Goal: Information Seeking & Learning: Learn about a topic

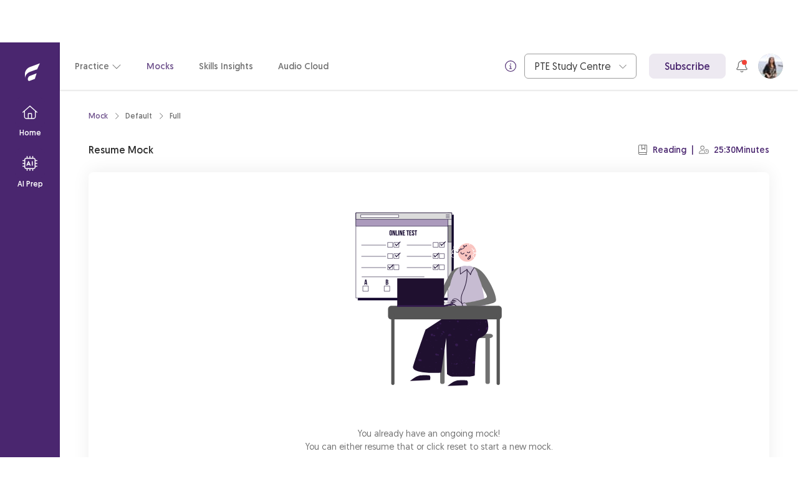
scroll to position [77, 0]
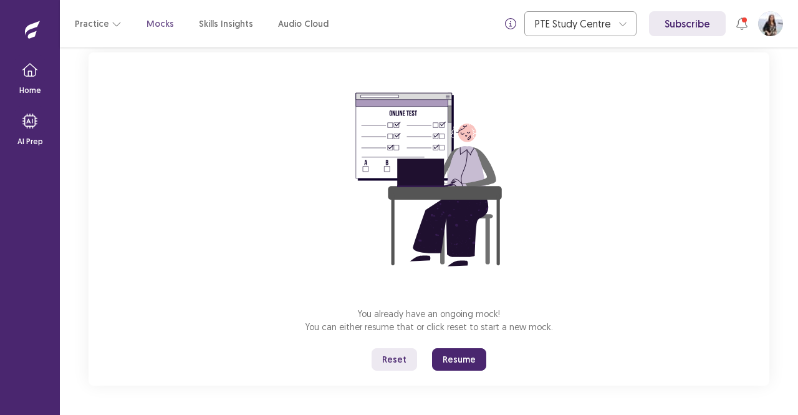
click at [466, 359] on button "Resume" at bounding box center [459, 359] width 54 height 22
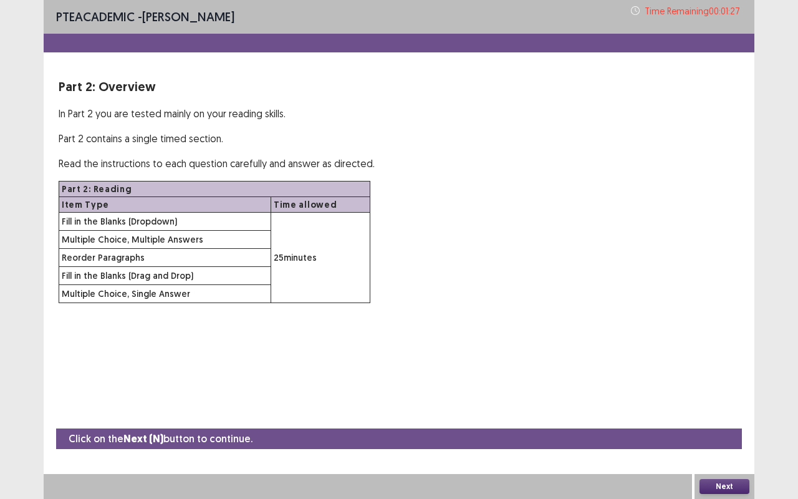
click at [740, 414] on button "Next" at bounding box center [725, 486] width 50 height 15
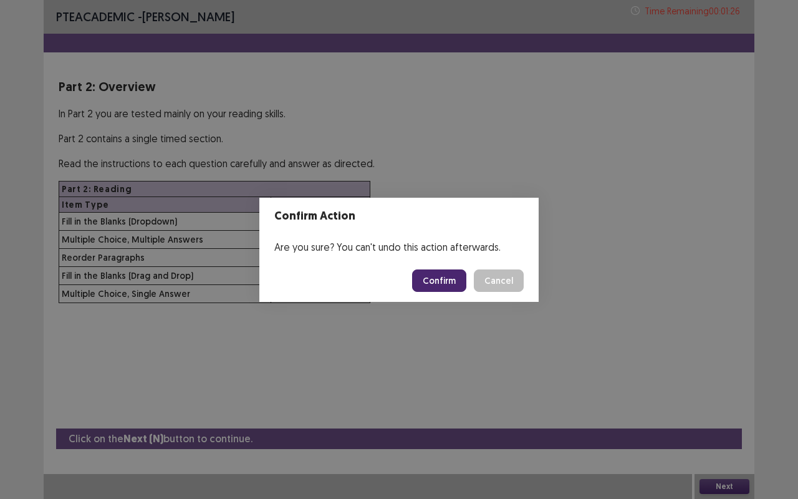
click at [440, 276] on button "Confirm" at bounding box center [439, 280] width 54 height 22
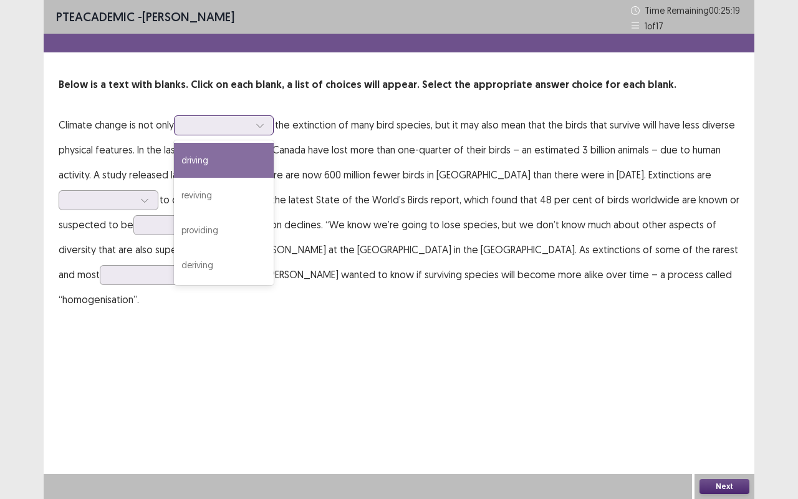
click at [250, 127] on div at bounding box center [217, 125] width 65 height 12
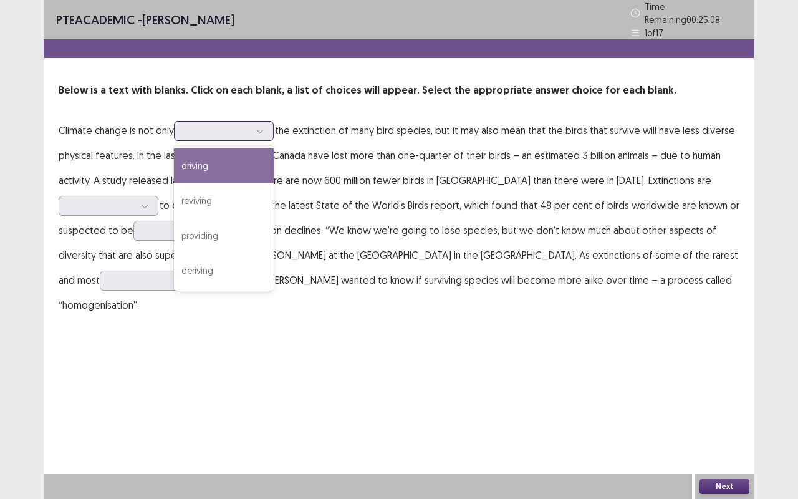
click at [213, 156] on div "driving" at bounding box center [224, 165] width 100 height 35
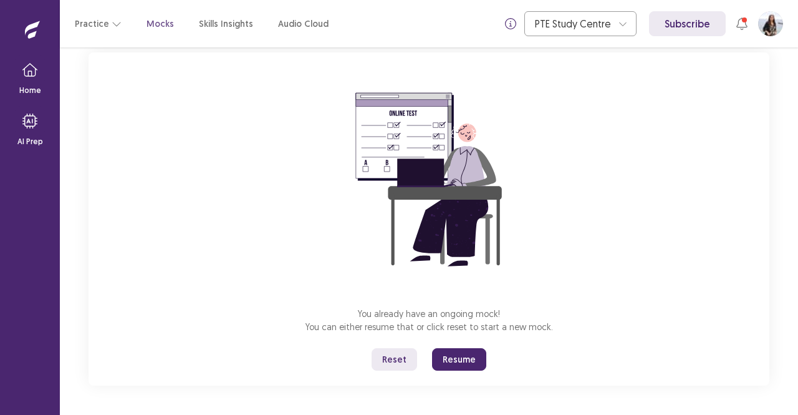
click at [455, 358] on button "Resume" at bounding box center [459, 359] width 54 height 22
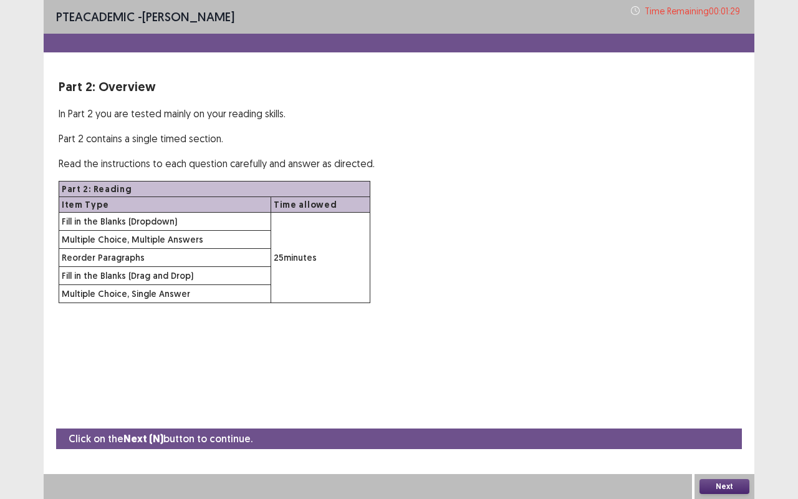
click at [717, 414] on button "Next" at bounding box center [725, 486] width 50 height 15
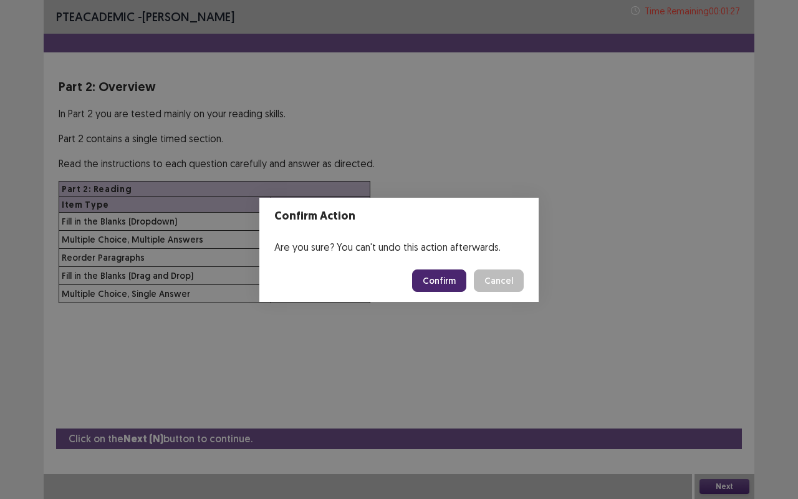
click at [437, 287] on button "Confirm" at bounding box center [439, 280] width 54 height 22
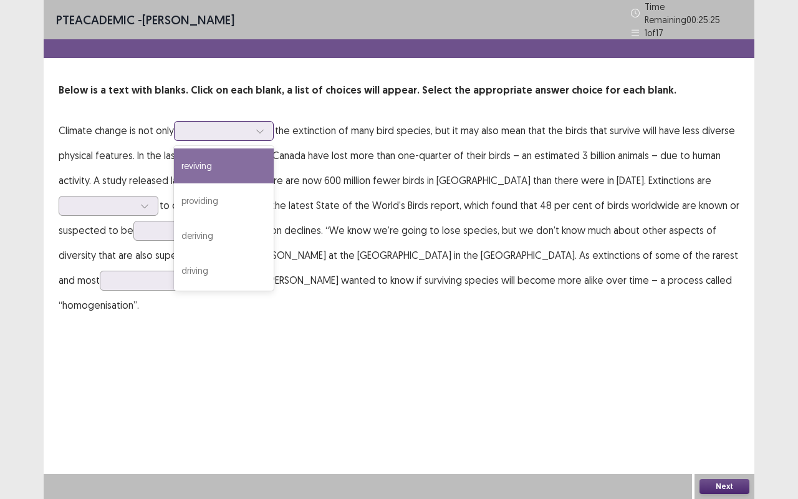
click at [246, 125] on div at bounding box center [217, 131] width 65 height 12
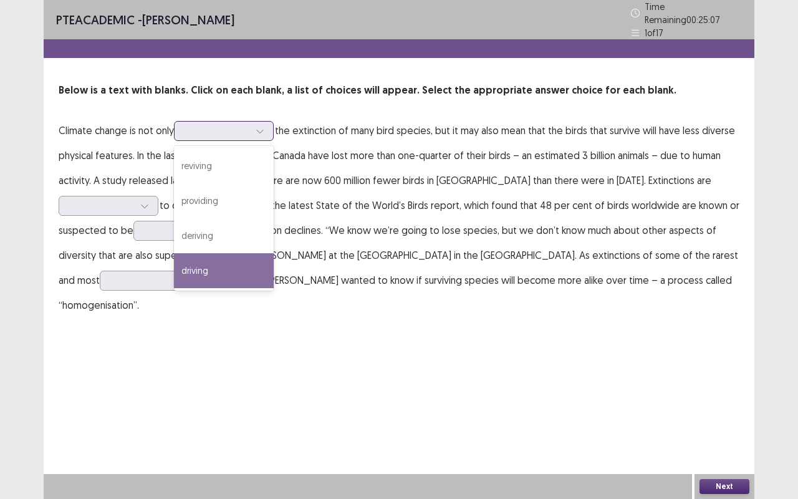
click at [212, 255] on div "driving" at bounding box center [224, 270] width 100 height 35
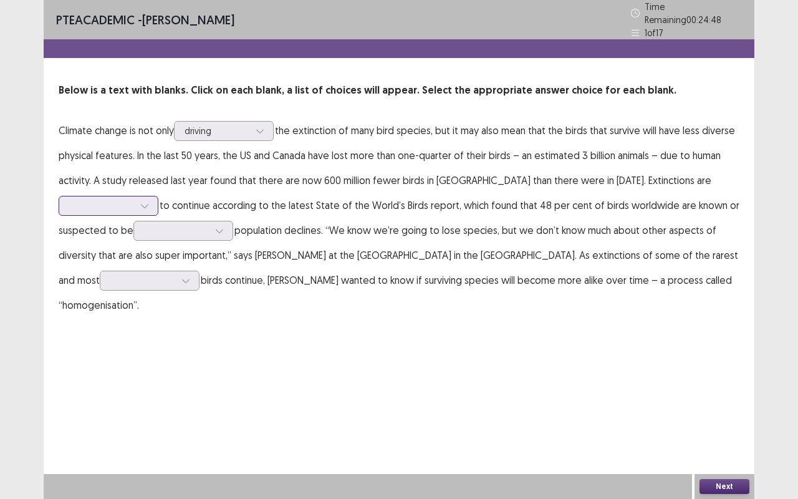
click at [134, 200] on div at bounding box center [101, 206] width 65 height 12
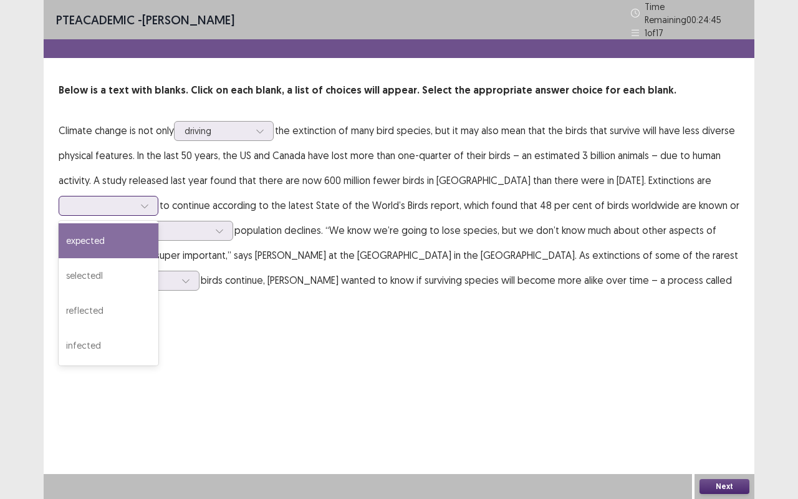
click at [158, 223] on div "expected" at bounding box center [109, 240] width 100 height 35
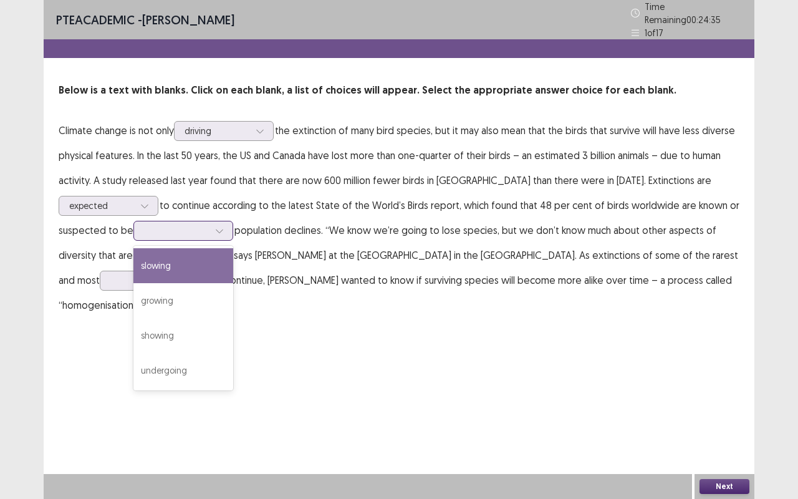
click at [215, 228] on icon at bounding box center [219, 230] width 9 height 9
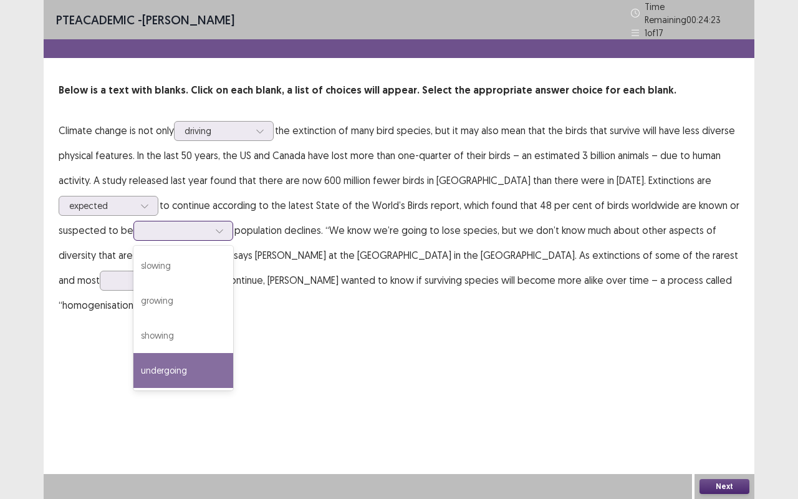
click at [133, 361] on div "undergoing" at bounding box center [183, 370] width 100 height 35
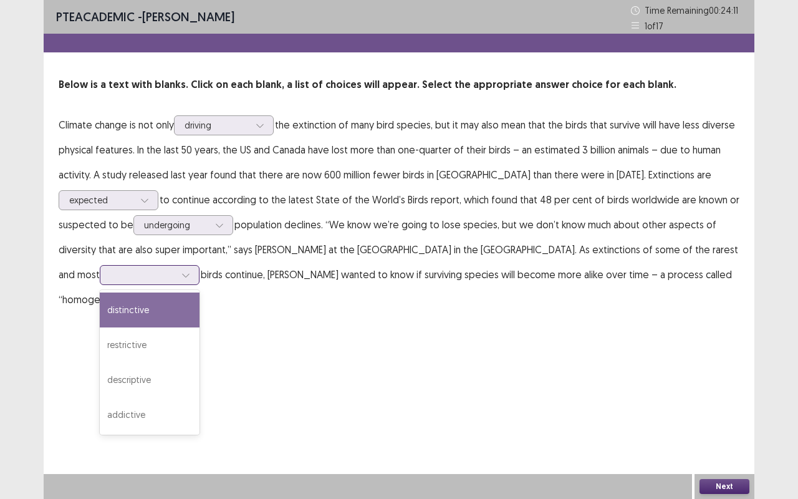
click at [190, 271] on icon at bounding box center [186, 275] width 9 height 9
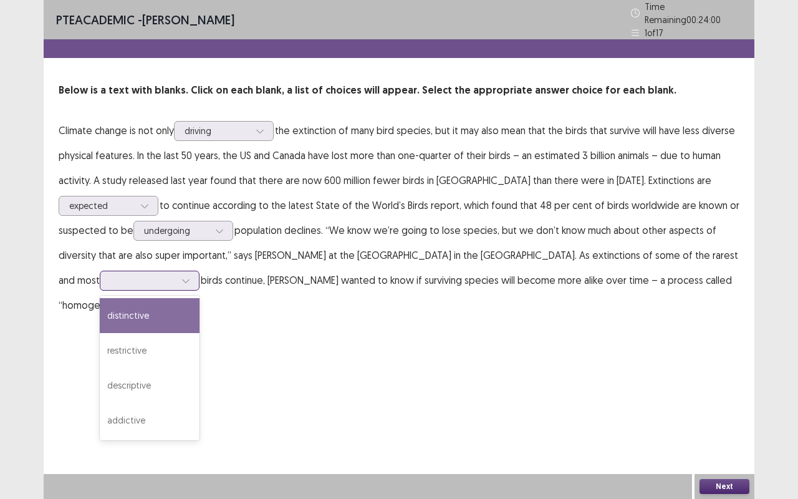
click at [200, 298] on div "distinctive" at bounding box center [150, 315] width 100 height 35
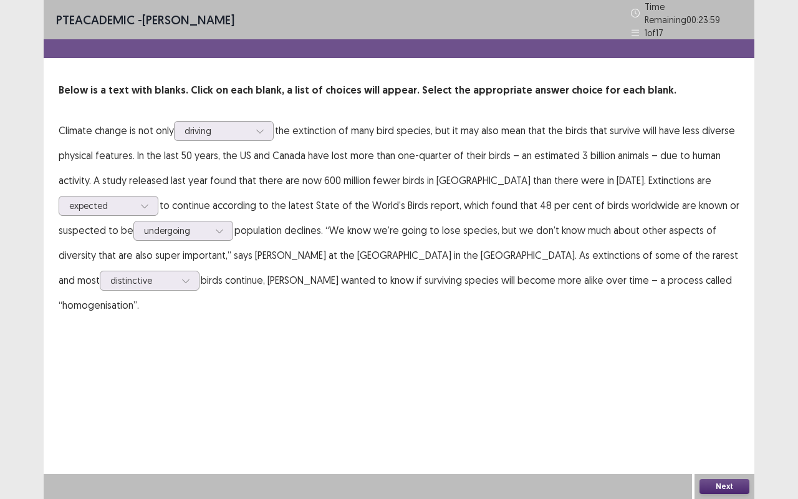
click at [724, 414] on button "Next" at bounding box center [725, 486] width 50 height 15
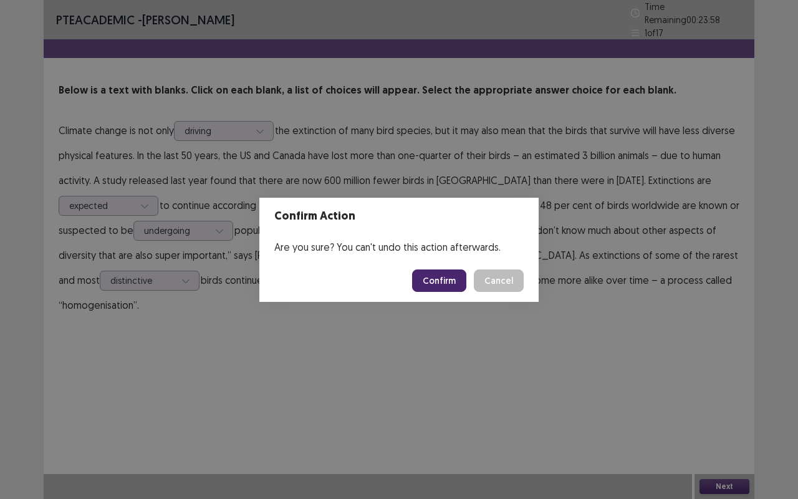
click at [442, 282] on button "Confirm" at bounding box center [439, 280] width 54 height 22
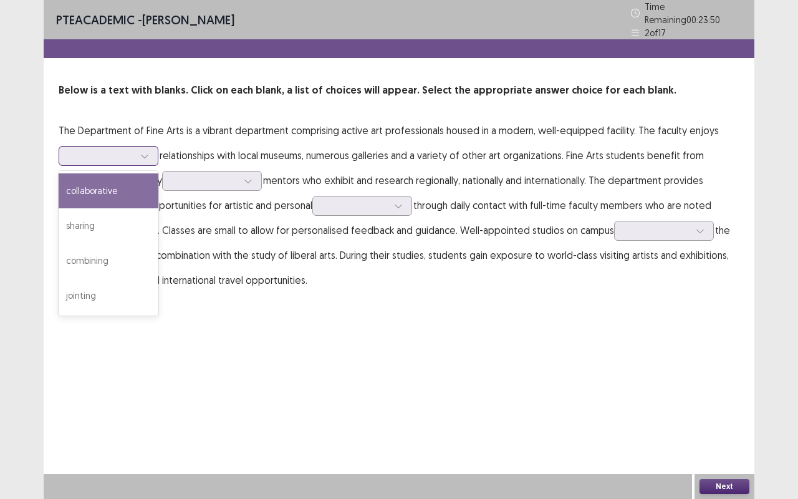
click at [135, 149] on div at bounding box center [101, 155] width 67 height 14
click at [123, 180] on div "collaborative" at bounding box center [109, 190] width 100 height 35
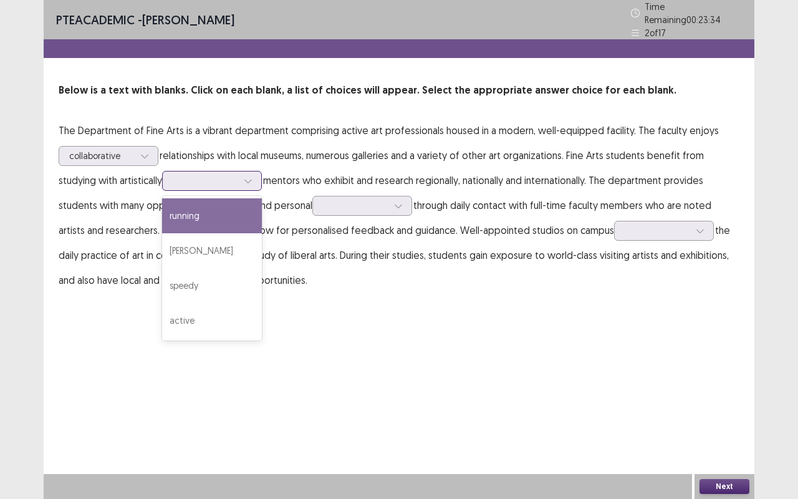
click at [257, 176] on div at bounding box center [248, 181] width 19 height 19
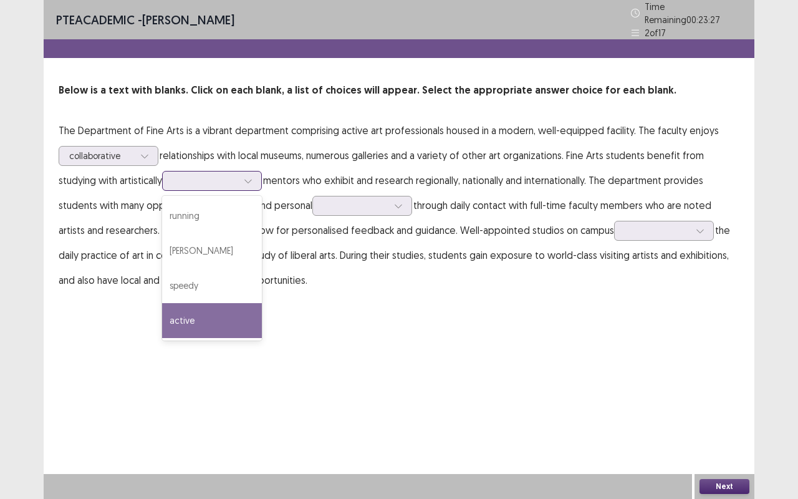
click at [196, 314] on div "active" at bounding box center [212, 320] width 100 height 35
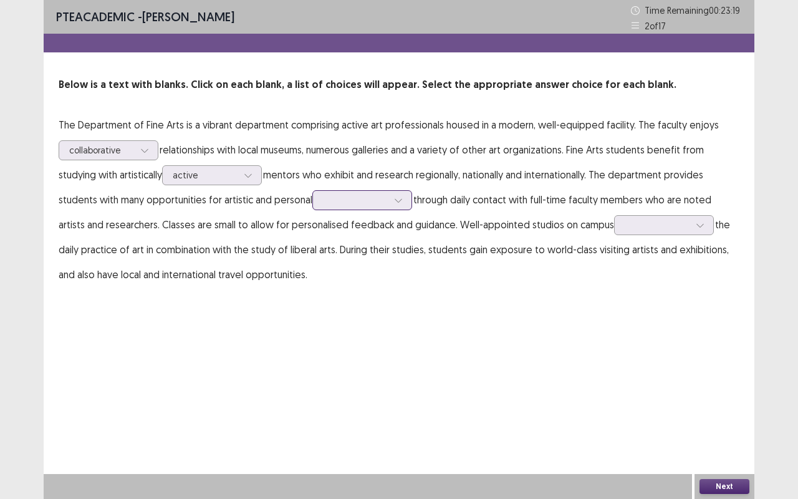
click at [388, 197] on div at bounding box center [355, 200] width 67 height 14
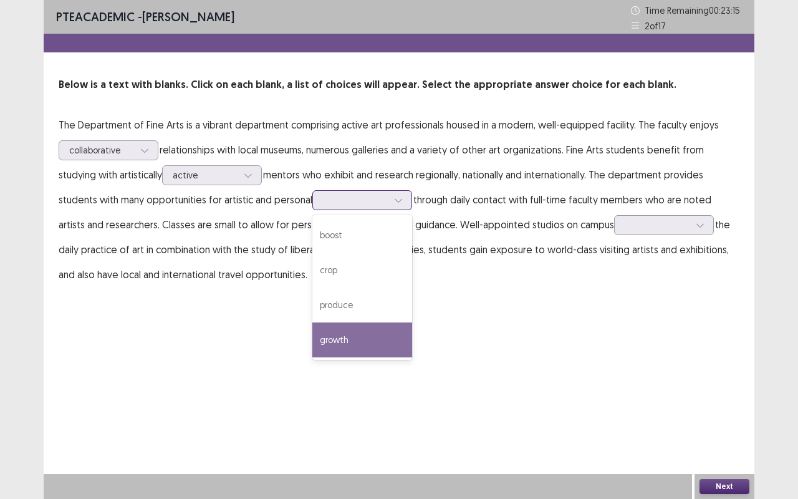
click at [368, 341] on div "growth" at bounding box center [363, 340] width 100 height 35
click at [392, 192] on div at bounding box center [398, 200] width 19 height 19
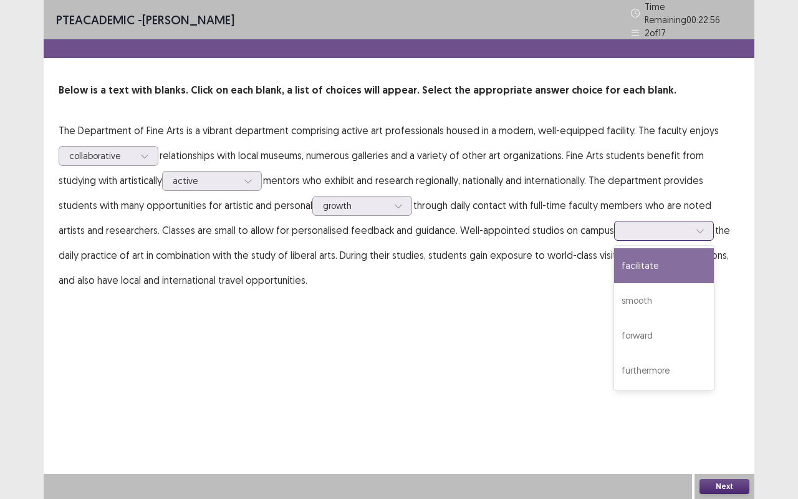
click at [625, 225] on div at bounding box center [657, 231] width 65 height 12
click at [631, 259] on div "facilitate" at bounding box center [664, 265] width 100 height 35
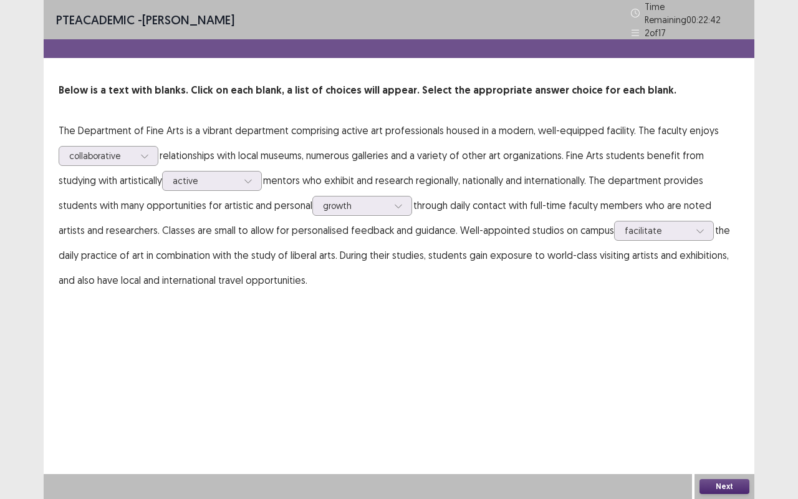
click at [730, 414] on button "Next" at bounding box center [725, 486] width 50 height 15
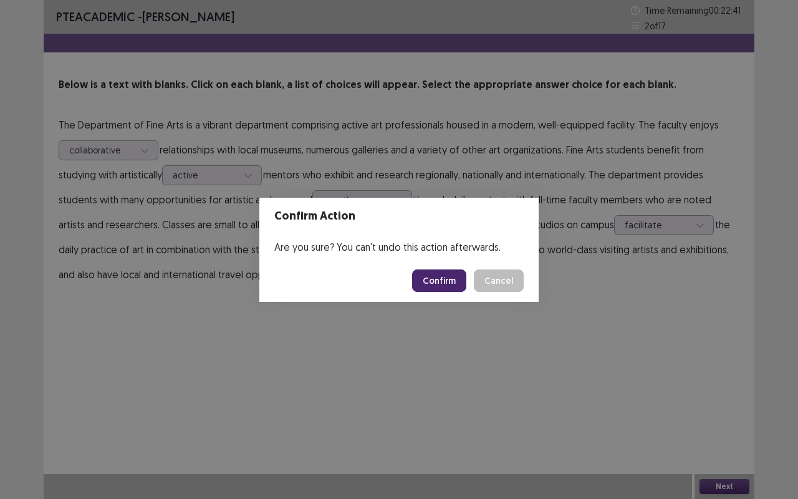
click at [443, 281] on button "Confirm" at bounding box center [439, 280] width 54 height 22
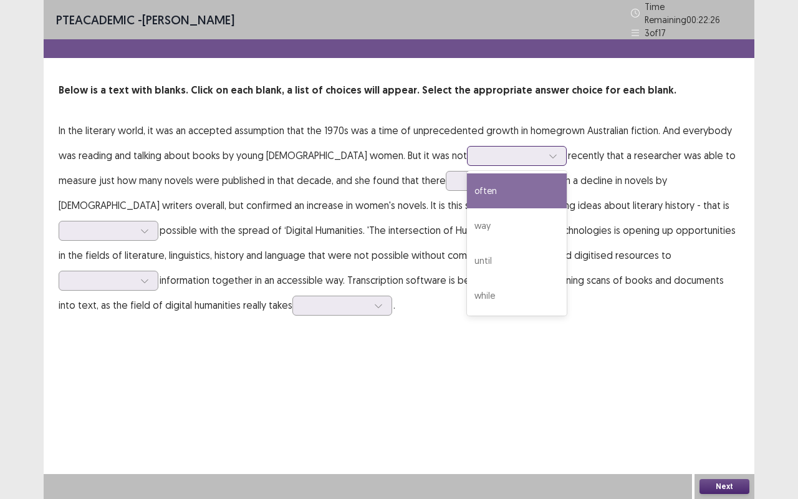
click at [544, 154] on div at bounding box center [553, 156] width 19 height 19
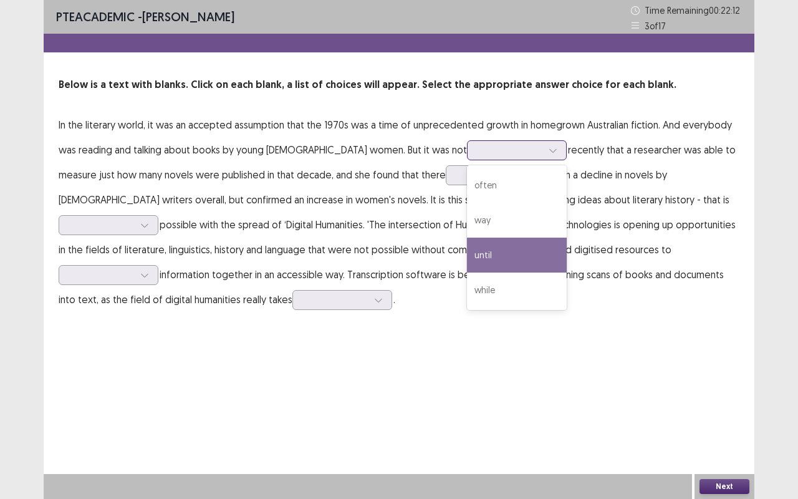
click at [467, 263] on div "until" at bounding box center [517, 255] width 100 height 35
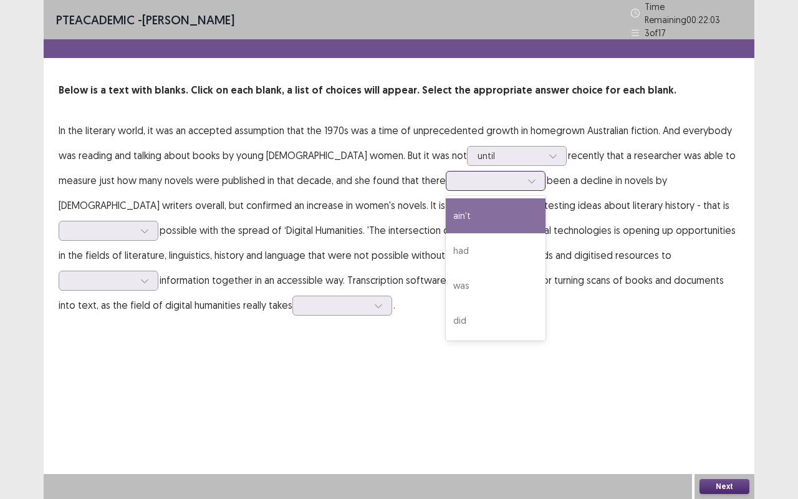
click at [457, 175] on div at bounding box center [489, 181] width 65 height 12
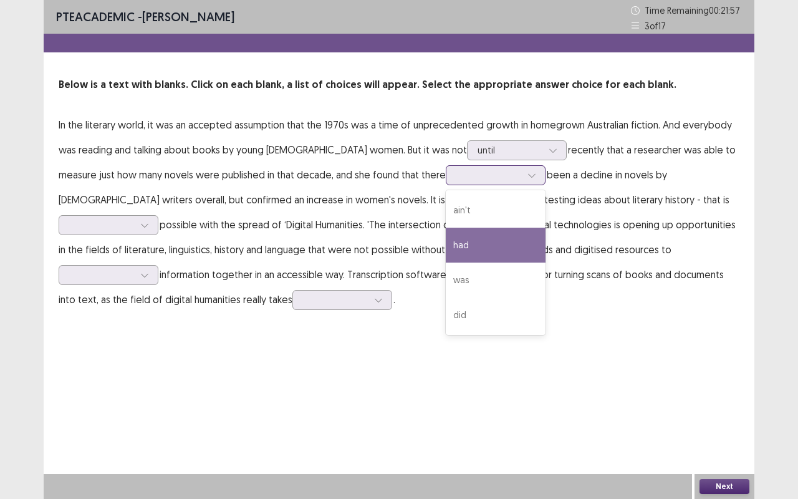
click at [446, 238] on div "had" at bounding box center [496, 245] width 100 height 35
click at [528, 175] on icon at bounding box center [532, 175] width 9 height 9
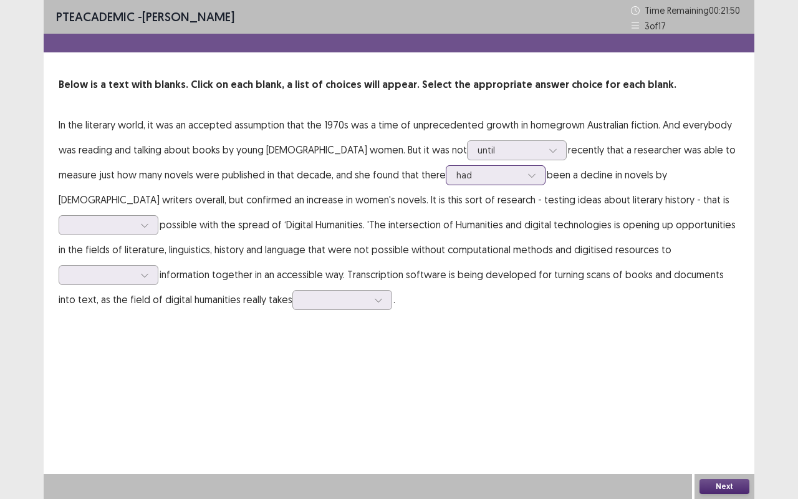
click at [528, 176] on icon at bounding box center [532, 175] width 9 height 9
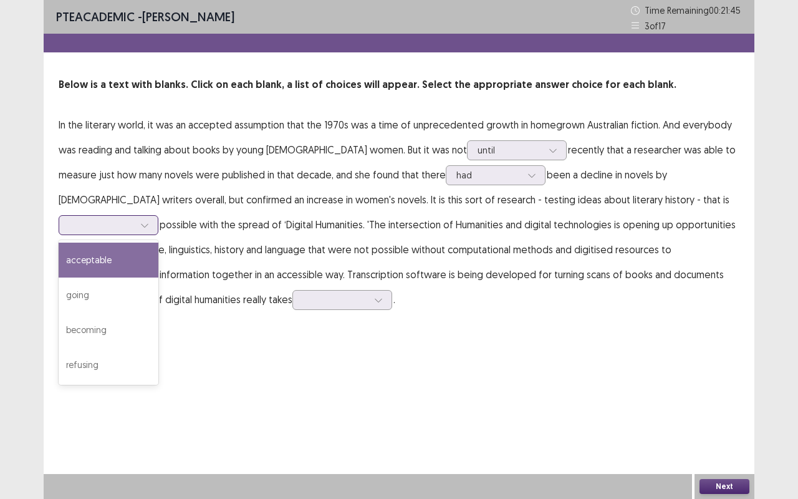
click at [154, 216] on div at bounding box center [144, 225] width 19 height 19
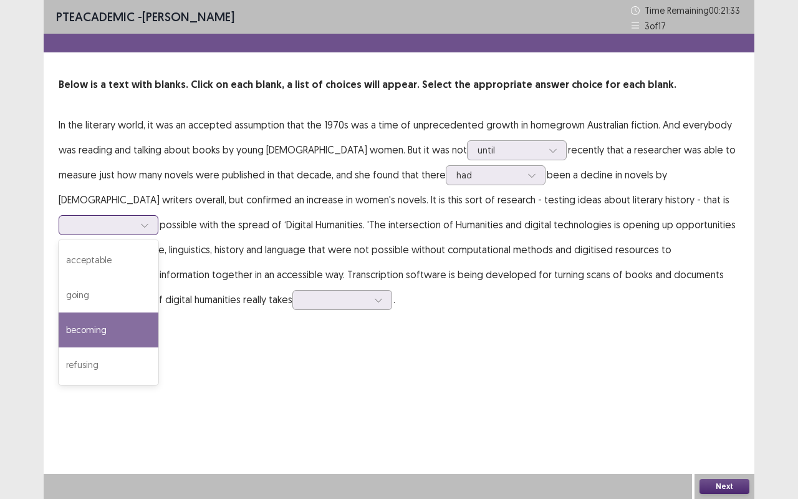
click at [158, 313] on div "becoming" at bounding box center [109, 330] width 100 height 35
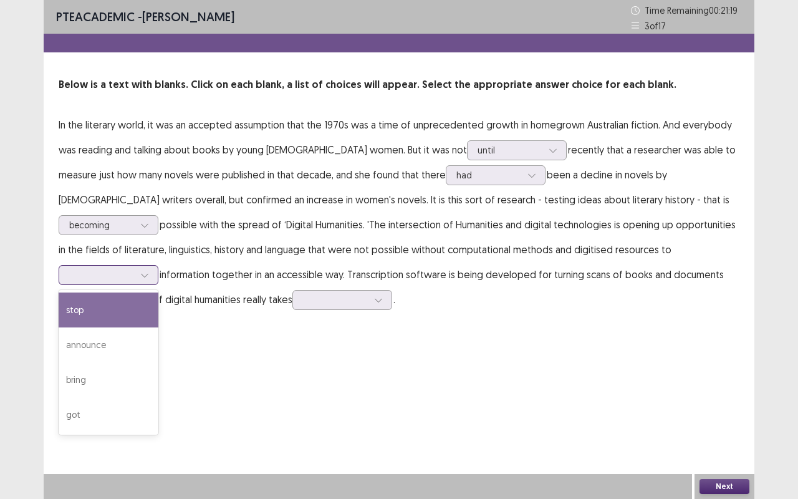
click at [134, 269] on div at bounding box center [101, 275] width 65 height 12
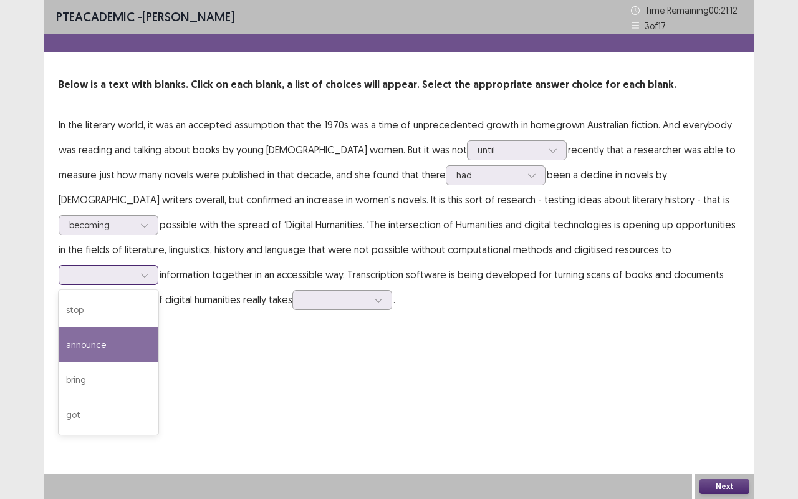
click at [158, 327] on div "announce" at bounding box center [109, 344] width 100 height 35
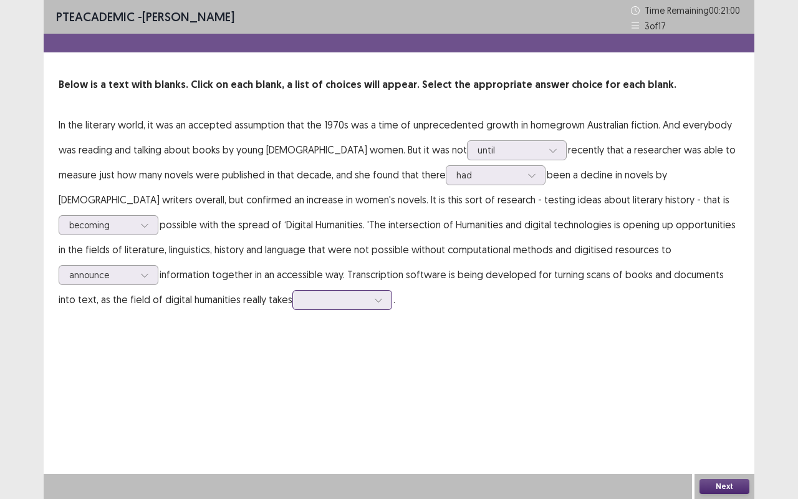
click at [303, 298] on div at bounding box center [335, 300] width 65 height 12
click at [293, 399] on div "in" at bounding box center [343, 404] width 100 height 35
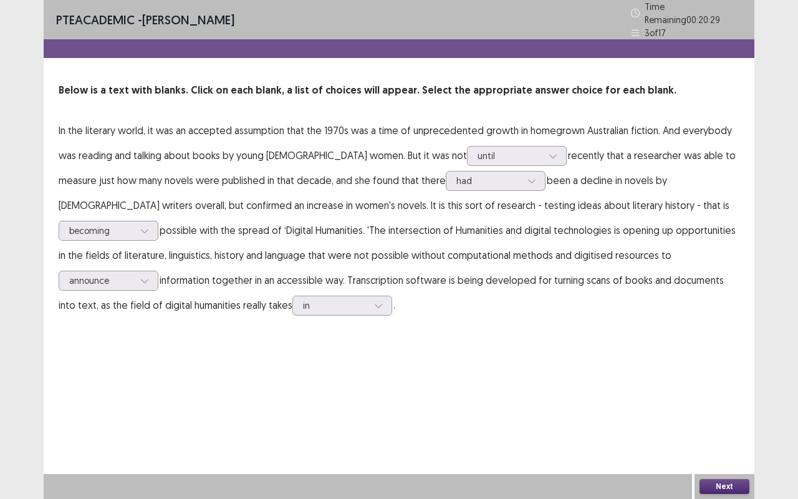
click at [724, 414] on button "Next" at bounding box center [725, 486] width 50 height 15
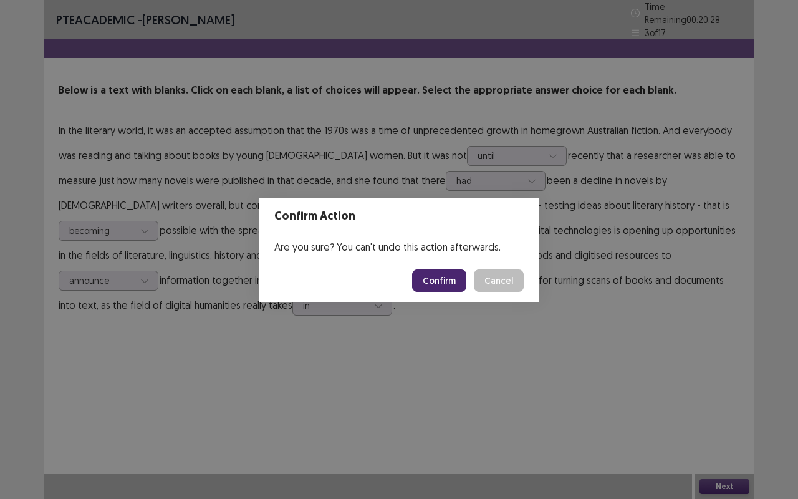
click at [450, 280] on button "Confirm" at bounding box center [439, 280] width 54 height 22
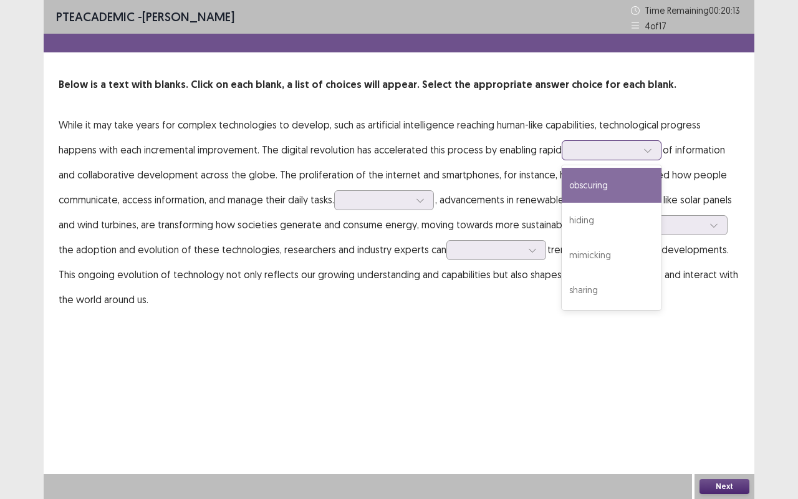
click at [644, 147] on icon at bounding box center [648, 150] width 9 height 9
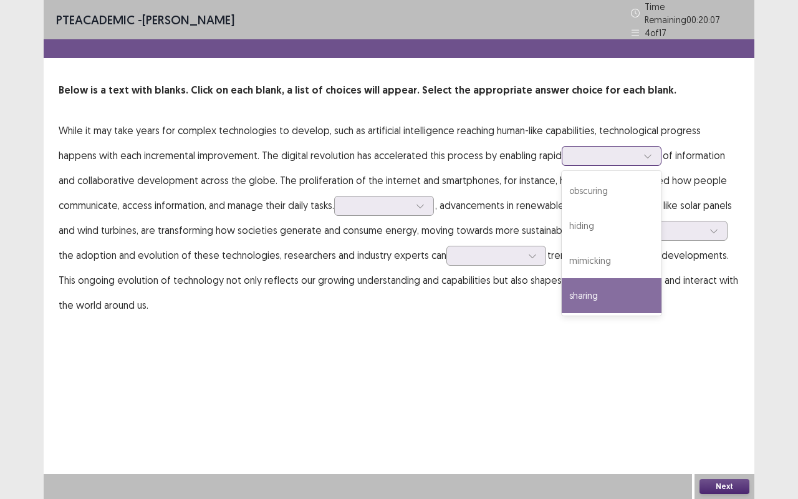
click at [562, 285] on div "sharing" at bounding box center [612, 295] width 100 height 35
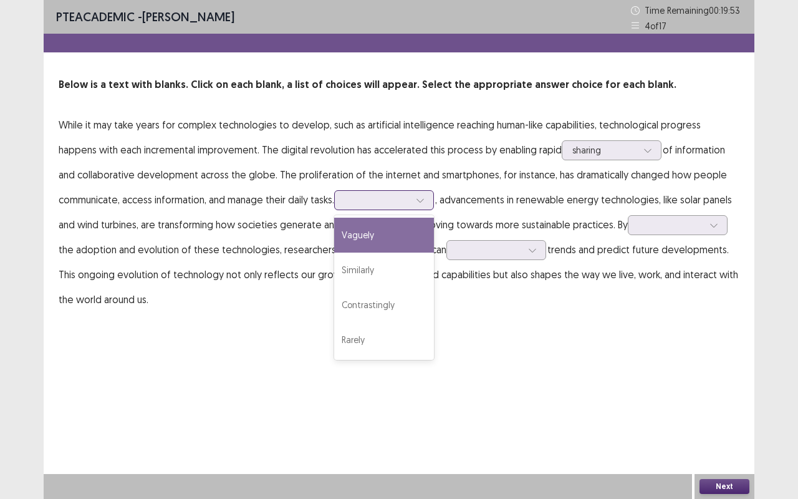
click at [424, 200] on icon at bounding box center [420, 200] width 9 height 9
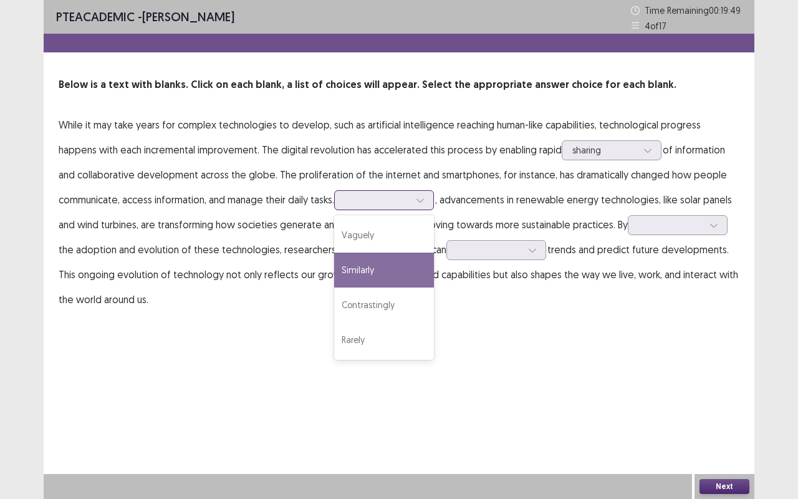
click at [369, 266] on div "Similarly" at bounding box center [384, 270] width 100 height 35
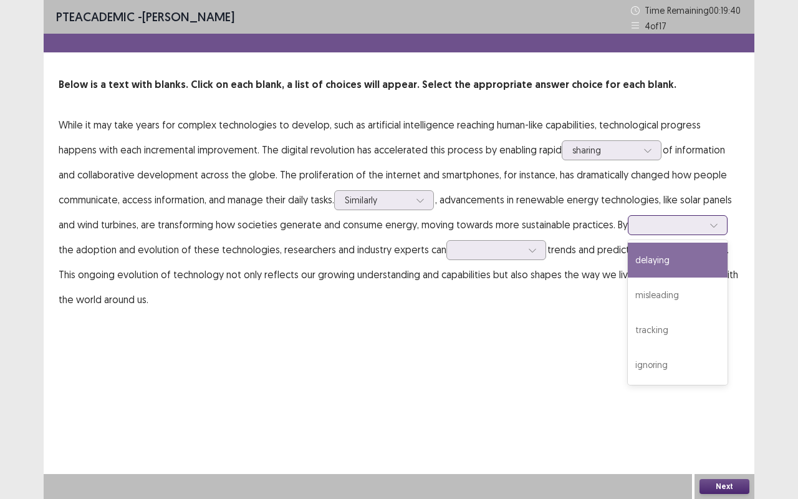
click at [705, 223] on div at bounding box center [714, 225] width 19 height 19
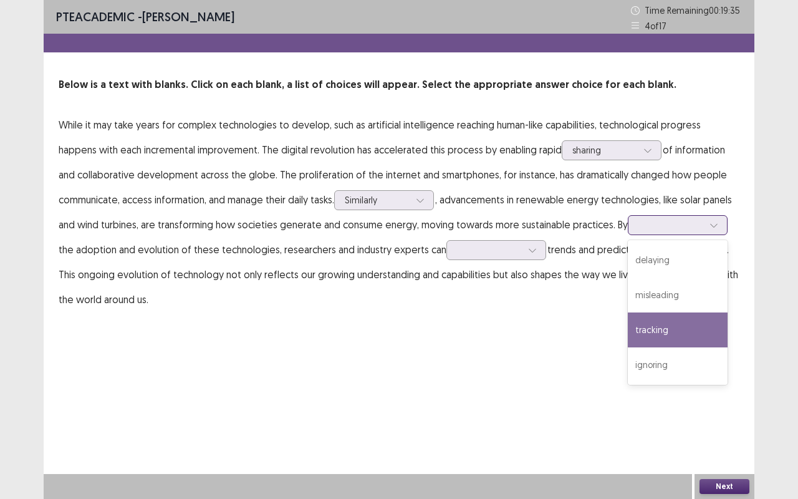
click at [661, 332] on div "tracking" at bounding box center [678, 330] width 100 height 35
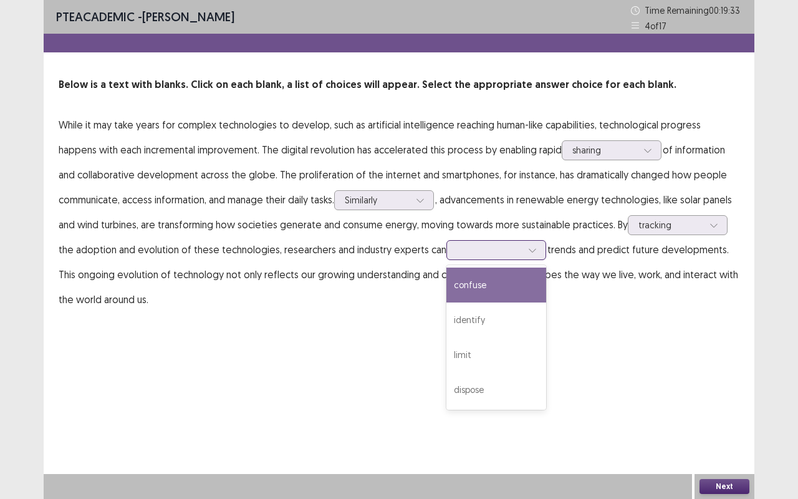
click at [531, 252] on icon at bounding box center [532, 250] width 9 height 9
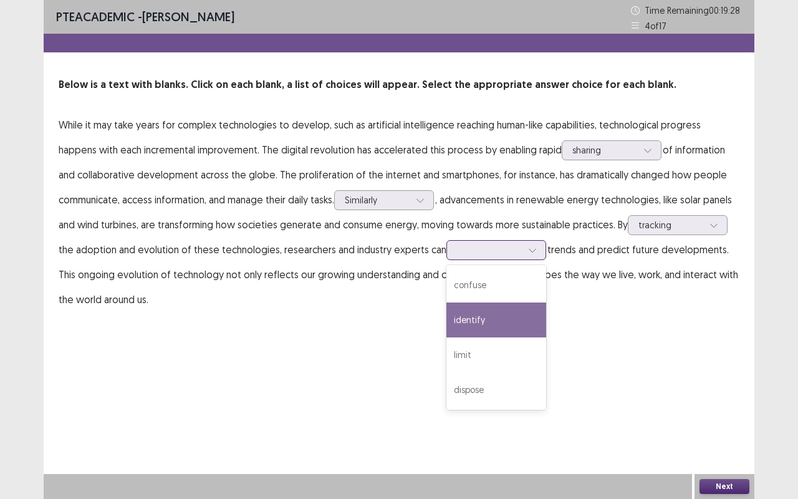
click at [495, 322] on div "identify" at bounding box center [497, 320] width 100 height 35
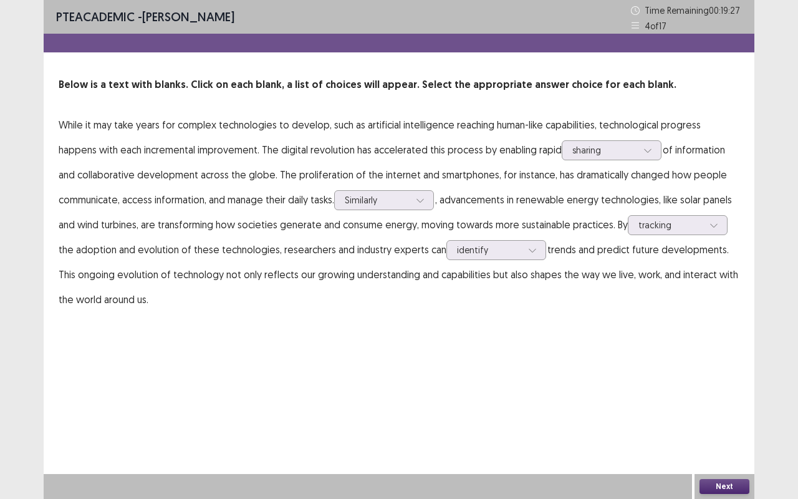
click at [727, 414] on button "Next" at bounding box center [725, 486] width 50 height 15
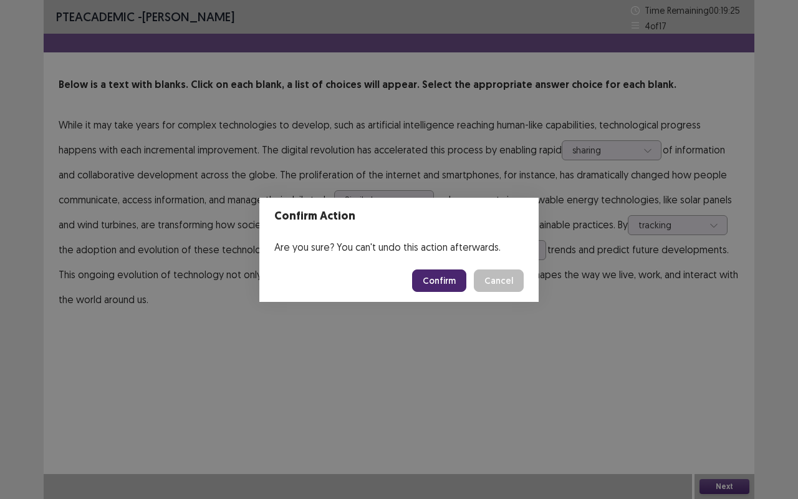
click at [432, 282] on button "Confirm" at bounding box center [439, 280] width 54 height 22
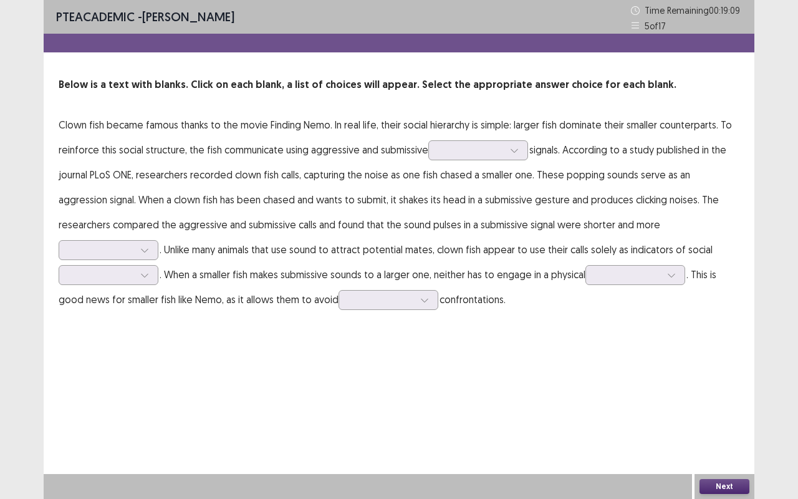
click at [528, 152] on p "Clown fish became famous thanks to the movie Finding Nemo. In real life, their …" at bounding box center [399, 212] width 681 height 200
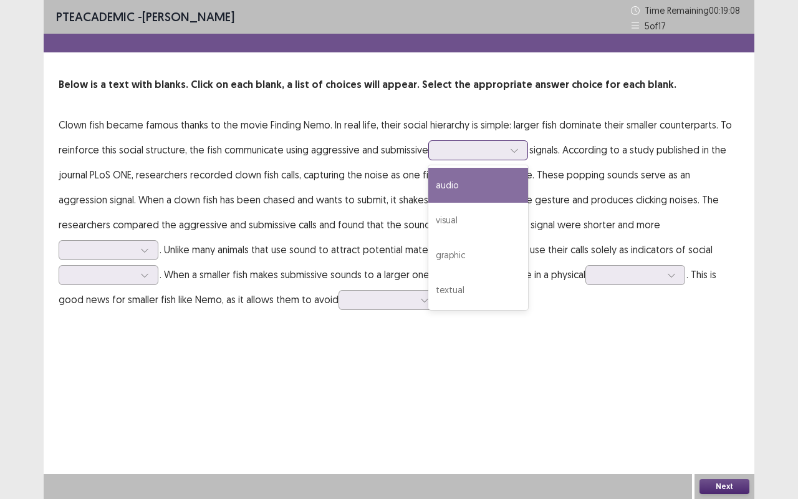
click at [513, 146] on icon at bounding box center [514, 150] width 9 height 9
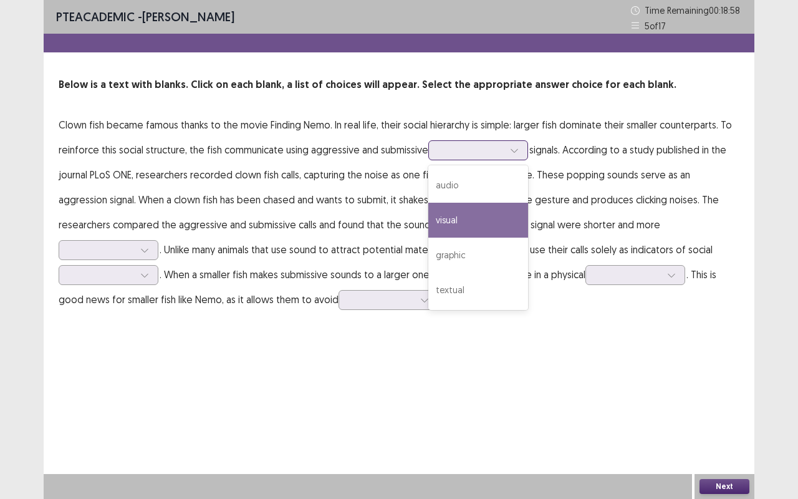
click at [471, 223] on div "visual" at bounding box center [479, 220] width 100 height 35
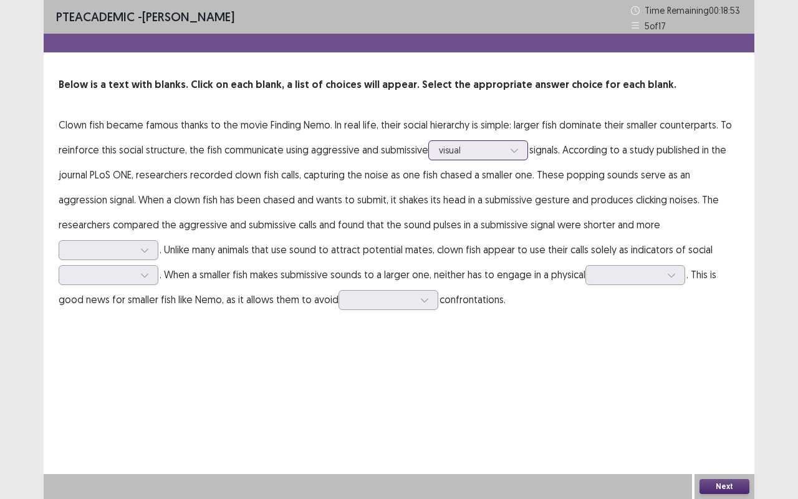
click at [490, 147] on div at bounding box center [471, 150] width 65 height 12
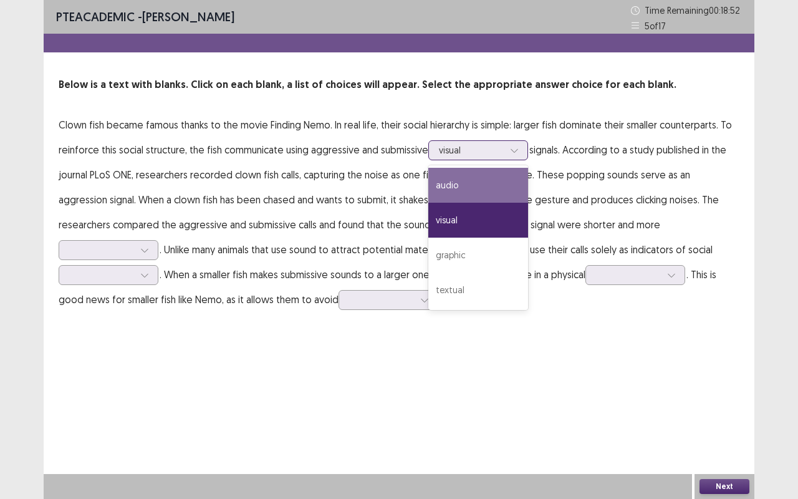
click at [470, 175] on div "audio" at bounding box center [479, 185] width 100 height 35
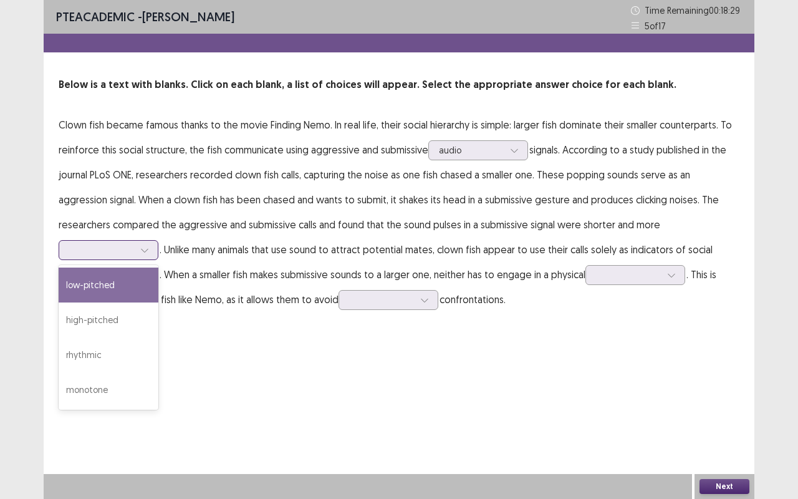
click at [134, 244] on div at bounding box center [101, 250] width 65 height 12
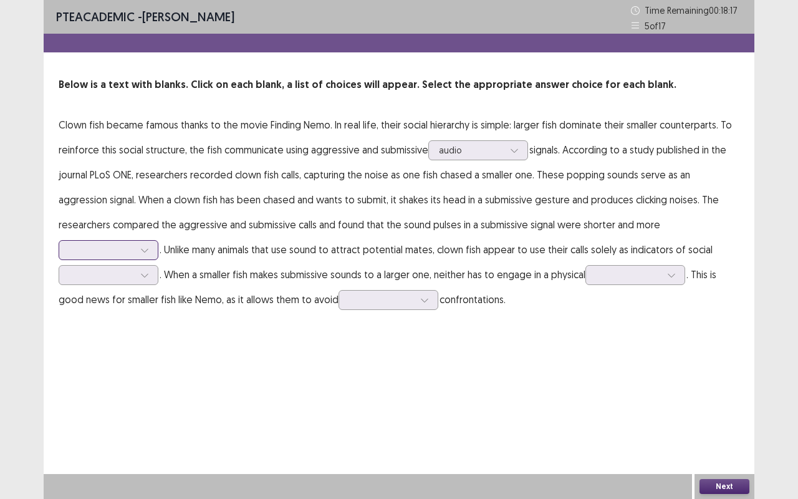
click at [134, 244] on div at bounding box center [101, 250] width 65 height 12
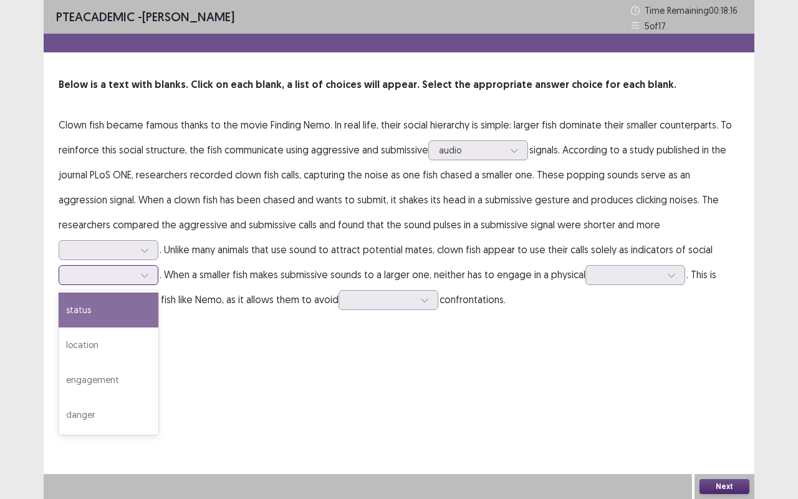
click at [154, 266] on div at bounding box center [144, 275] width 19 height 19
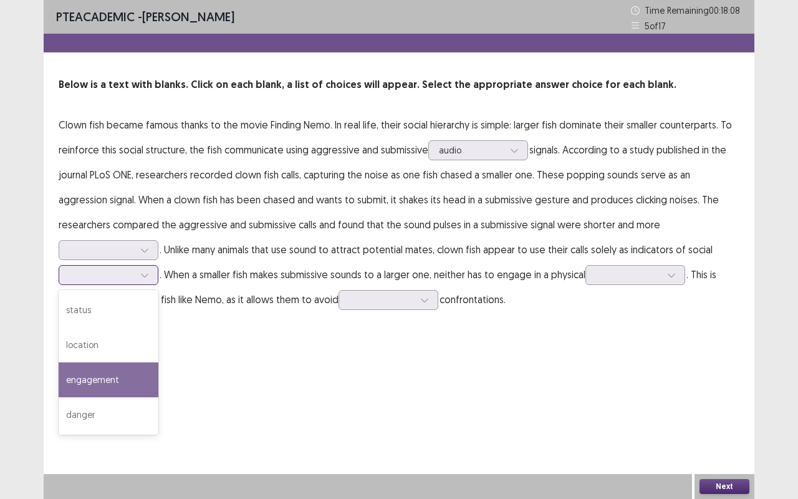
click at [158, 362] on div "engagement" at bounding box center [109, 379] width 100 height 35
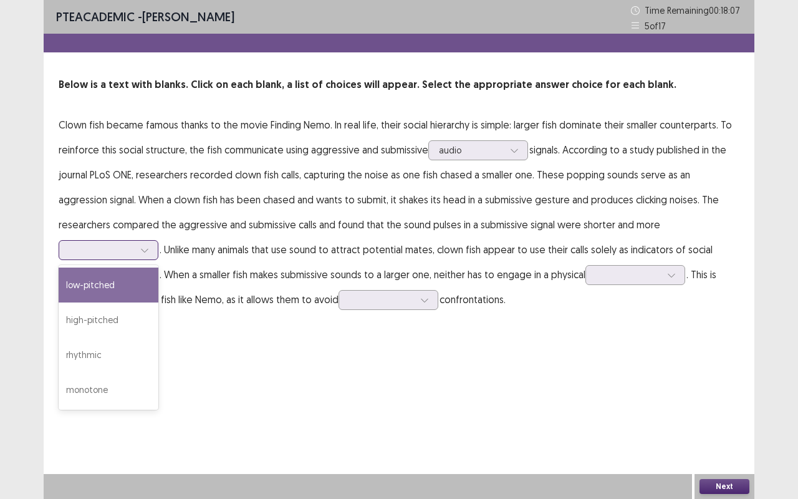
click at [134, 244] on div at bounding box center [101, 250] width 65 height 12
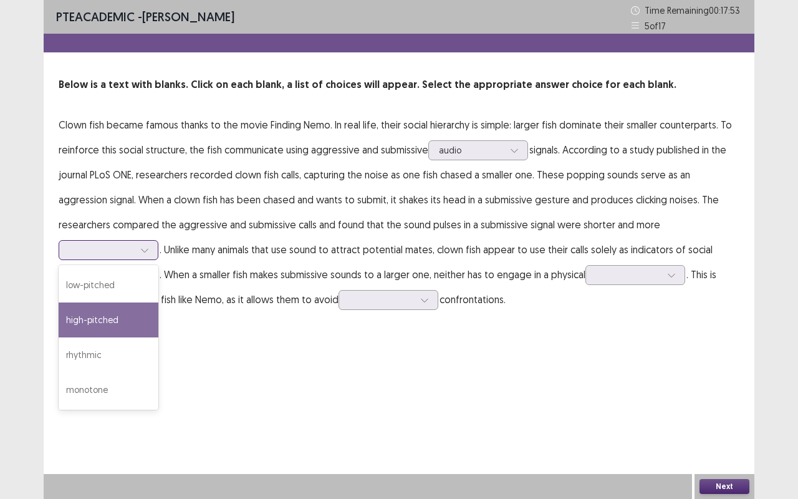
click at [158, 303] on div "high-pitched" at bounding box center [109, 320] width 100 height 35
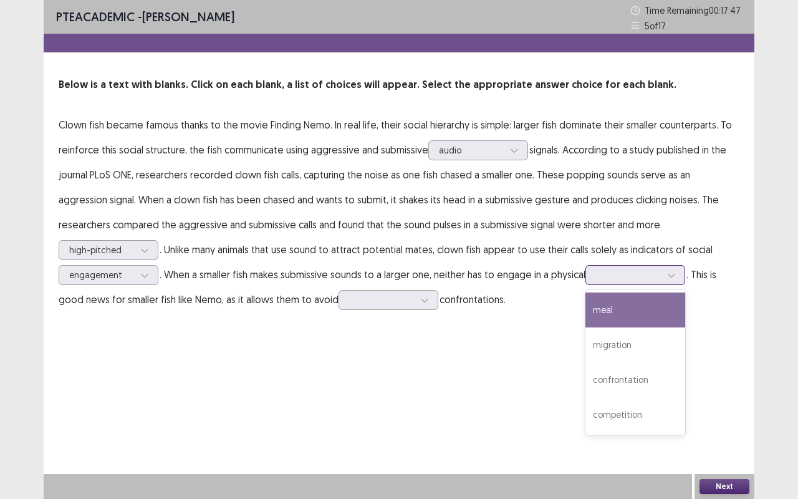
click at [596, 277] on div at bounding box center [628, 275] width 65 height 12
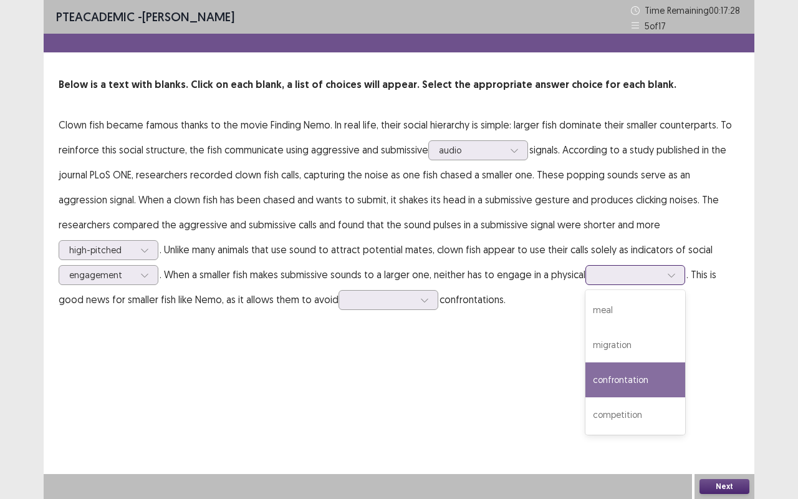
click at [586, 386] on div "confrontation" at bounding box center [636, 379] width 100 height 35
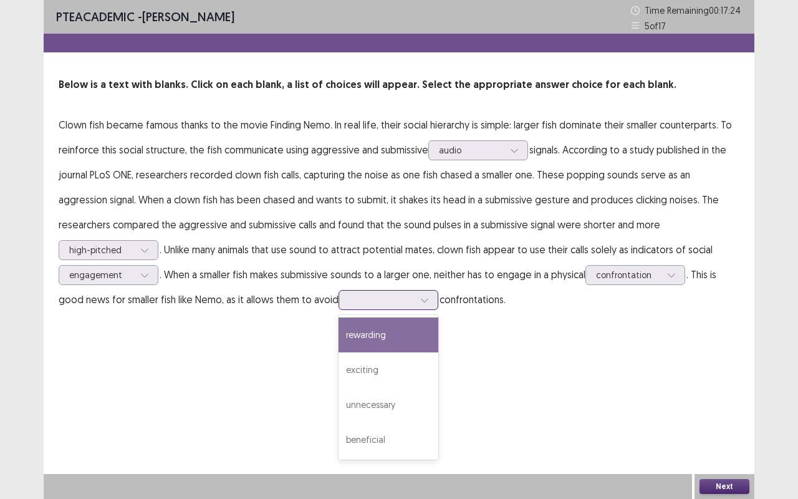
click at [415, 301] on div at bounding box center [424, 300] width 19 height 19
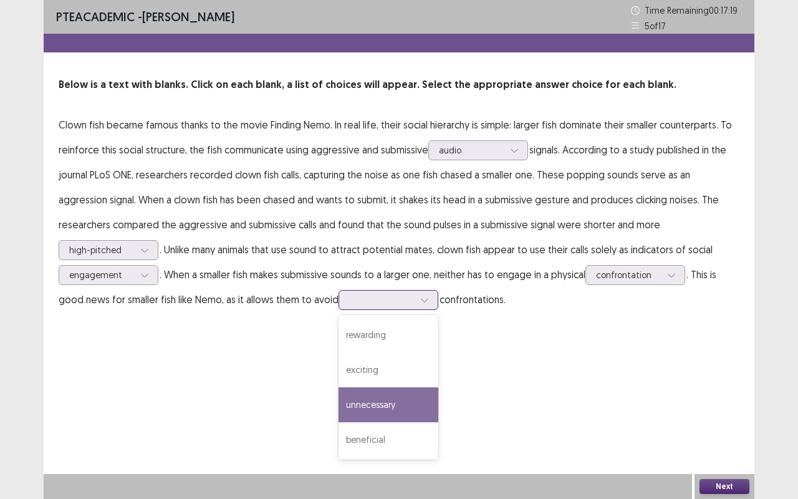
click at [339, 404] on div "unnecessary" at bounding box center [389, 404] width 100 height 35
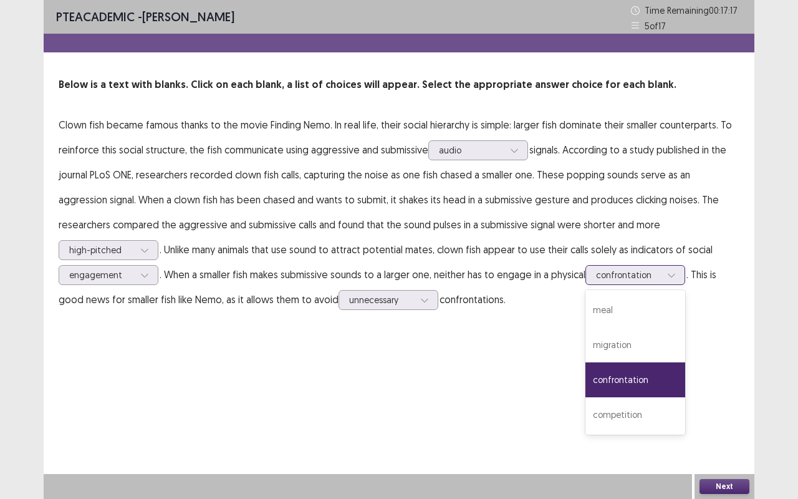
click at [662, 276] on div at bounding box center [671, 275] width 19 height 19
click at [586, 352] on div "migration" at bounding box center [636, 344] width 100 height 35
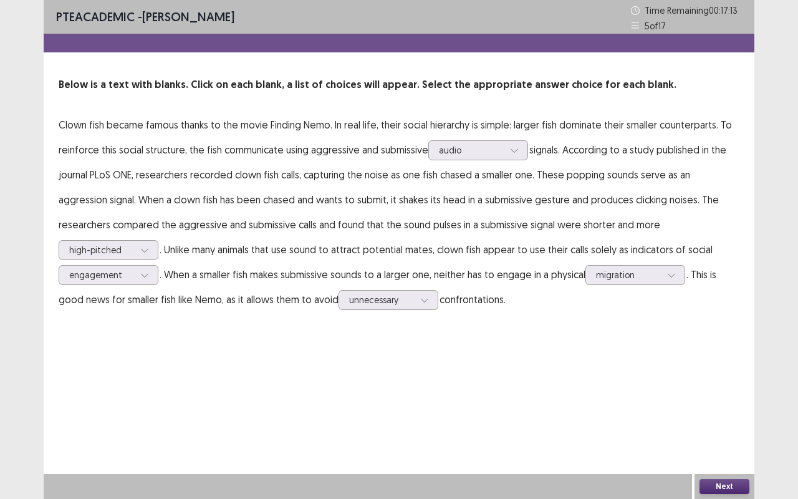
click at [725, 414] on button "Next" at bounding box center [725, 486] width 50 height 15
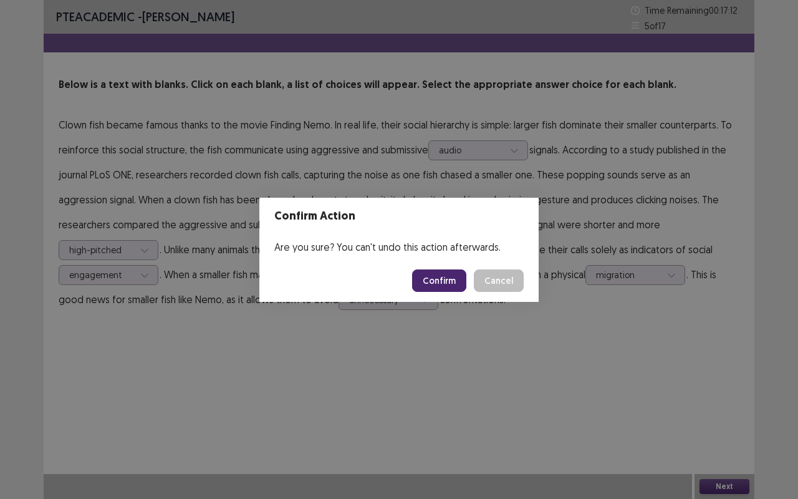
click at [447, 281] on button "Confirm" at bounding box center [439, 280] width 54 height 22
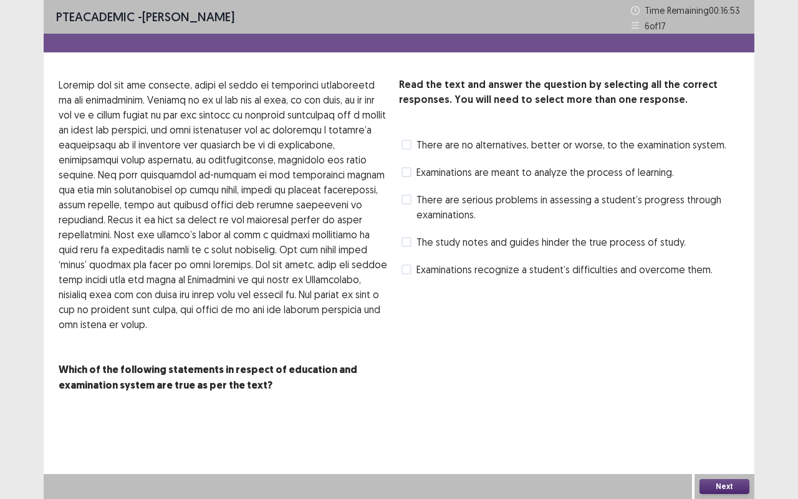
click at [458, 243] on span "The study notes and guides hinder the true process of study." at bounding box center [551, 242] width 269 height 15
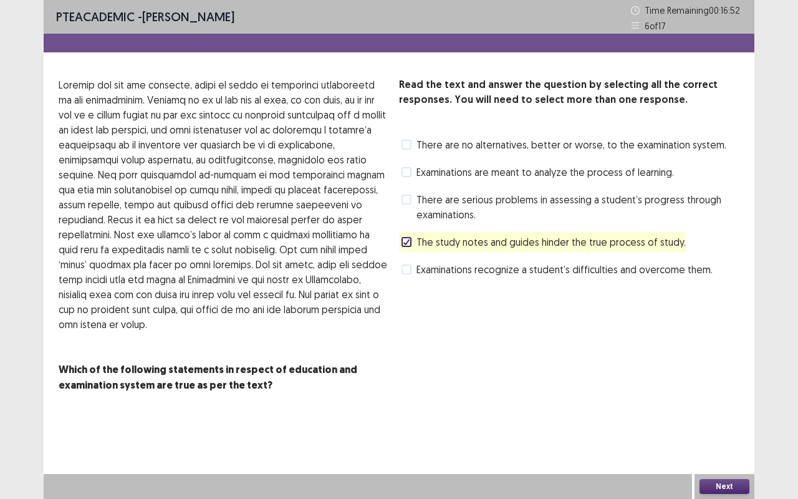
click at [463, 273] on span "Examinations recognize a student’s difficulties and overcome them." at bounding box center [565, 269] width 296 height 15
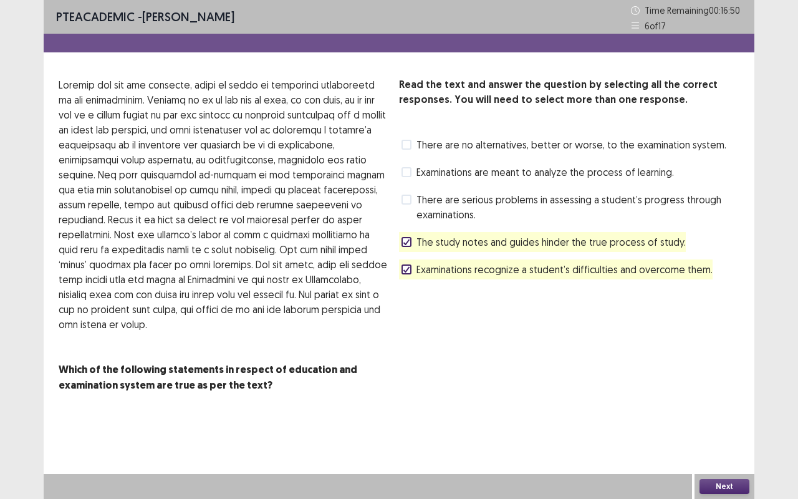
click at [717, 414] on button "Next" at bounding box center [725, 486] width 50 height 15
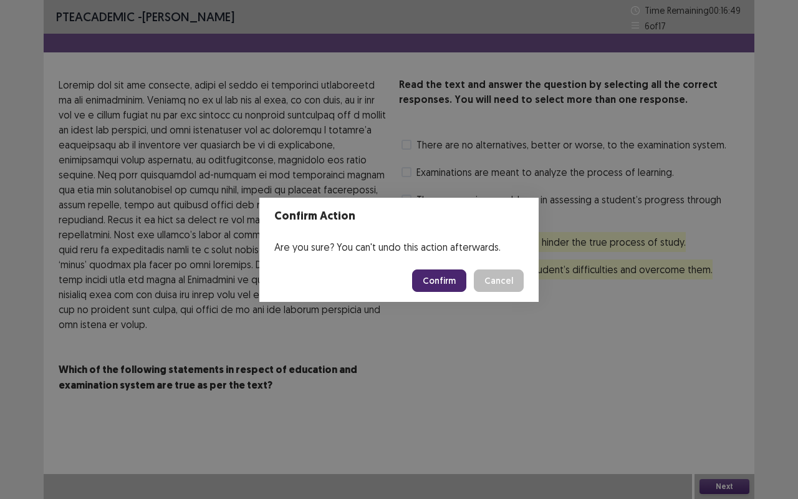
click at [450, 271] on button "Confirm" at bounding box center [439, 280] width 54 height 22
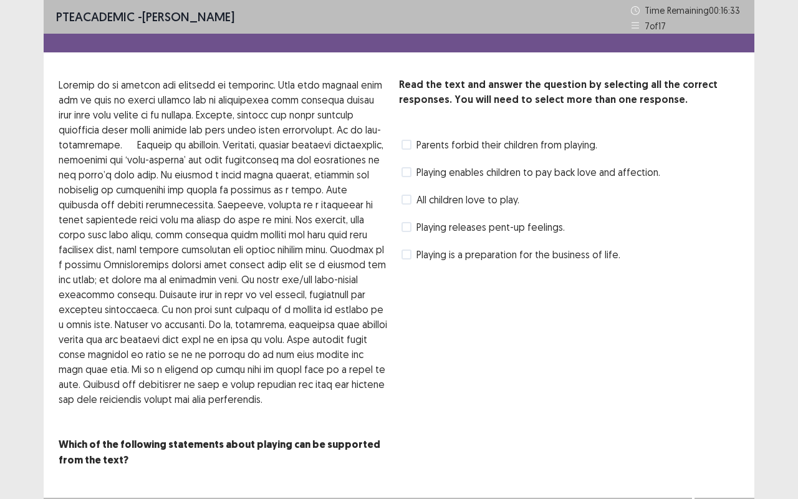
click at [418, 255] on span "Playing is a preparation for the business of life." at bounding box center [519, 254] width 204 height 15
click at [434, 226] on span "Playing releases pent-up feelings." at bounding box center [491, 227] width 148 height 15
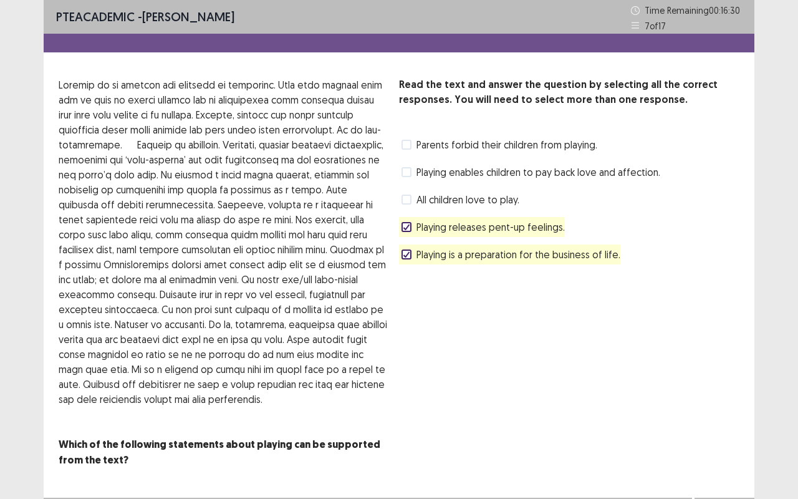
scroll to position [23, 0]
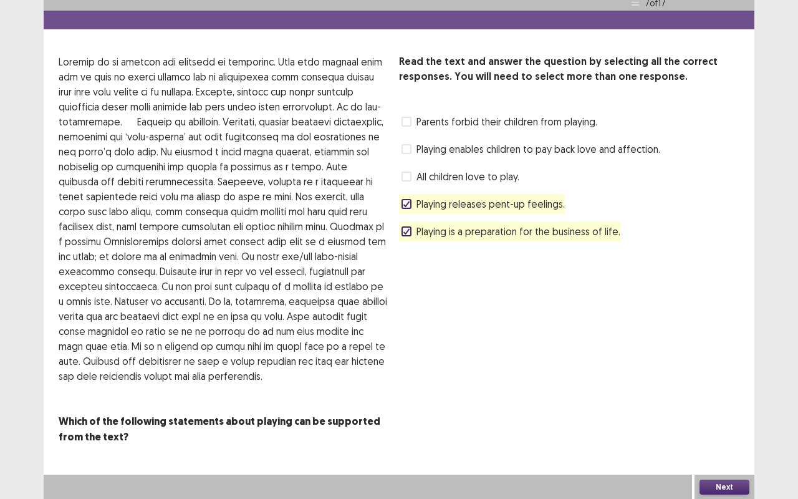
click at [737, 414] on button "Next" at bounding box center [725, 487] width 50 height 15
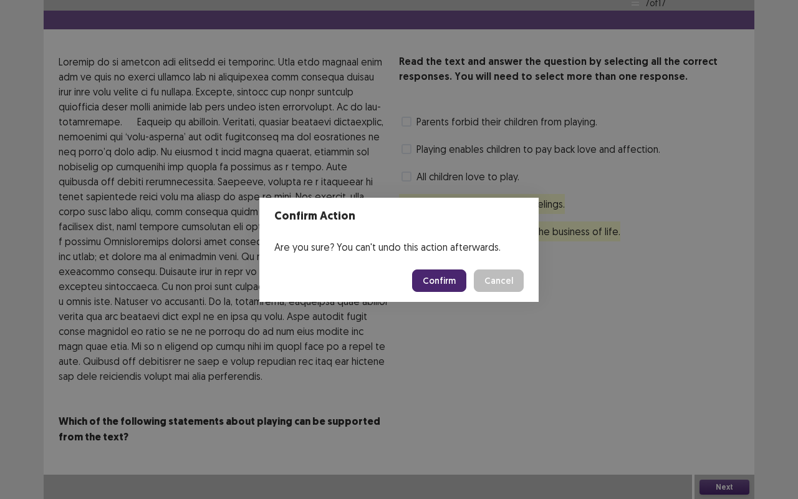
click at [455, 277] on button "Confirm" at bounding box center [439, 280] width 54 height 22
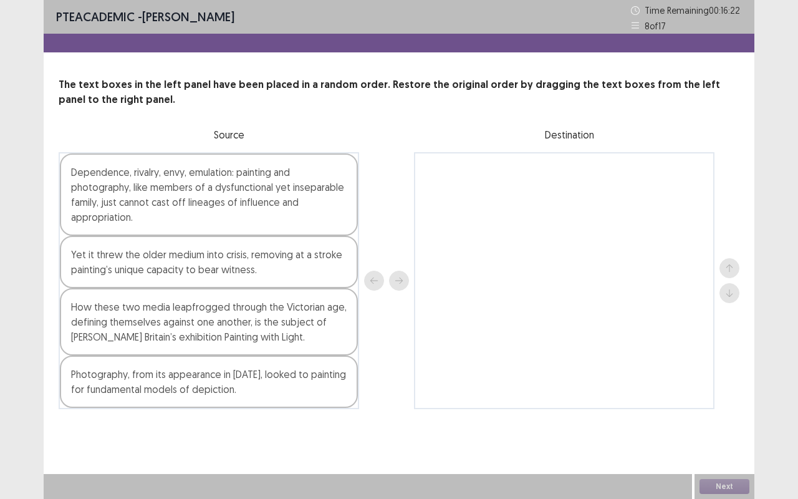
click at [181, 384] on div "Photography, from its appearance in 1839, looked to painting for fundamental mo…" at bounding box center [209, 382] width 298 height 52
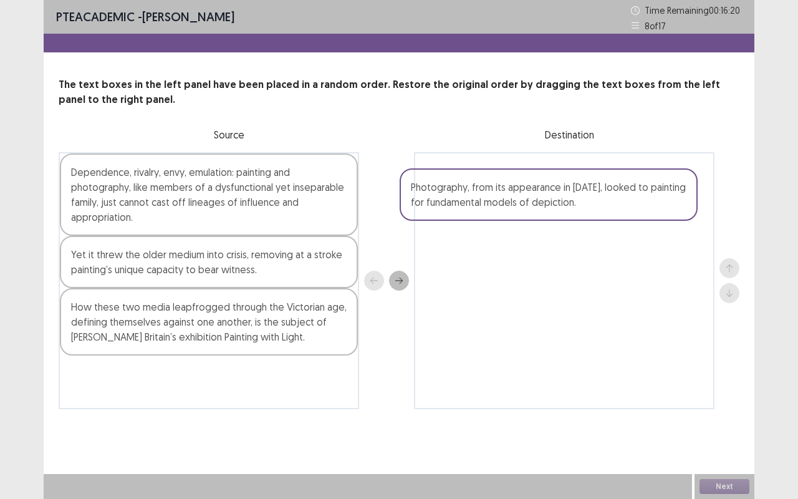
drag, startPoint x: 181, startPoint y: 384, endPoint x: 525, endPoint y: 193, distance: 393.7
click at [525, 193] on div "Dependence, rivalry, envy, emulation: painting and photography, like members of…" at bounding box center [399, 280] width 681 height 257
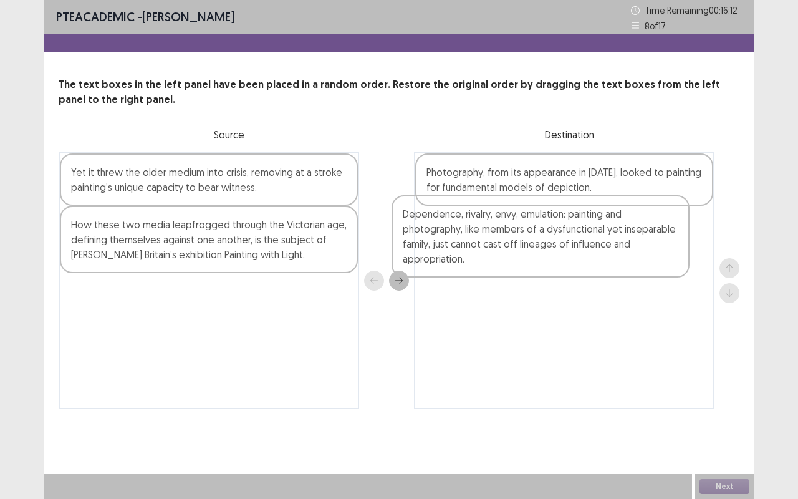
drag, startPoint x: 202, startPoint y: 212, endPoint x: 581, endPoint y: 267, distance: 383.2
click at [581, 267] on div "Dependence, rivalry, envy, emulation: painting and photography, like members of…" at bounding box center [399, 280] width 681 height 257
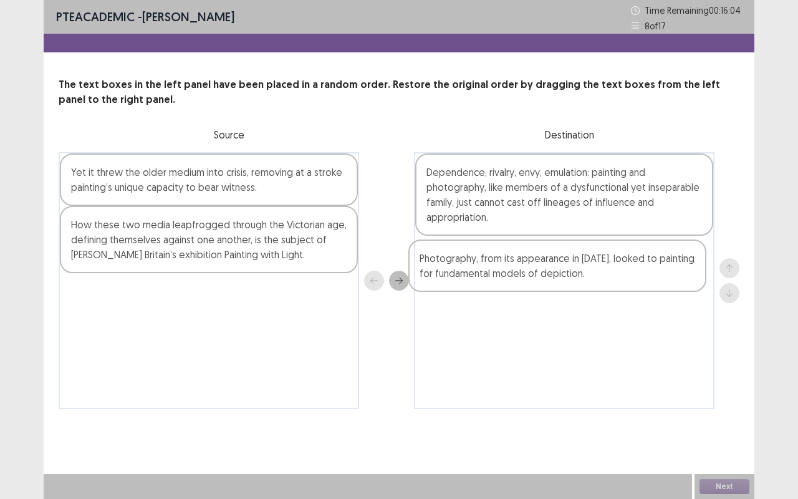
drag, startPoint x: 604, startPoint y: 183, endPoint x: 595, endPoint y: 281, distance: 97.7
click at [595, 281] on div "Photography, from its appearance in 1839, looked to painting for fundamental mo…" at bounding box center [564, 280] width 301 height 257
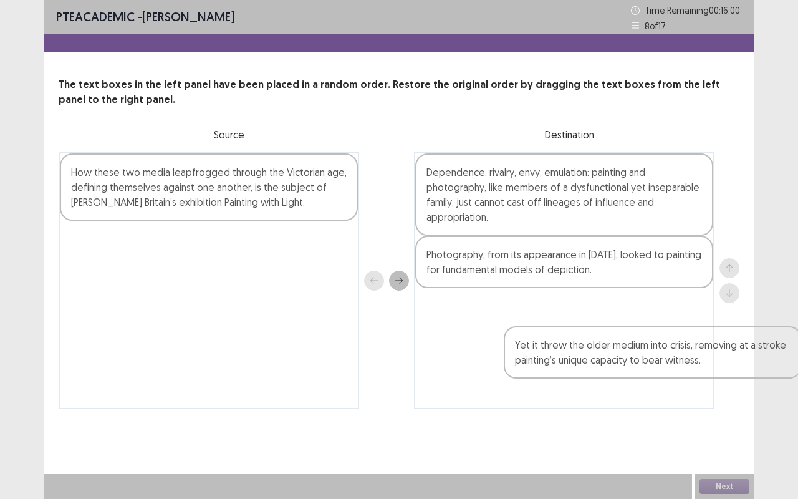
drag, startPoint x: 293, startPoint y: 199, endPoint x: 705, endPoint y: 354, distance: 440.0
click at [705, 354] on div "Yet it threw the older medium into crisis, removing at a stroke painting’s uniq…" at bounding box center [399, 280] width 681 height 257
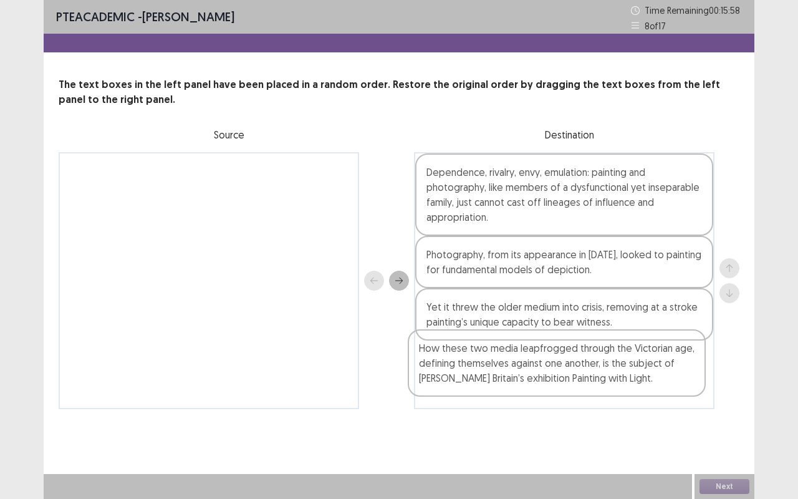
drag, startPoint x: 262, startPoint y: 176, endPoint x: 666, endPoint y: 391, distance: 457.4
click at [666, 391] on div "How these two media leapfrogged through the Victorian age, defining themselves …" at bounding box center [399, 280] width 681 height 257
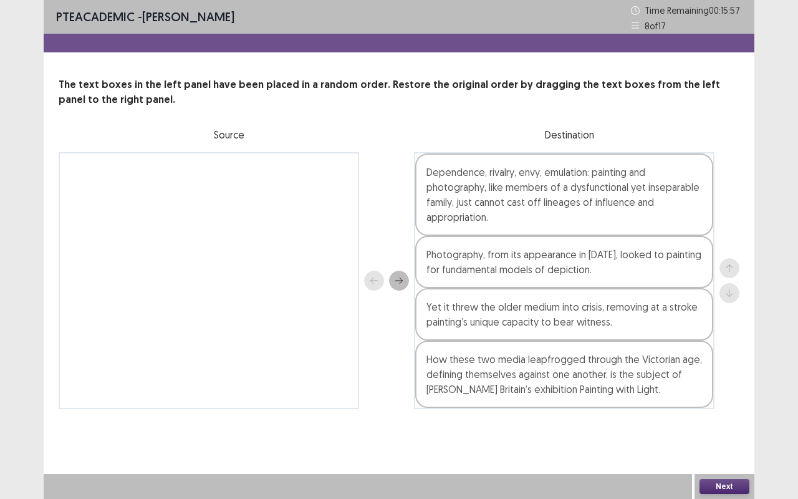
click at [737, 414] on button "Next" at bounding box center [725, 486] width 50 height 15
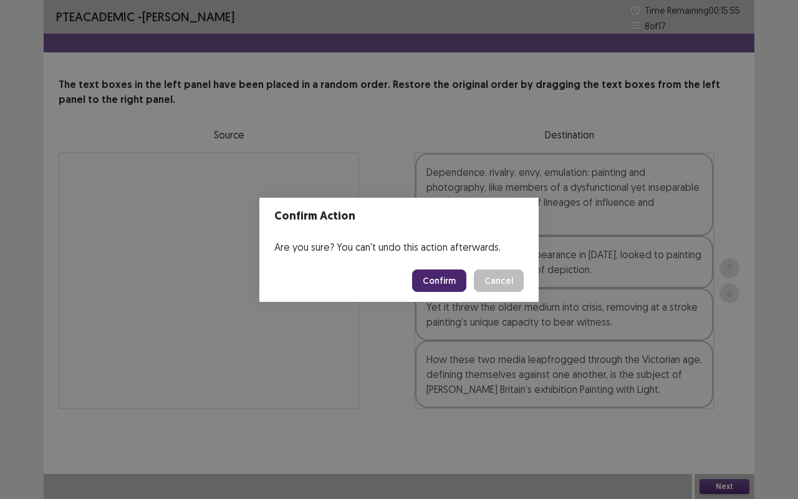
click at [445, 276] on button "Confirm" at bounding box center [439, 280] width 54 height 22
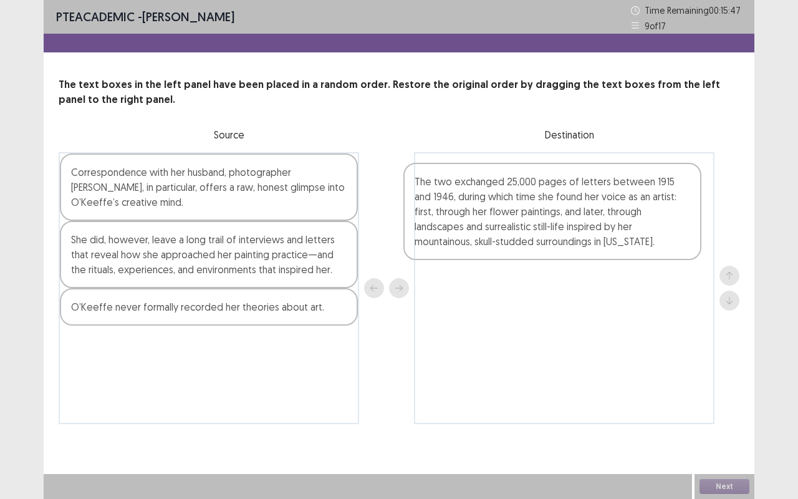
drag, startPoint x: 180, startPoint y: 292, endPoint x: 536, endPoint y: 232, distance: 360.6
click at [536, 232] on div "Correspondence with her husband, photographer Alfred Stieglitz, in particular, …" at bounding box center [399, 288] width 681 height 272
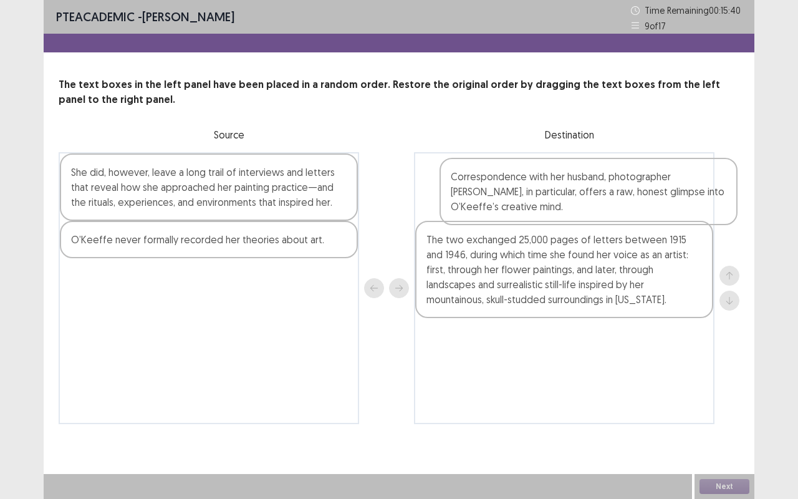
drag, startPoint x: 251, startPoint y: 199, endPoint x: 633, endPoint y: 201, distance: 381.8
click at [633, 201] on div "Correspondence with her husband, photographer Alfred Stieglitz, in particular, …" at bounding box center [399, 288] width 681 height 272
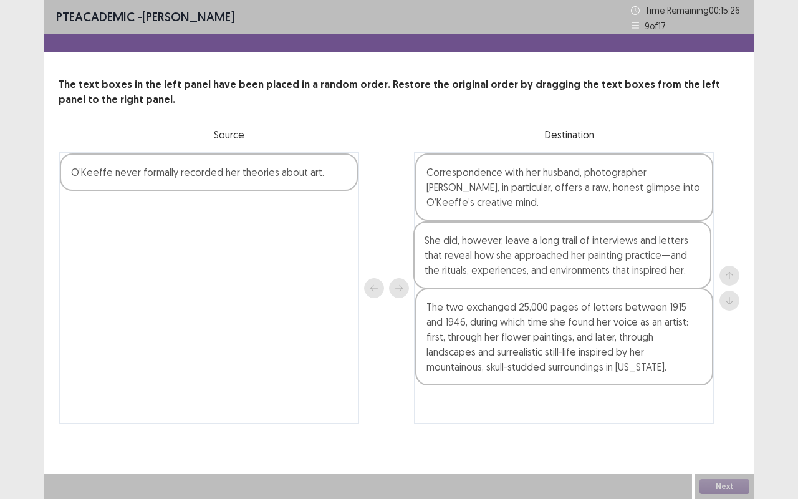
drag, startPoint x: 203, startPoint y: 202, endPoint x: 563, endPoint y: 271, distance: 366.5
click at [563, 271] on div "She did, however, leave a long trail of interviews and letters that reveal how …" at bounding box center [399, 288] width 681 height 272
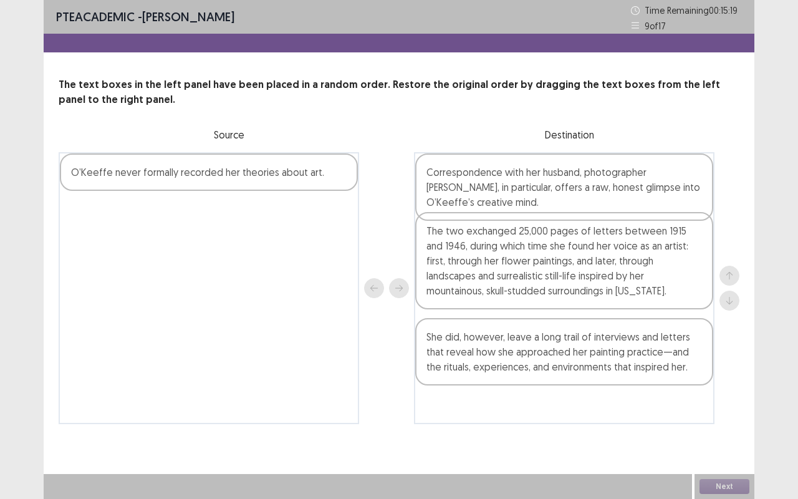
drag, startPoint x: 571, startPoint y: 336, endPoint x: 573, endPoint y: 251, distance: 85.5
click at [573, 251] on div "Correspondence with her husband, photographer Alfred Stieglitz, in particular, …" at bounding box center [564, 288] width 301 height 272
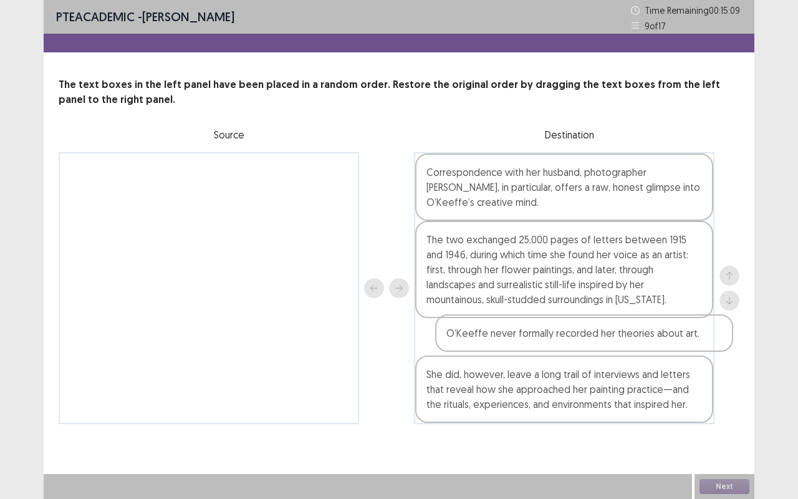
drag, startPoint x: 245, startPoint y: 177, endPoint x: 624, endPoint y: 341, distance: 413.6
click at [624, 341] on div "O’Keeffe never formally recorded her theories about art. Correspondence with he…" at bounding box center [399, 288] width 681 height 272
click at [716, 414] on button "Next" at bounding box center [725, 486] width 50 height 15
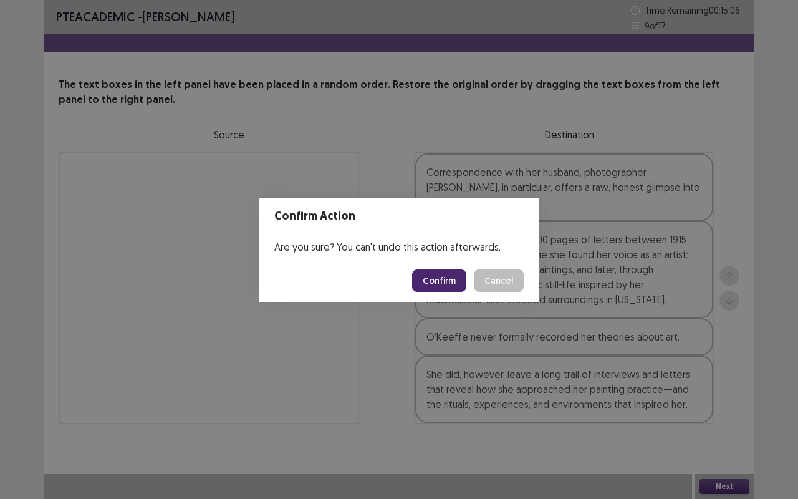
click at [448, 278] on button "Confirm" at bounding box center [439, 280] width 54 height 22
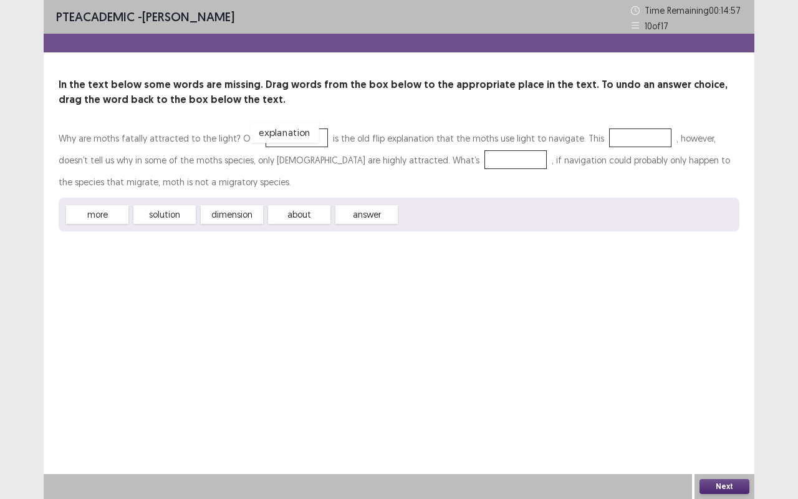
drag, startPoint x: 442, startPoint y: 220, endPoint x: 292, endPoint y: 140, distance: 170.2
drag, startPoint x: 105, startPoint y: 215, endPoint x: 399, endPoint y: 162, distance: 298.6
drag, startPoint x: 177, startPoint y: 212, endPoint x: 399, endPoint y: 155, distance: 229.4
drag, startPoint x: 232, startPoint y: 213, endPoint x: 603, endPoint y: 136, distance: 379.0
click at [721, 414] on button "Next" at bounding box center [725, 486] width 50 height 15
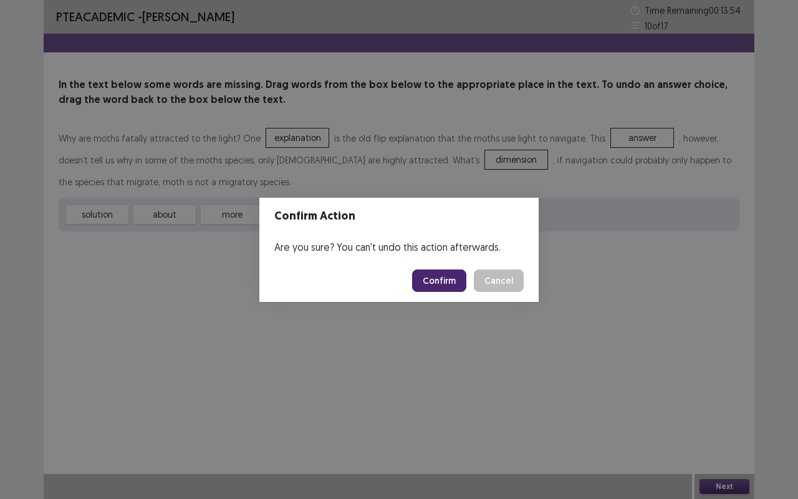
click at [436, 281] on button "Confirm" at bounding box center [439, 280] width 54 height 22
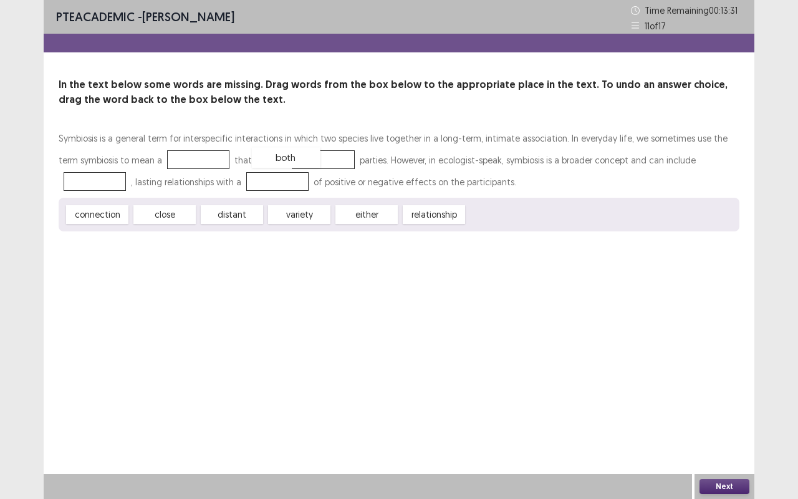
drag, startPoint x: 507, startPoint y: 215, endPoint x: 293, endPoint y: 158, distance: 221.4
drag, startPoint x: 442, startPoint y: 214, endPoint x: 187, endPoint y: 157, distance: 261.4
drag, startPoint x: 162, startPoint y: 214, endPoint x: 705, endPoint y: 161, distance: 545.3
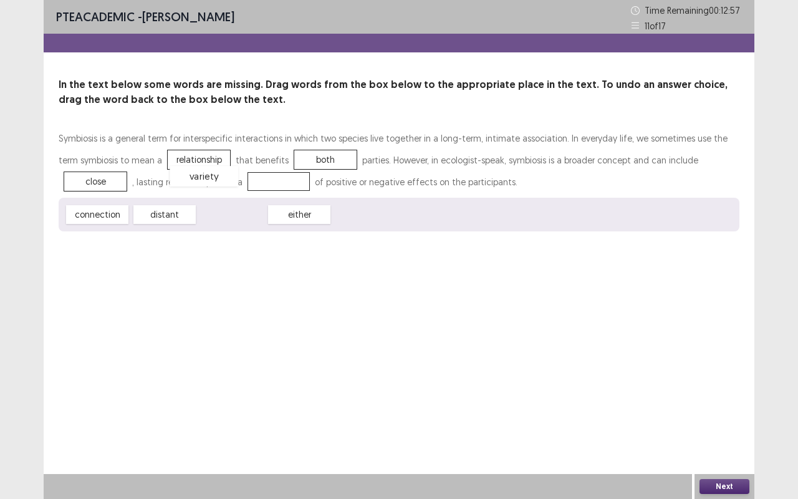
drag, startPoint x: 231, startPoint y: 216, endPoint x: 203, endPoint y: 178, distance: 46.9
click at [726, 414] on button "Next" at bounding box center [725, 486] width 50 height 15
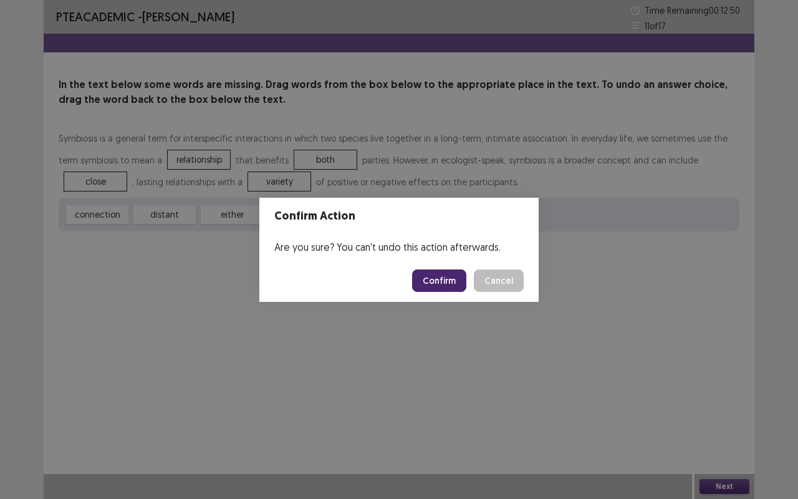
click at [513, 281] on button "Cancel" at bounding box center [499, 280] width 50 height 22
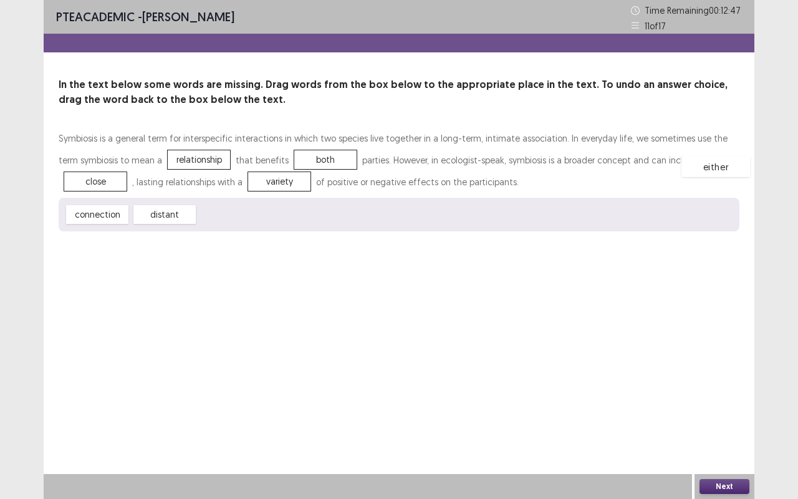
drag, startPoint x: 230, startPoint y: 212, endPoint x: 713, endPoint y: 163, distance: 485.9
click at [732, 414] on button "Next" at bounding box center [725, 486] width 50 height 15
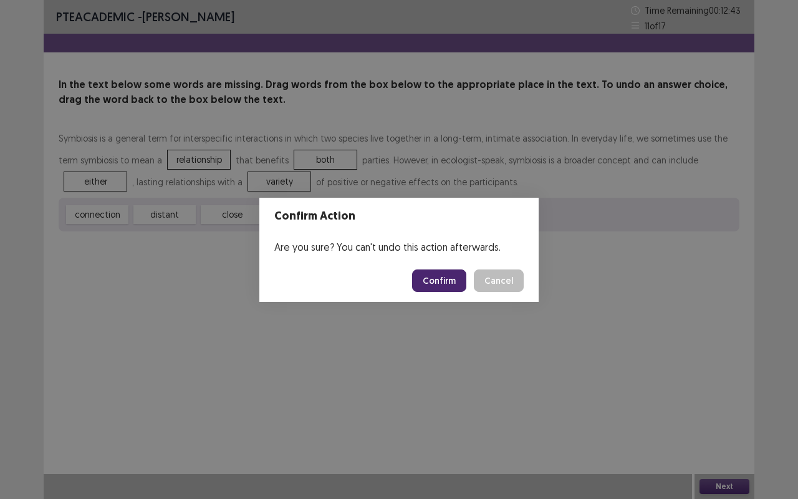
click at [438, 285] on button "Confirm" at bounding box center [439, 280] width 54 height 22
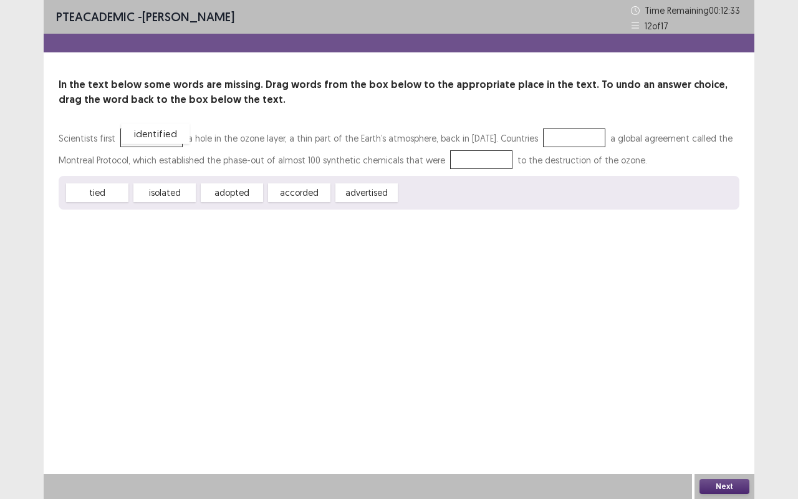
drag, startPoint x: 450, startPoint y: 196, endPoint x: 172, endPoint y: 137, distance: 284.5
drag, startPoint x: 227, startPoint y: 192, endPoint x: 558, endPoint y: 137, distance: 335.2
drag, startPoint x: 244, startPoint y: 189, endPoint x: 571, endPoint y: 134, distance: 332.1
drag, startPoint x: 93, startPoint y: 194, endPoint x: 455, endPoint y: 157, distance: 364.4
click at [721, 414] on button "Next" at bounding box center [725, 486] width 50 height 15
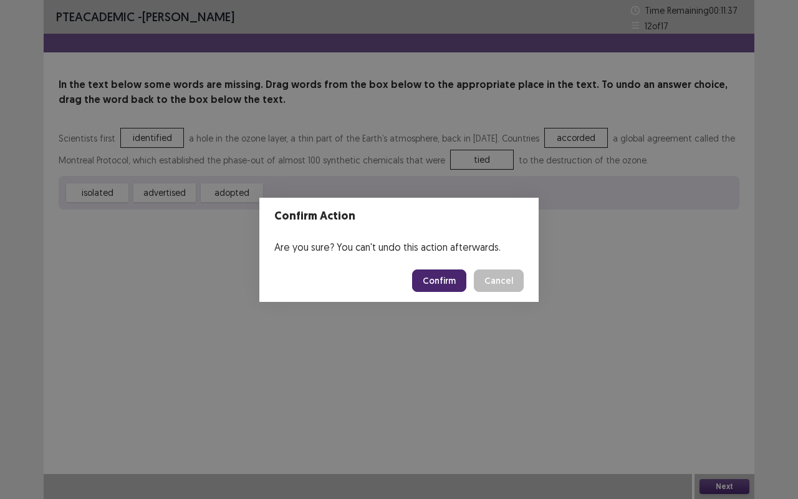
click at [442, 281] on button "Confirm" at bounding box center [439, 280] width 54 height 22
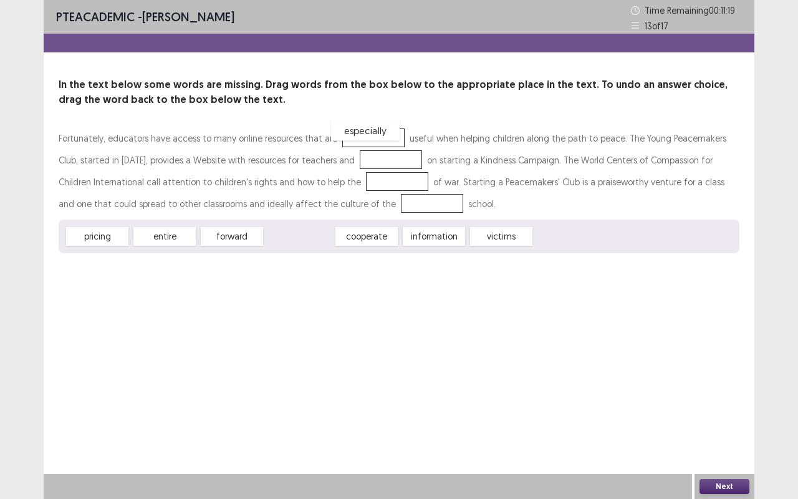
drag, startPoint x: 292, startPoint y: 237, endPoint x: 358, endPoint y: 131, distance: 125.0
drag, startPoint x: 435, startPoint y: 238, endPoint x: 354, endPoint y: 157, distance: 115.1
drag, startPoint x: 381, startPoint y: 233, endPoint x: 369, endPoint y: 156, distance: 78.3
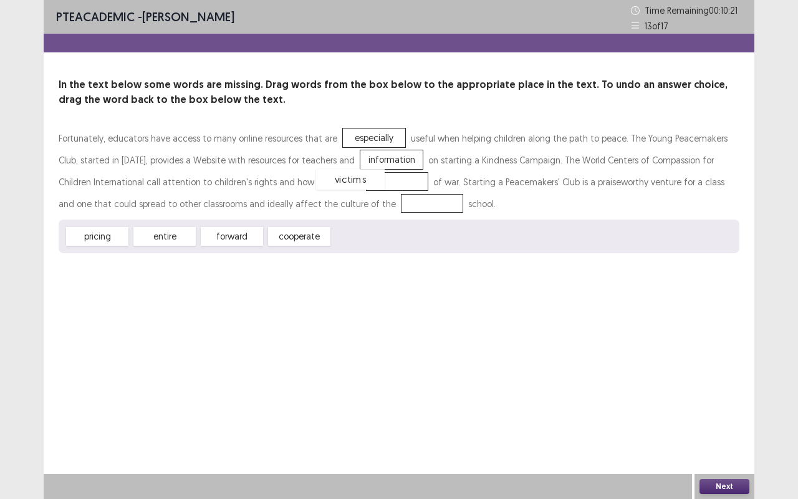
drag, startPoint x: 359, startPoint y: 232, endPoint x: 344, endPoint y: 176, distance: 58.3
drag, startPoint x: 313, startPoint y: 236, endPoint x: 352, endPoint y: 205, distance: 50.1
drag, startPoint x: 155, startPoint y: 235, endPoint x: 332, endPoint y: 200, distance: 181.2
click at [730, 414] on button "Next" at bounding box center [725, 486] width 50 height 15
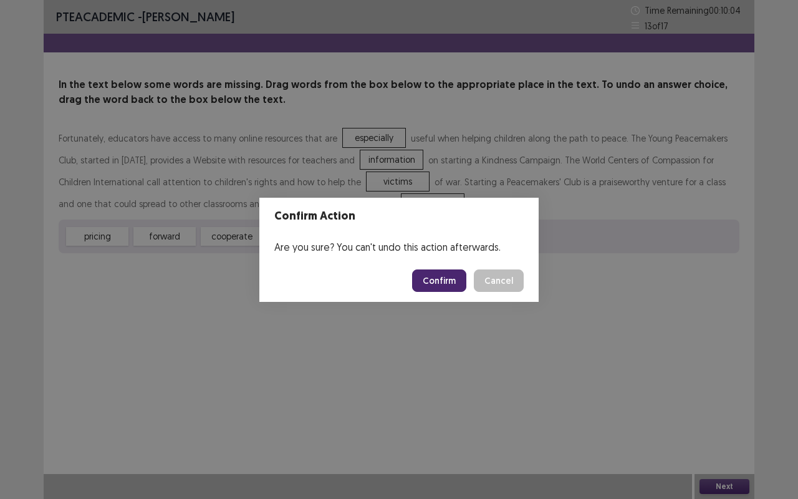
click at [457, 283] on button "Confirm" at bounding box center [439, 280] width 54 height 22
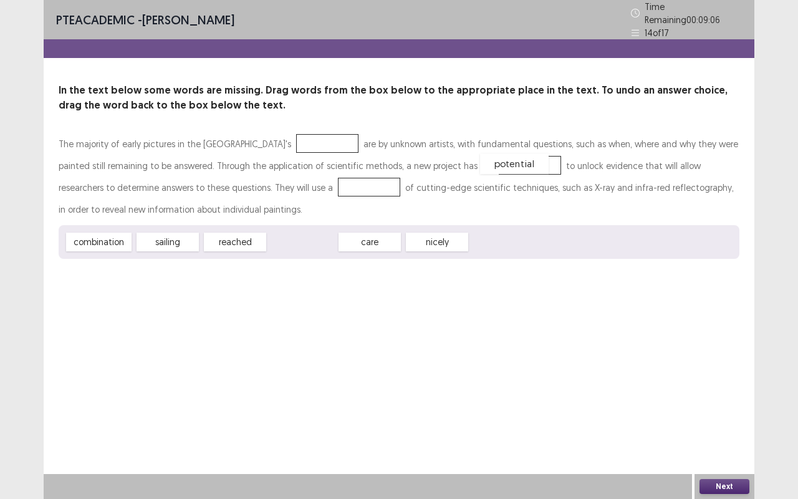
drag, startPoint x: 298, startPoint y: 232, endPoint x: 513, endPoint y: 153, distance: 228.5
drag, startPoint x: 97, startPoint y: 238, endPoint x: 301, endPoint y: 183, distance: 211.2
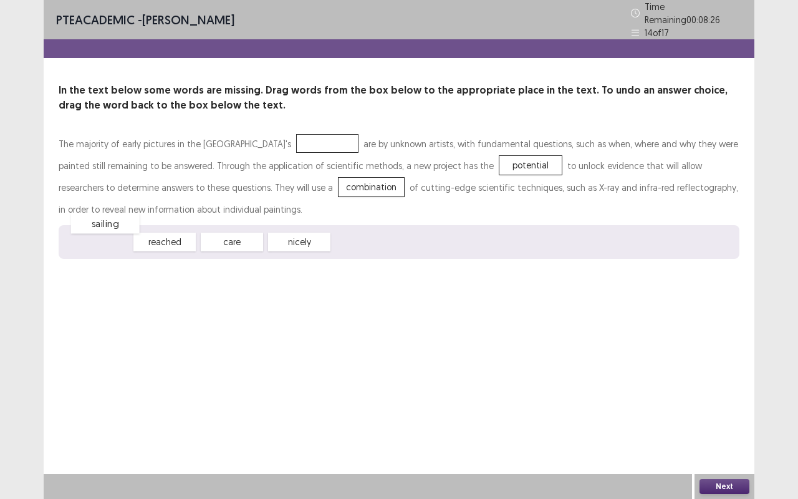
drag, startPoint x: 105, startPoint y: 233, endPoint x: 111, endPoint y: 216, distance: 18.3
click at [111, 216] on div "sailing" at bounding box center [105, 223] width 69 height 21
drag, startPoint x: 314, startPoint y: 237, endPoint x: 341, endPoint y: 130, distance: 110.1
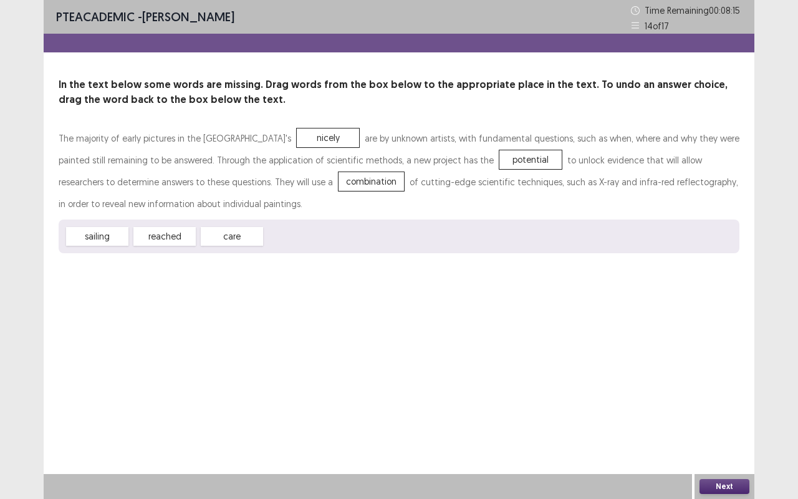
click at [729, 414] on button "Next" at bounding box center [725, 486] width 50 height 15
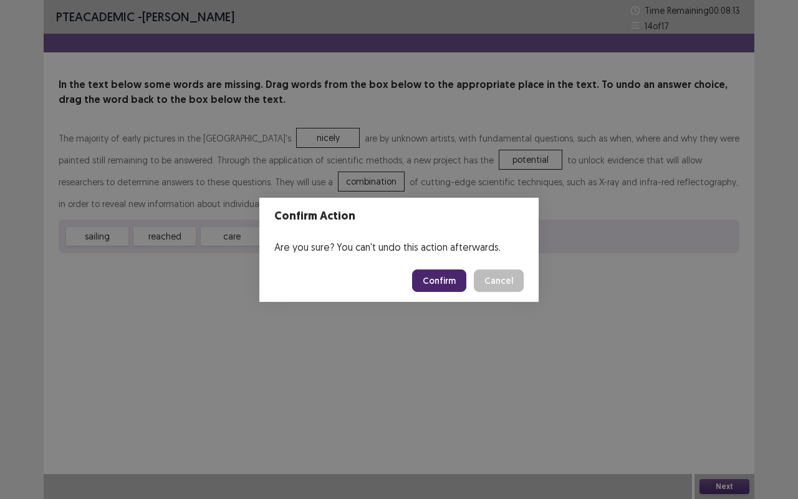
click at [445, 273] on button "Confirm" at bounding box center [439, 280] width 54 height 22
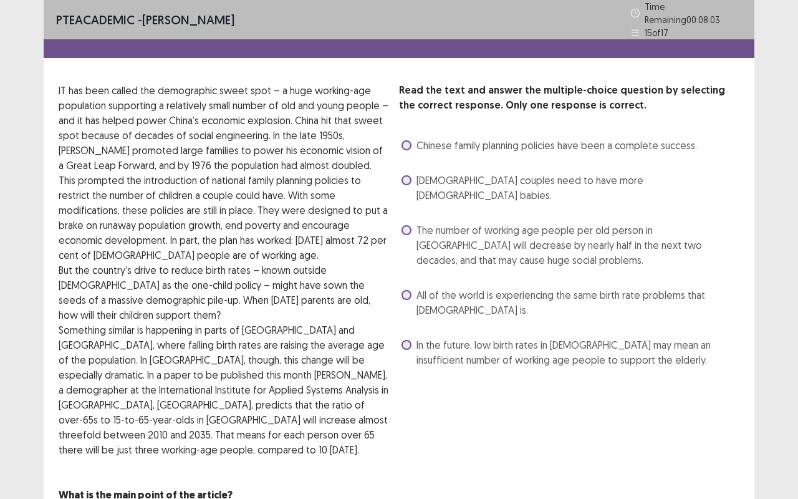
click at [449, 224] on span "The number of working age people per old person in China will decrease by nearl…" at bounding box center [578, 245] width 323 height 45
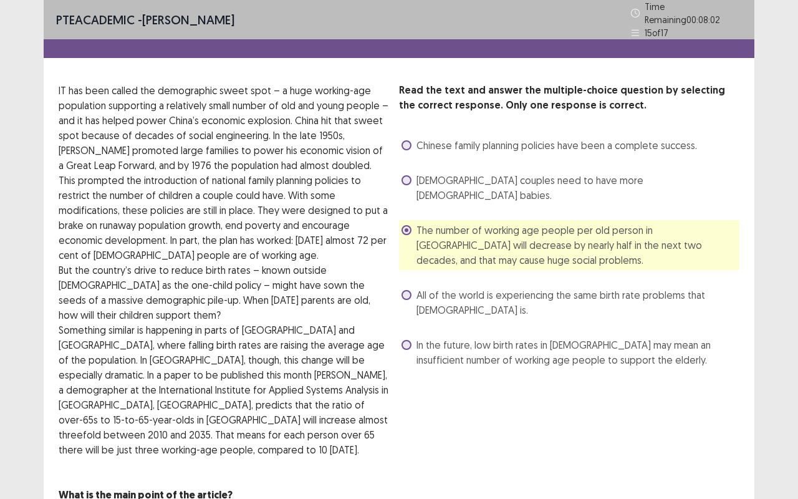
scroll to position [37, 0]
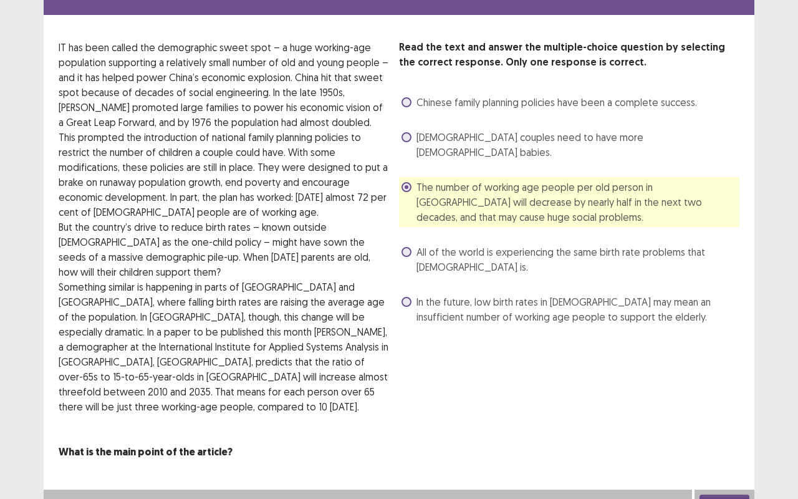
click at [741, 414] on div "Next" at bounding box center [725, 502] width 60 height 25
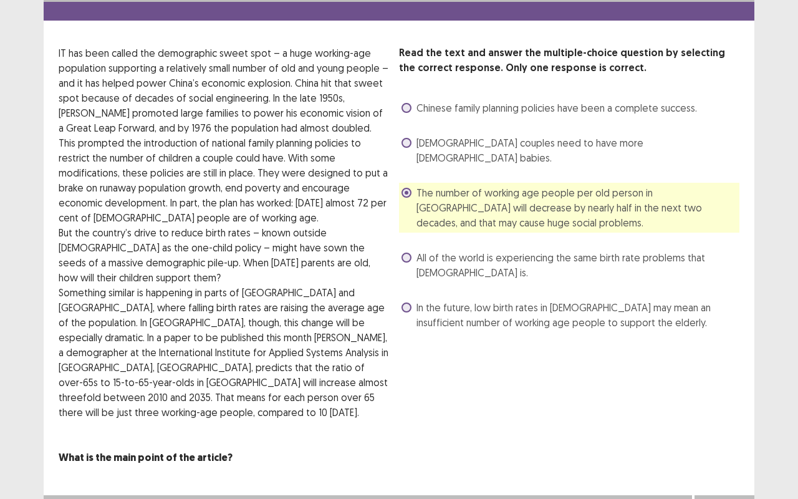
click at [737, 414] on button "Next" at bounding box center [725, 507] width 50 height 15
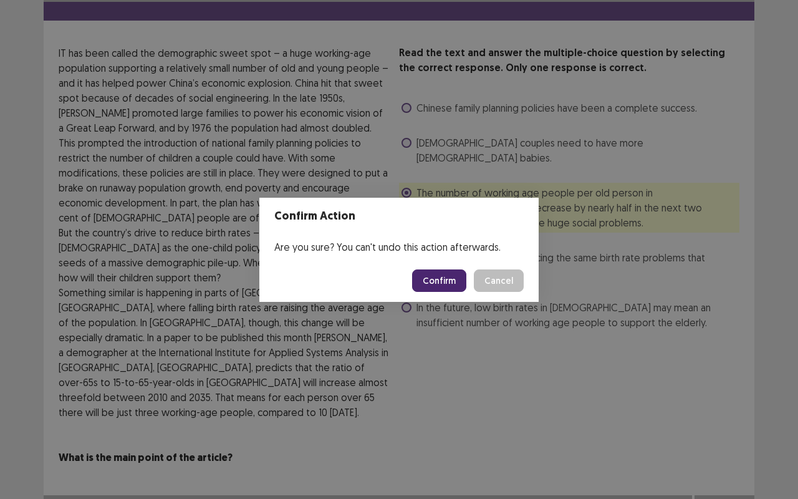
click at [453, 283] on button "Confirm" at bounding box center [439, 280] width 54 height 22
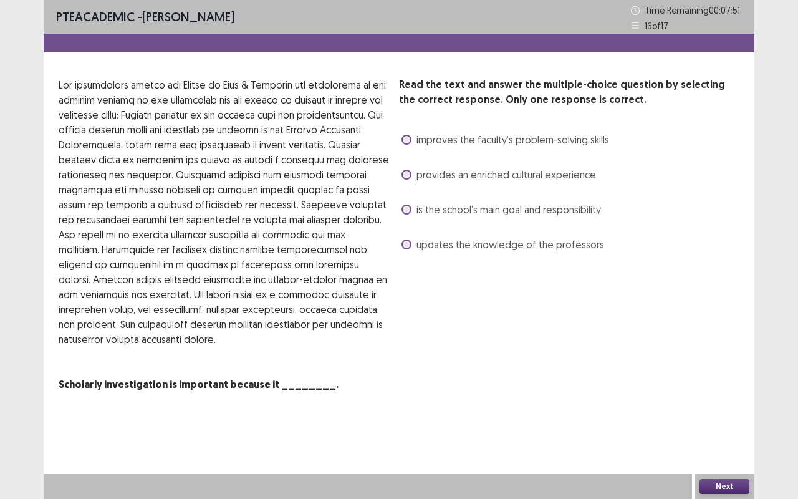
click at [485, 211] on span "is the school’s main goal and responsibility" at bounding box center [509, 209] width 185 height 15
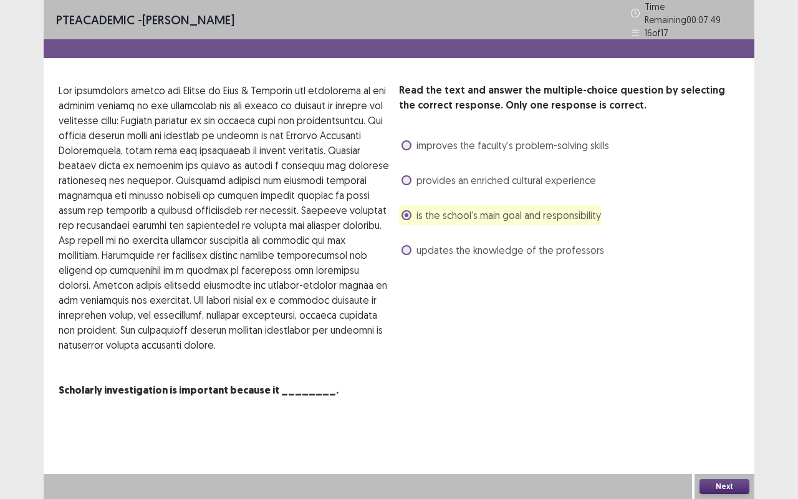
click at [717, 414] on button "Next" at bounding box center [725, 486] width 50 height 15
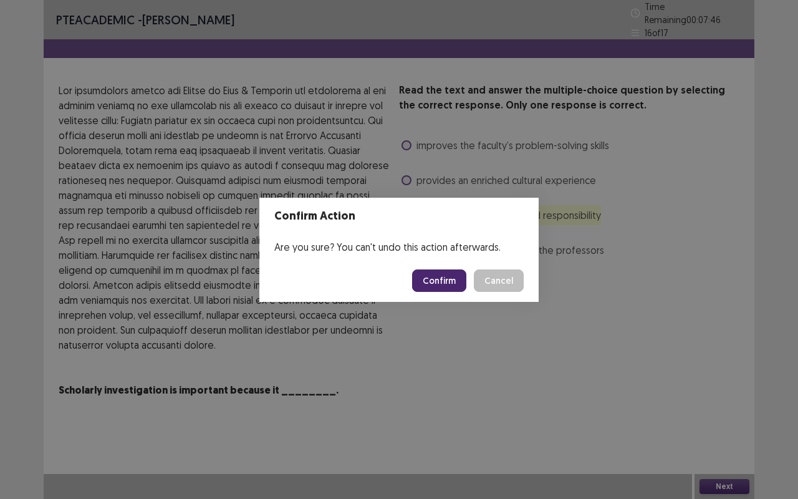
click at [502, 274] on button "Cancel" at bounding box center [499, 280] width 50 height 22
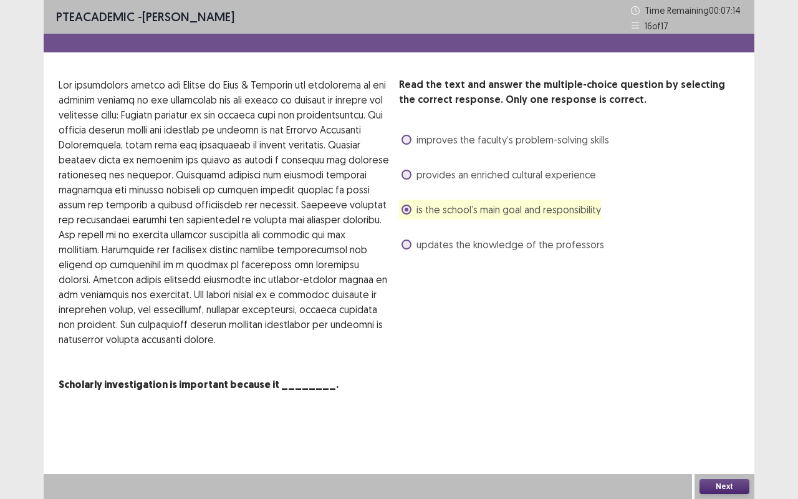
click at [490, 171] on span "provides an enriched cultural experience" at bounding box center [507, 174] width 180 height 15
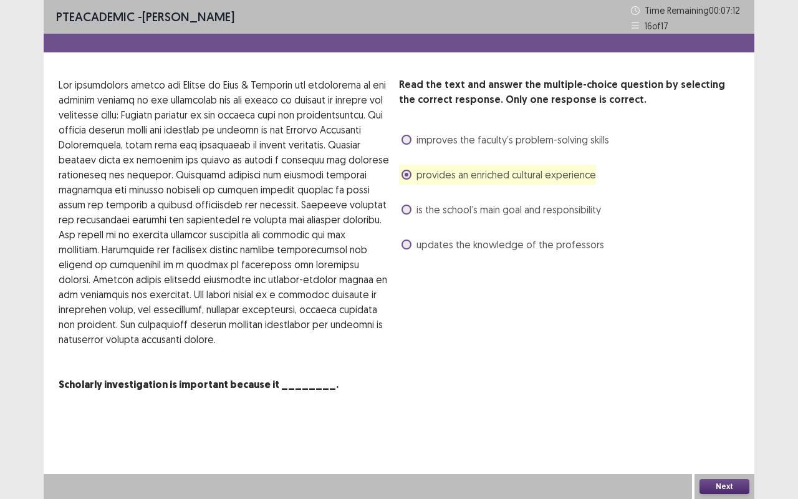
click at [727, 414] on button "Next" at bounding box center [725, 486] width 50 height 15
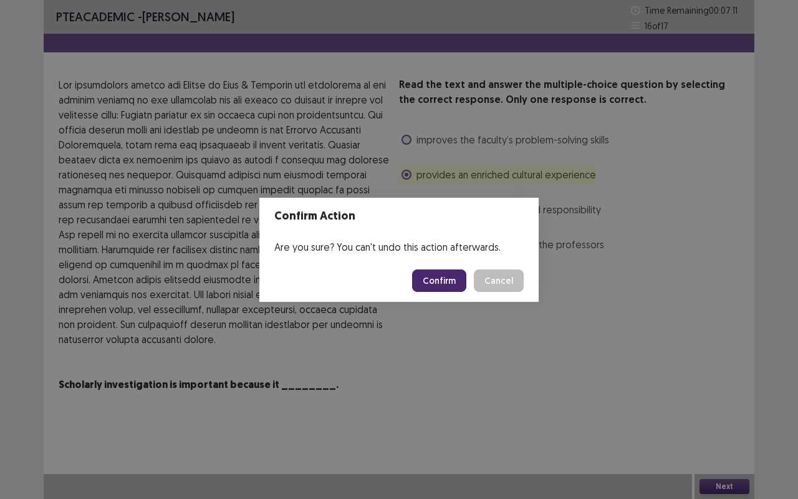
click at [428, 281] on button "Confirm" at bounding box center [439, 280] width 54 height 22
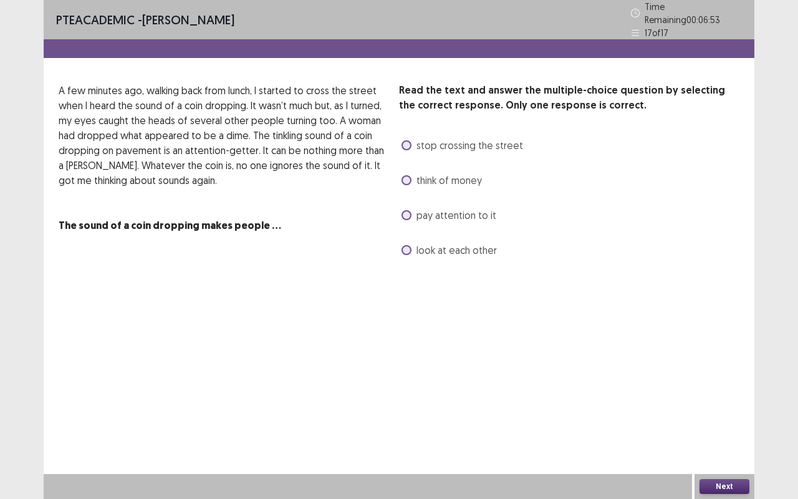
click at [422, 210] on span "pay attention to it" at bounding box center [457, 215] width 80 height 15
drag, startPoint x: 740, startPoint y: 494, endPoint x: 731, endPoint y: 489, distance: 10.1
click at [731, 414] on div "Next" at bounding box center [725, 486] width 60 height 25
click at [731, 414] on button "Next" at bounding box center [725, 486] width 50 height 15
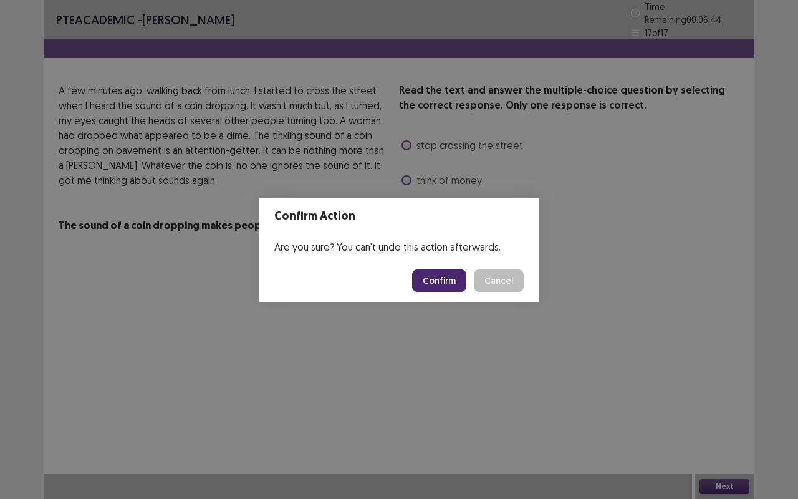
click at [453, 284] on button "Confirm" at bounding box center [439, 280] width 54 height 22
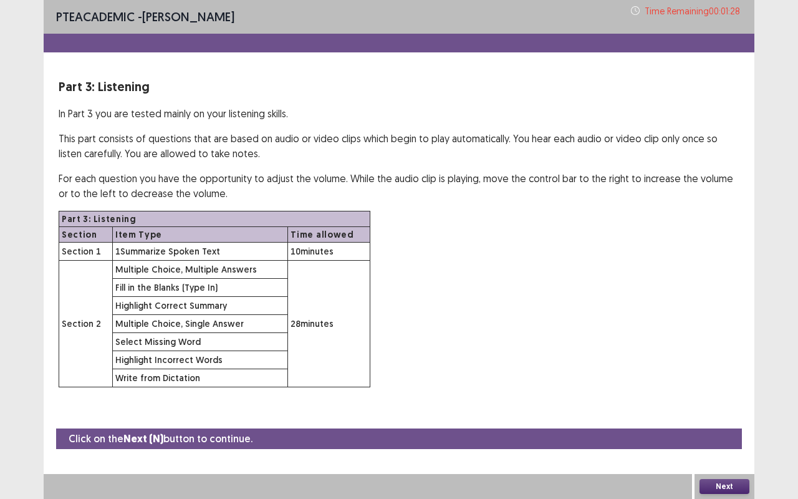
click at [733, 414] on button "Next" at bounding box center [725, 486] width 50 height 15
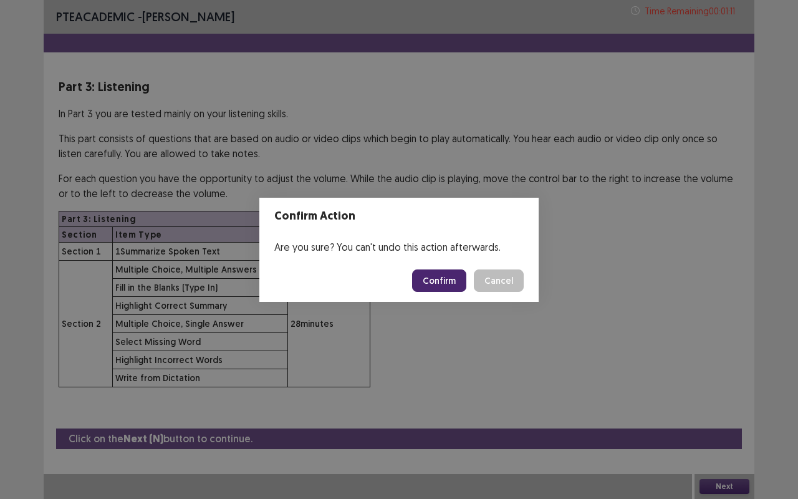
click at [449, 279] on button "Confirm" at bounding box center [439, 280] width 54 height 22
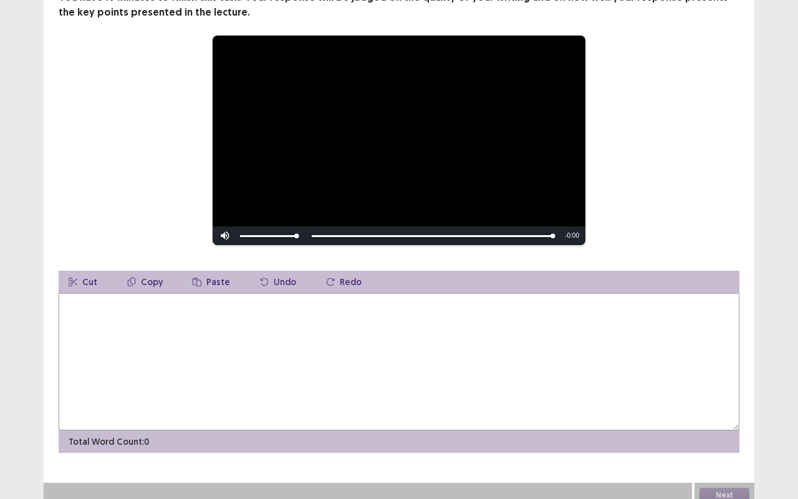
scroll to position [119, 0]
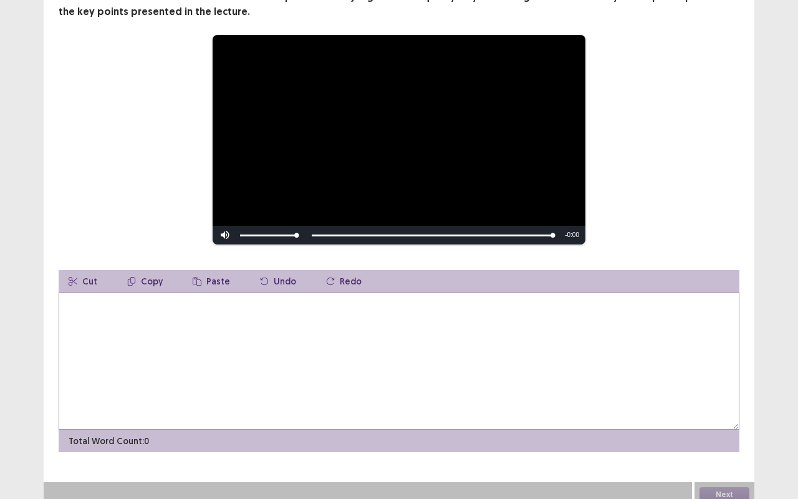
click at [418, 320] on textarea at bounding box center [399, 361] width 681 height 137
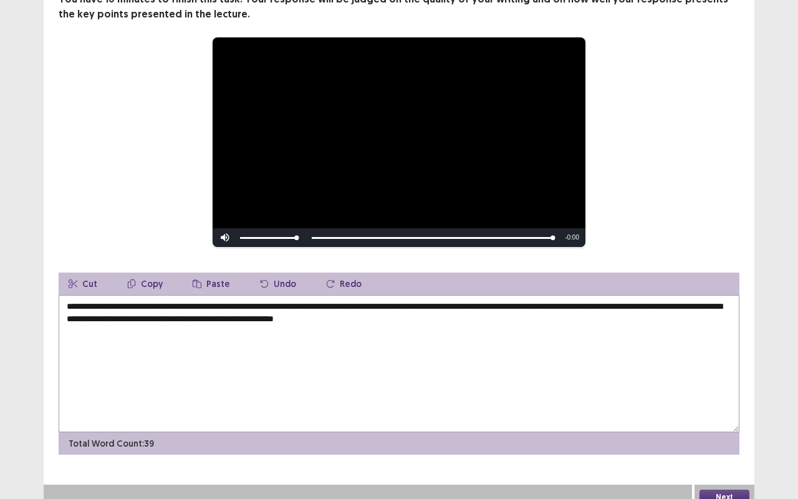
scroll to position [121, 0]
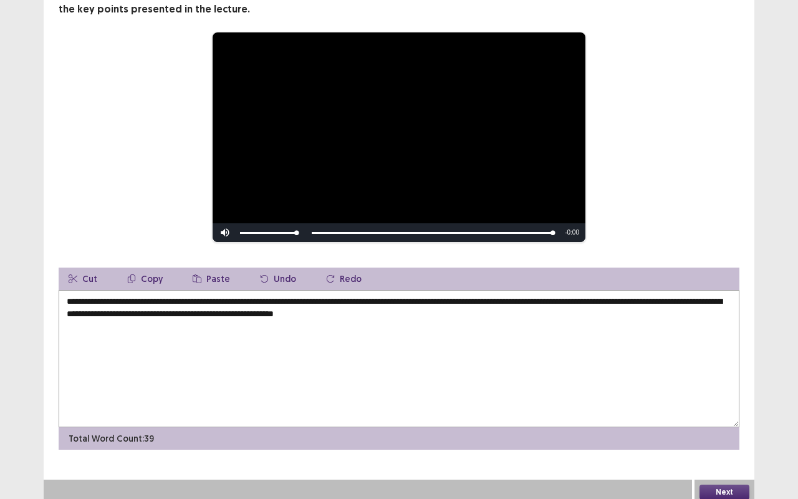
drag, startPoint x: 516, startPoint y: 311, endPoint x: 382, endPoint y: 310, distance: 134.1
click at [382, 310] on textarea "**********" at bounding box center [399, 358] width 681 height 137
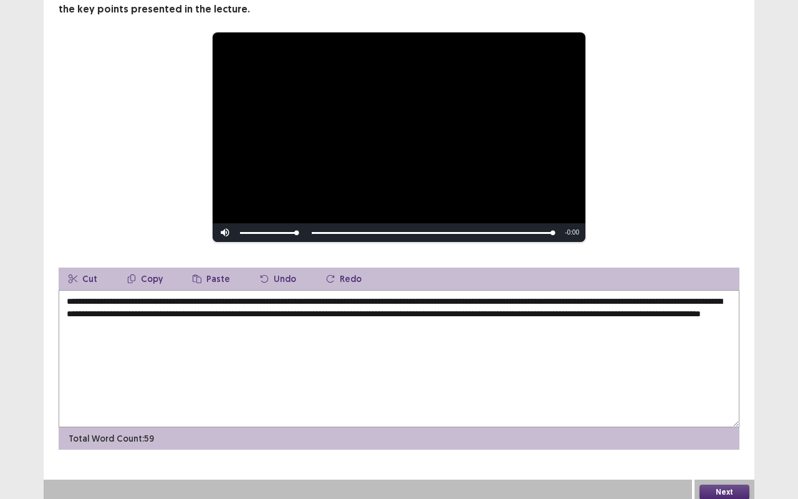
click at [338, 294] on textarea "**********" at bounding box center [399, 358] width 681 height 137
click at [359, 296] on textarea "**********" at bounding box center [399, 358] width 681 height 137
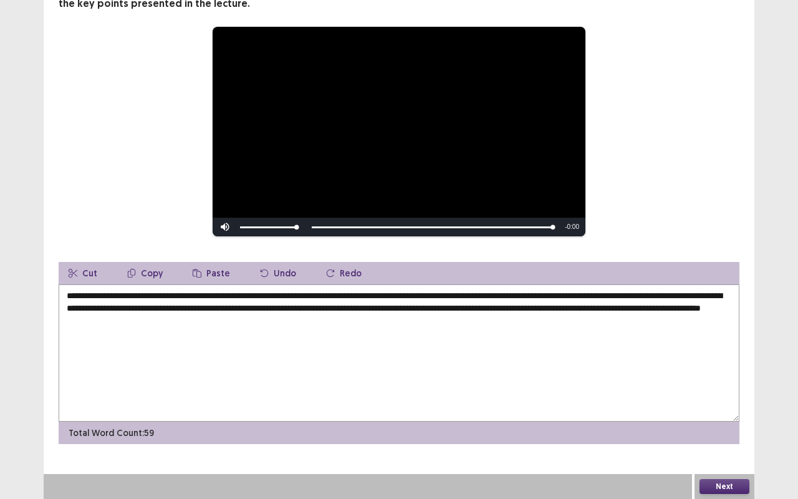
drag, startPoint x: 359, startPoint y: 296, endPoint x: 288, endPoint y: 295, distance: 70.5
click at [288, 295] on textarea "**********" at bounding box center [399, 352] width 681 height 137
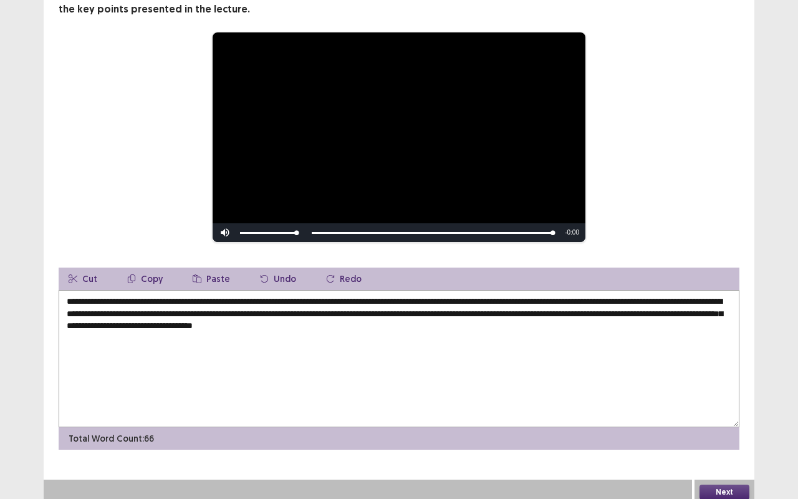
drag, startPoint x: 645, startPoint y: 297, endPoint x: 572, endPoint y: 293, distance: 73.1
click at [572, 293] on textarea "**********" at bounding box center [399, 358] width 681 height 137
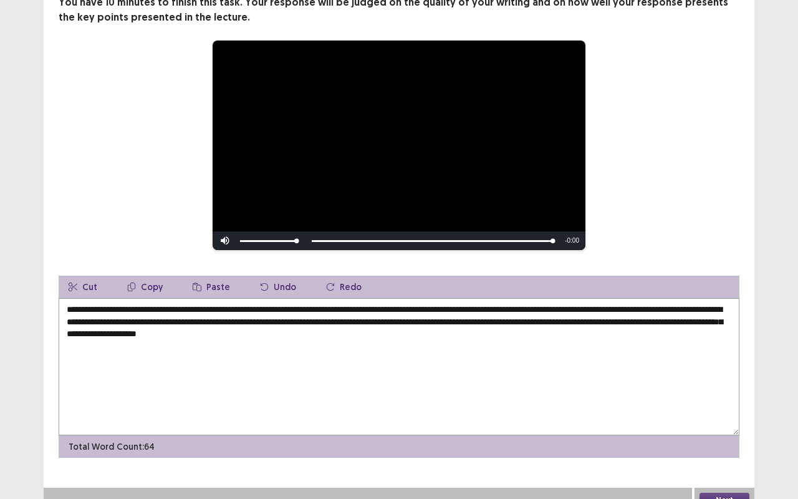
scroll to position [116, 0]
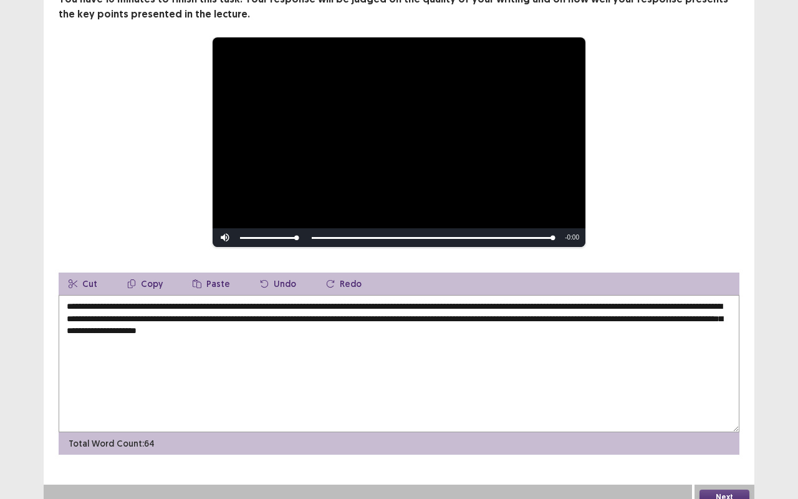
click at [165, 324] on textarea "**********" at bounding box center [399, 363] width 681 height 137
type textarea "**********"
click at [720, 414] on button "Next" at bounding box center [725, 497] width 50 height 15
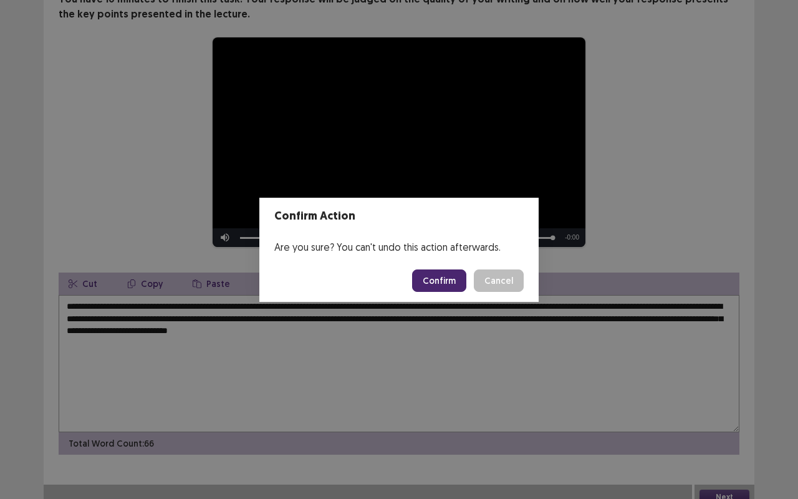
click at [449, 273] on button "Confirm" at bounding box center [439, 280] width 54 height 22
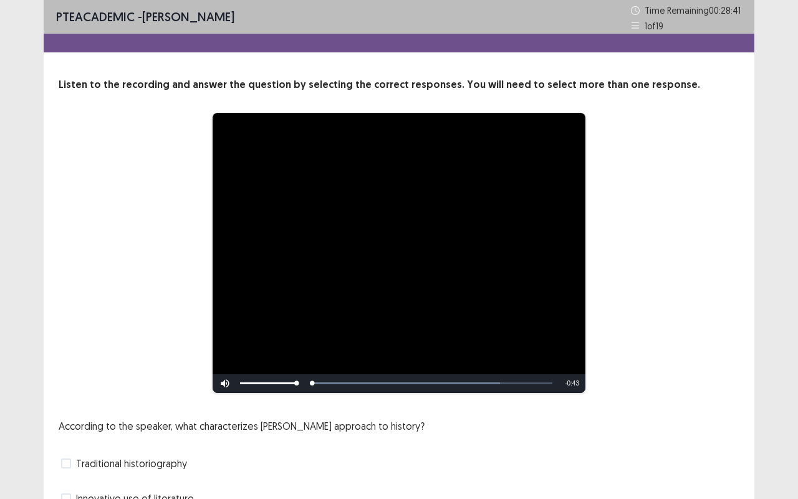
scroll to position [133, 0]
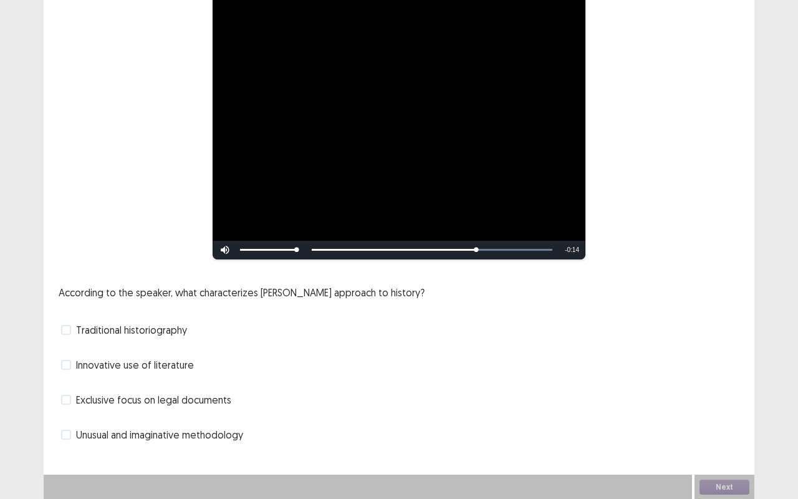
click at [238, 414] on span "Unusual and imaginative methodology" at bounding box center [159, 434] width 167 height 15
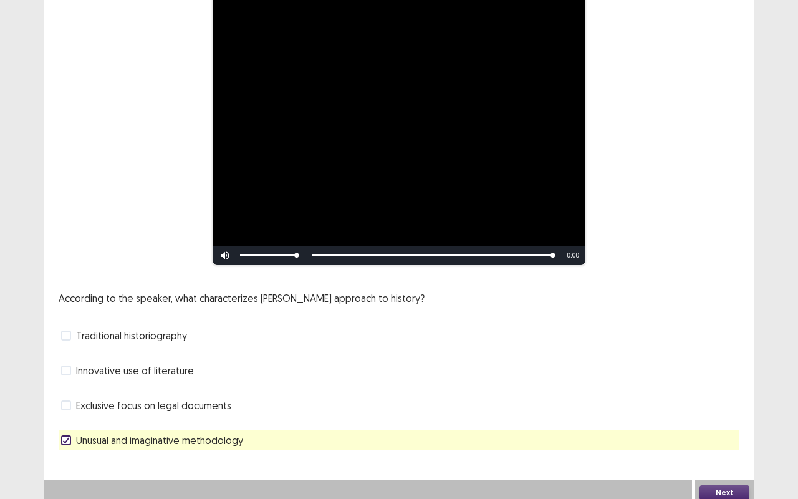
click at [727, 414] on button "Next" at bounding box center [725, 492] width 50 height 15
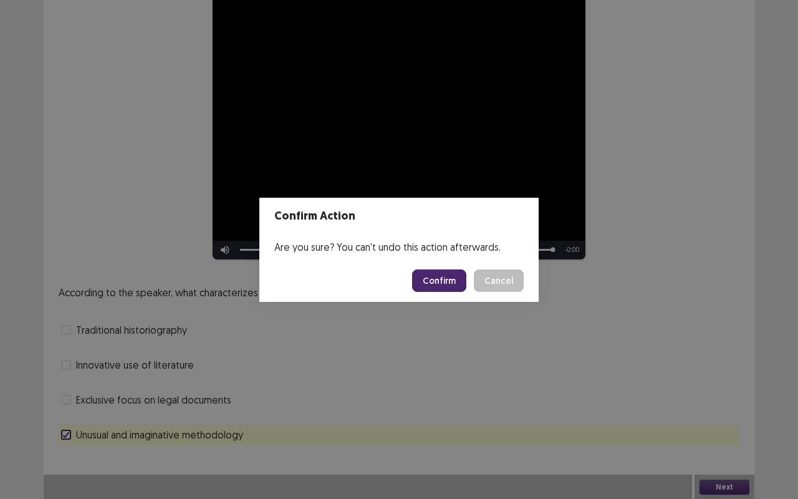
click at [452, 282] on button "Confirm" at bounding box center [439, 280] width 54 height 22
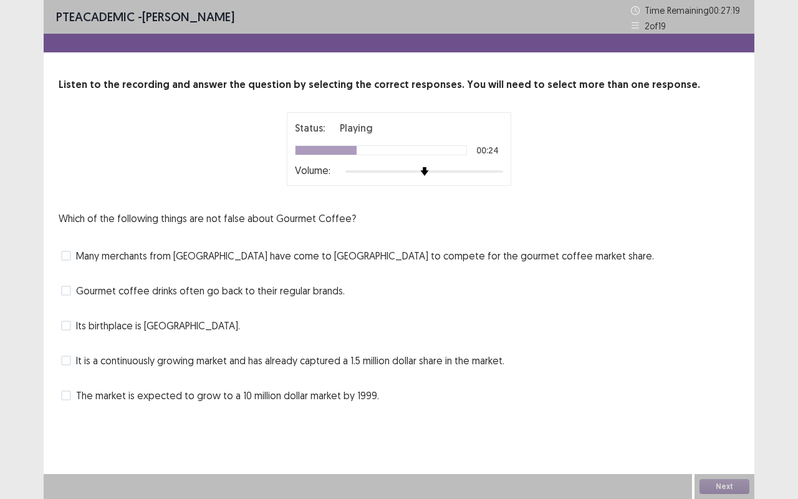
click at [271, 256] on span "Many merchants from Seattle have come to Boston to compete for the gourmet coff…" at bounding box center [365, 255] width 578 height 15
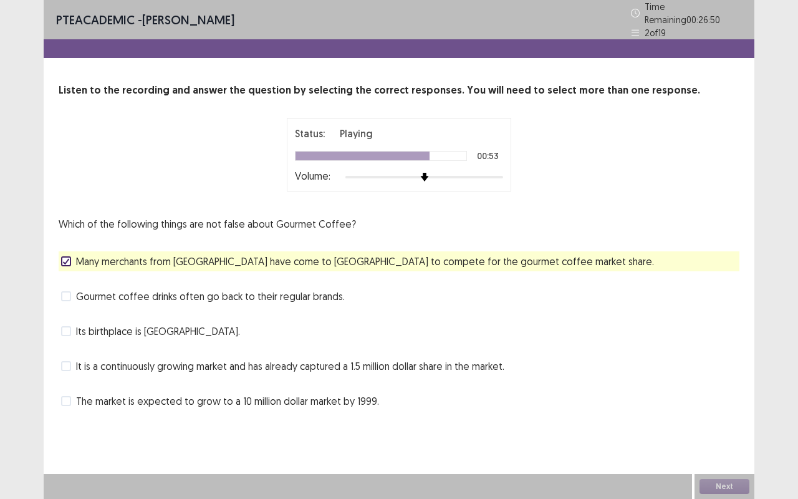
click at [193, 361] on span "It is a continuously growing market and has already captured a 1.5 million doll…" at bounding box center [290, 366] width 429 height 15
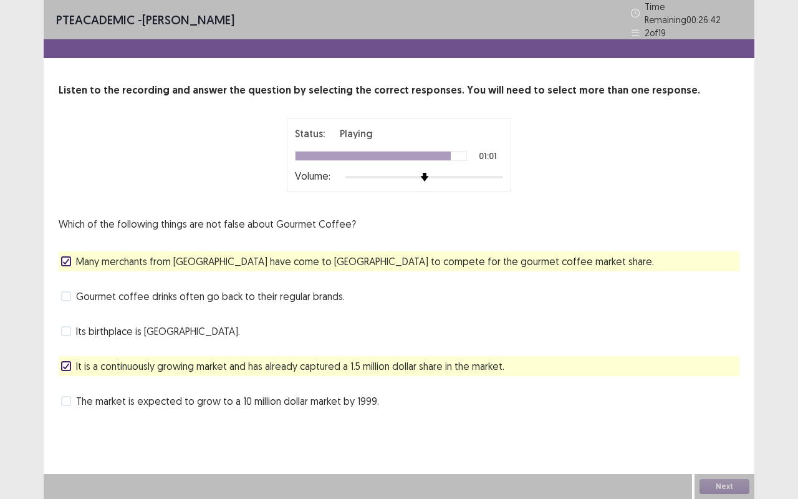
click at [264, 289] on span "Gourmet coffee drinks often go back to their regular brands." at bounding box center [210, 296] width 269 height 15
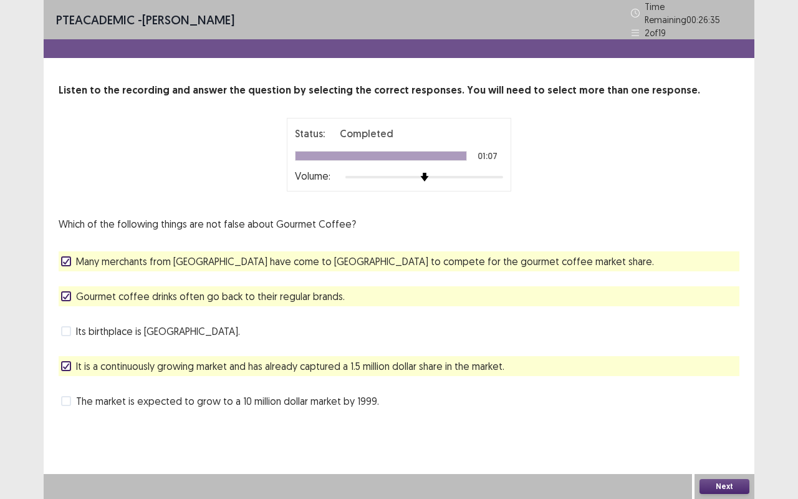
click at [205, 290] on span "Gourmet coffee drinks often go back to their regular brands." at bounding box center [210, 296] width 269 height 15
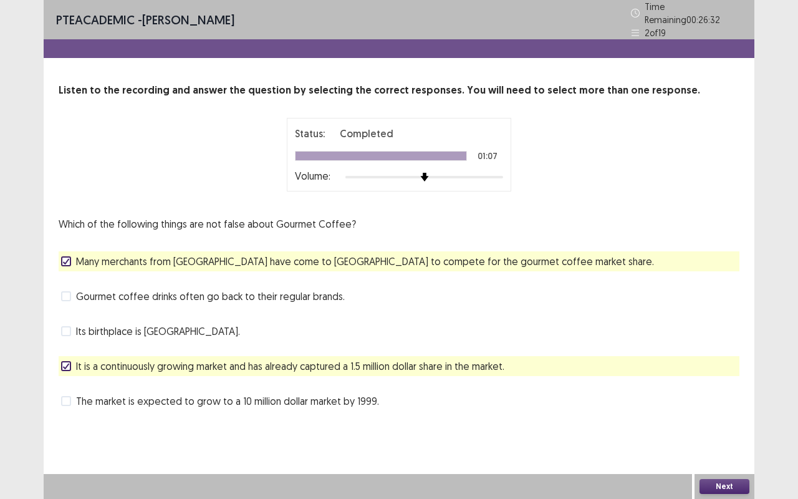
click at [722, 414] on button "Next" at bounding box center [725, 486] width 50 height 15
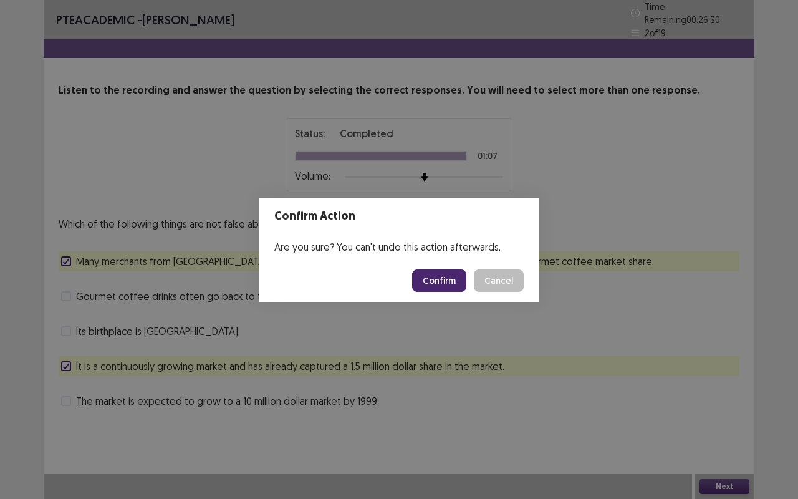
click at [436, 278] on button "Confirm" at bounding box center [439, 280] width 54 height 22
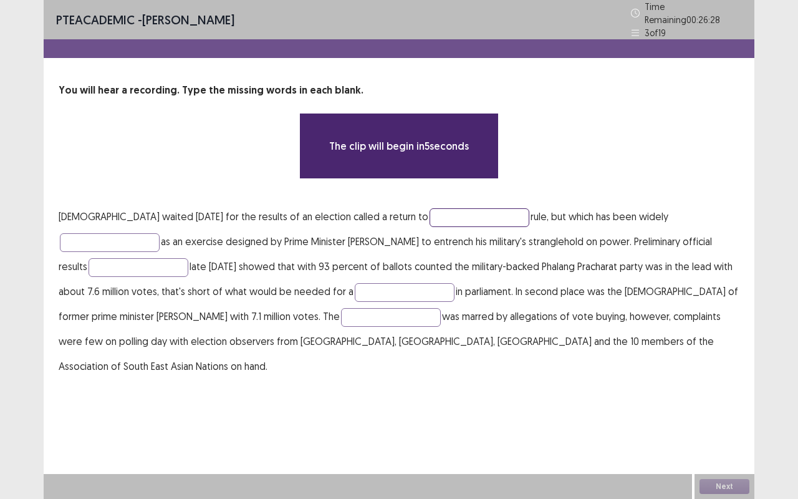
click at [430, 208] on input "text" at bounding box center [480, 217] width 100 height 19
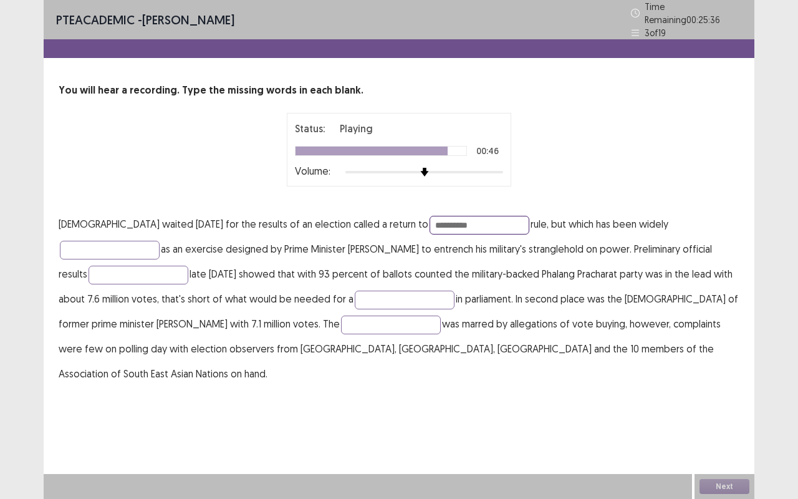
type input "**********"
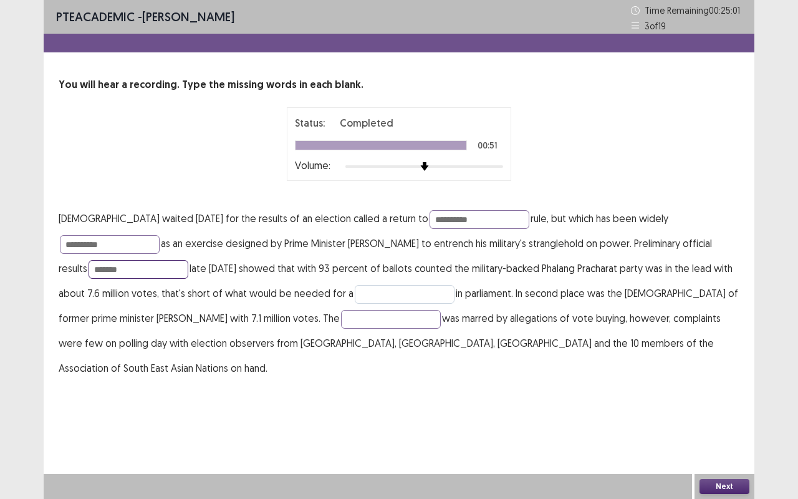
type input "*******"
click at [355, 287] on input "text" at bounding box center [405, 294] width 100 height 19
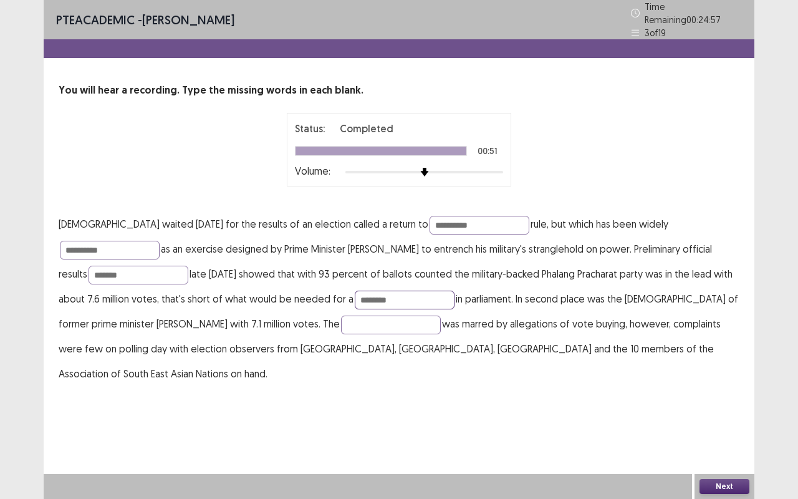
type input "********"
click at [740, 414] on button "Next" at bounding box center [725, 486] width 50 height 15
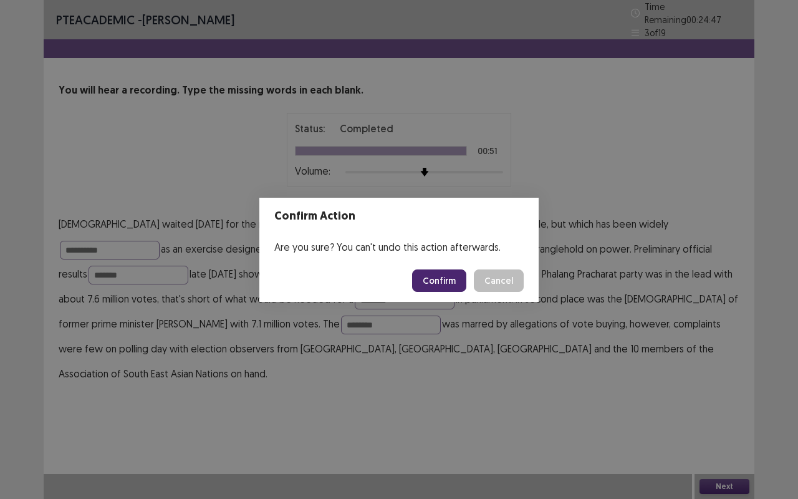
click at [441, 279] on button "Confirm" at bounding box center [439, 280] width 54 height 22
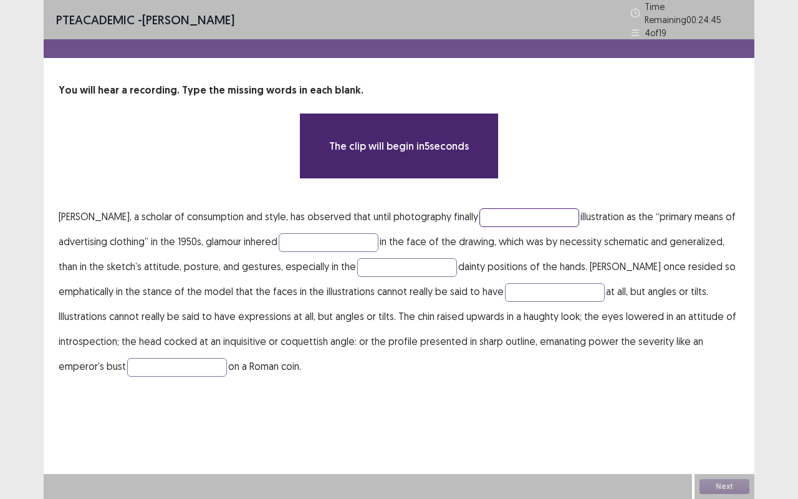
click at [523, 211] on input "text" at bounding box center [530, 217] width 100 height 19
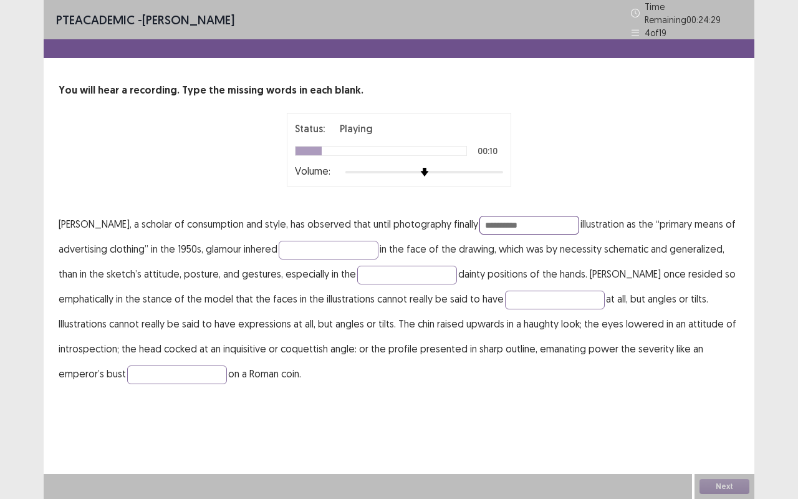
type input "**********"
type input "****"
type input "**********"
click at [565, 293] on input "text" at bounding box center [555, 300] width 100 height 19
type input "**********"
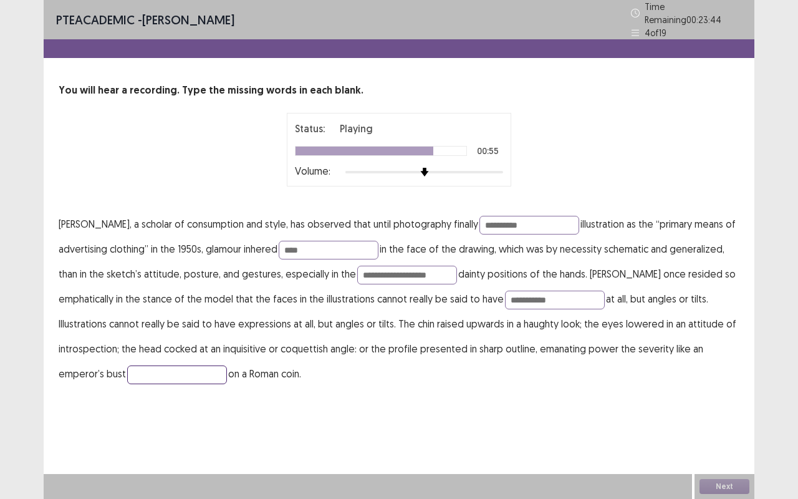
click at [163, 371] on input "text" at bounding box center [177, 375] width 100 height 19
type input "********"
drag, startPoint x: 440, startPoint y: 269, endPoint x: 339, endPoint y: 271, distance: 100.4
click at [339, 271] on p "**********" at bounding box center [399, 298] width 681 height 175
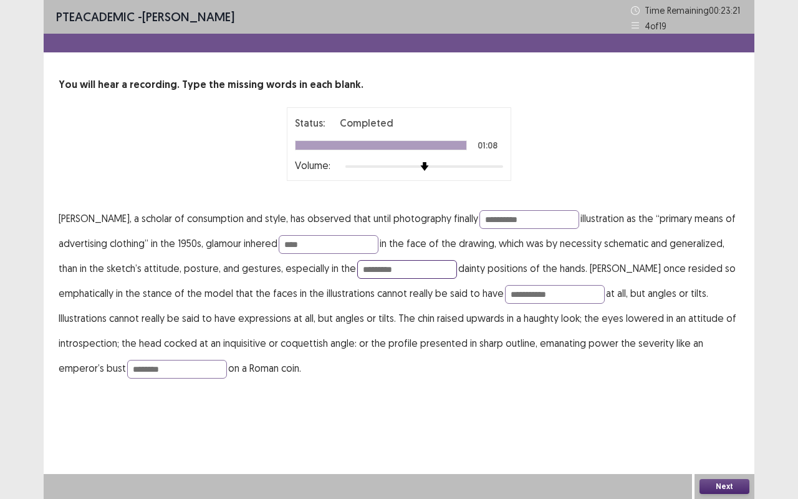
type input "*********"
click at [722, 414] on button "Next" at bounding box center [725, 486] width 50 height 15
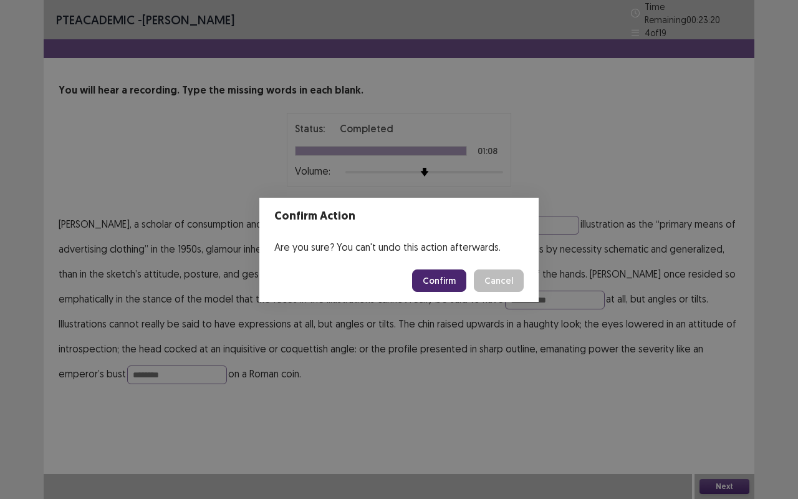
click at [433, 273] on button "Confirm" at bounding box center [439, 280] width 54 height 22
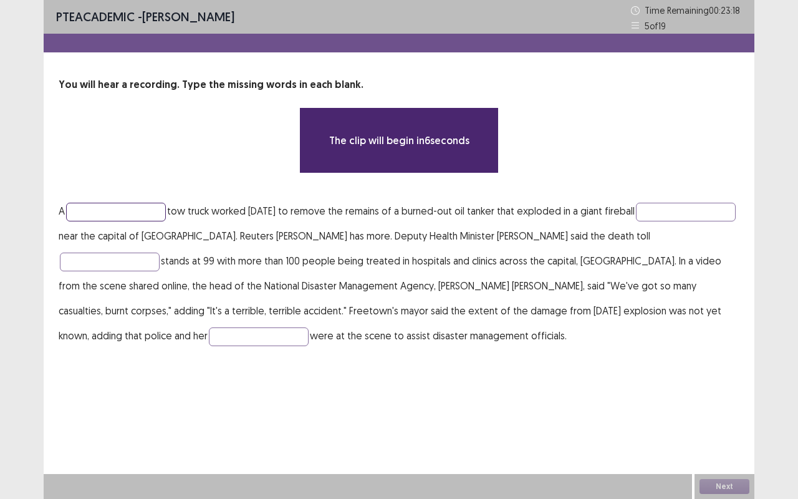
click at [107, 212] on input "text" at bounding box center [116, 212] width 100 height 19
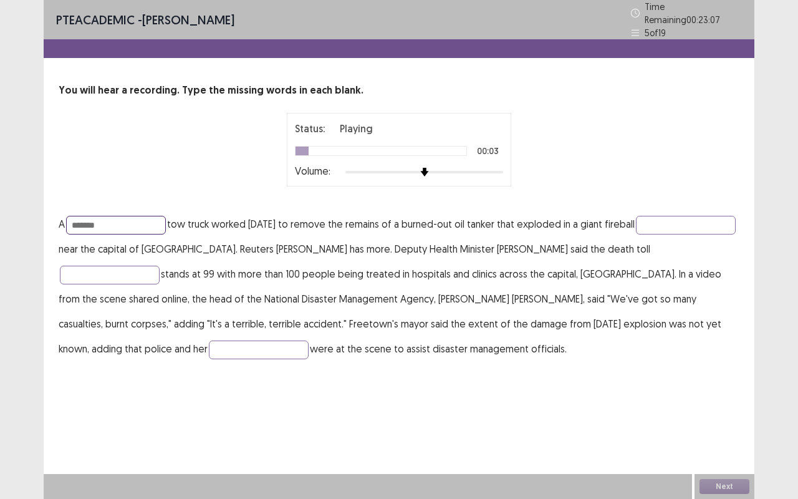
type input "*******"
type input "*********"
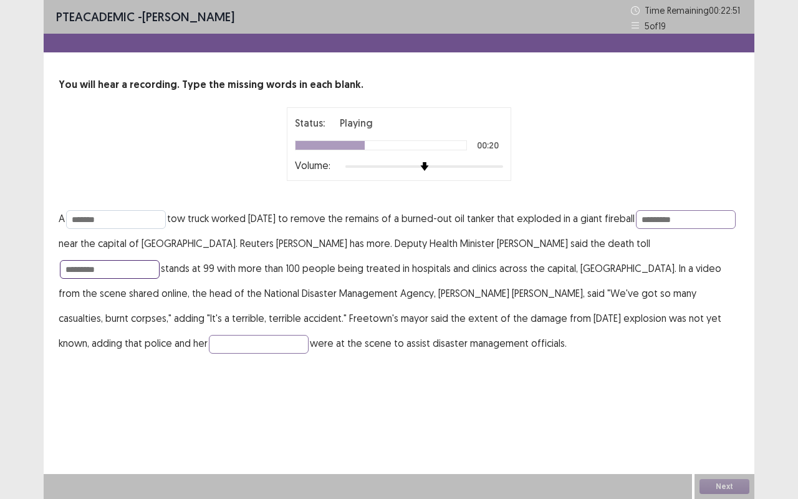
type input "*********"
type input "******"
click at [717, 414] on button "Next" at bounding box center [725, 486] width 50 height 15
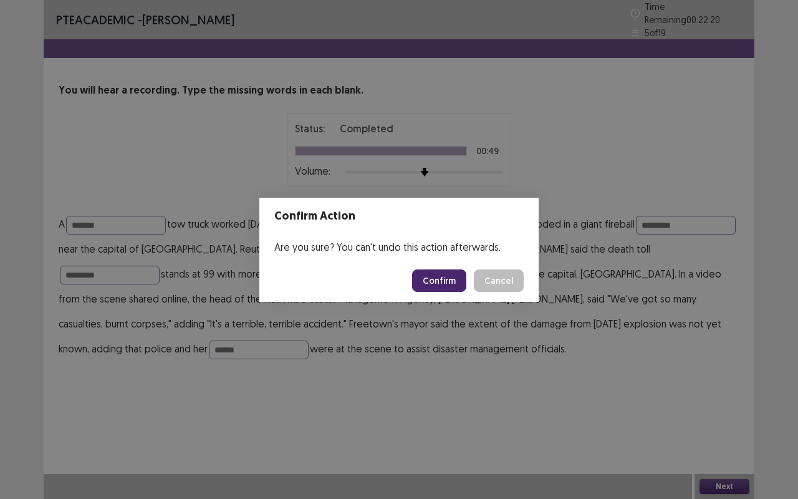
click at [440, 276] on button "Confirm" at bounding box center [439, 280] width 54 height 22
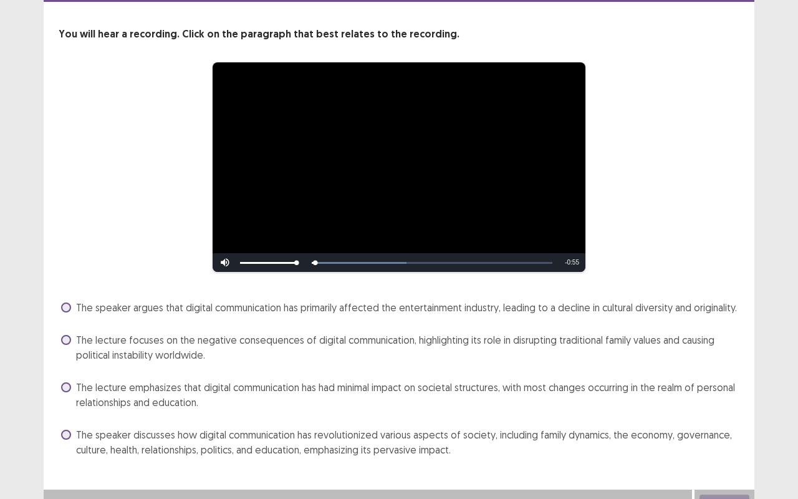
scroll to position [66, 0]
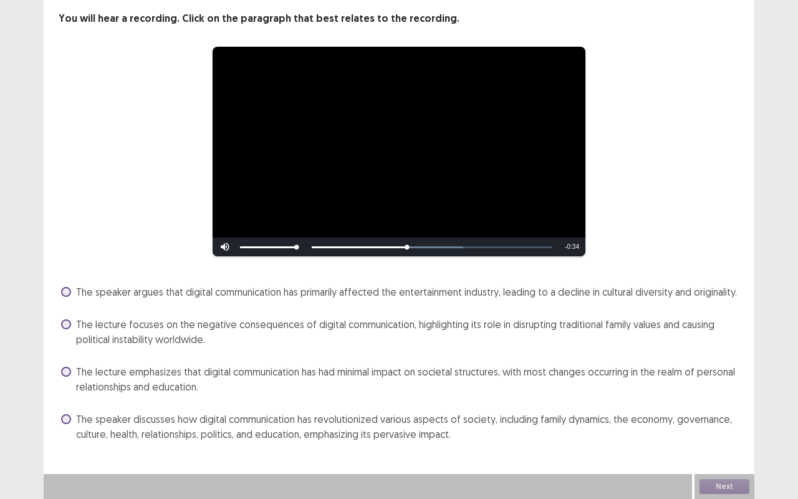
click at [376, 414] on span "The speaker discusses how digital communication has revolutionized various aspe…" at bounding box center [408, 427] width 664 height 30
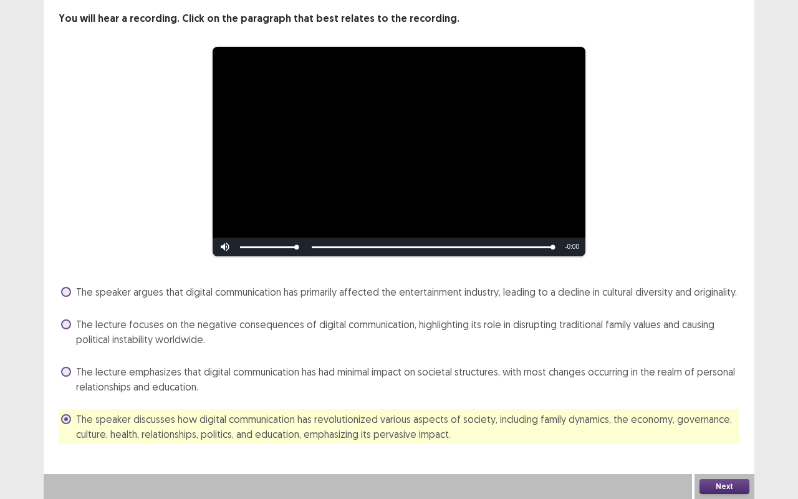
click at [736, 414] on button "Next" at bounding box center [725, 486] width 50 height 15
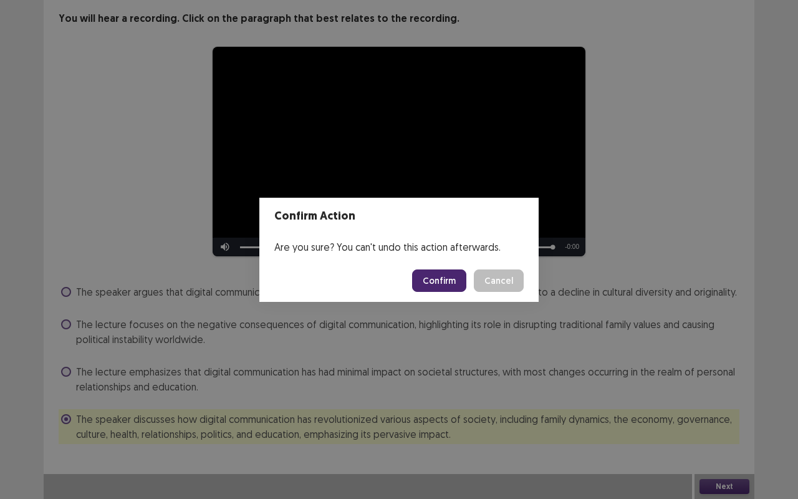
click at [448, 275] on button "Confirm" at bounding box center [439, 280] width 54 height 22
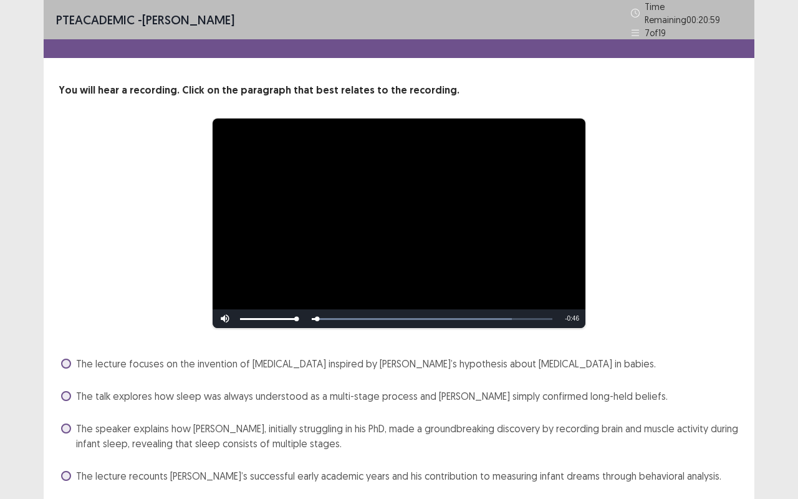
scroll to position [36, 0]
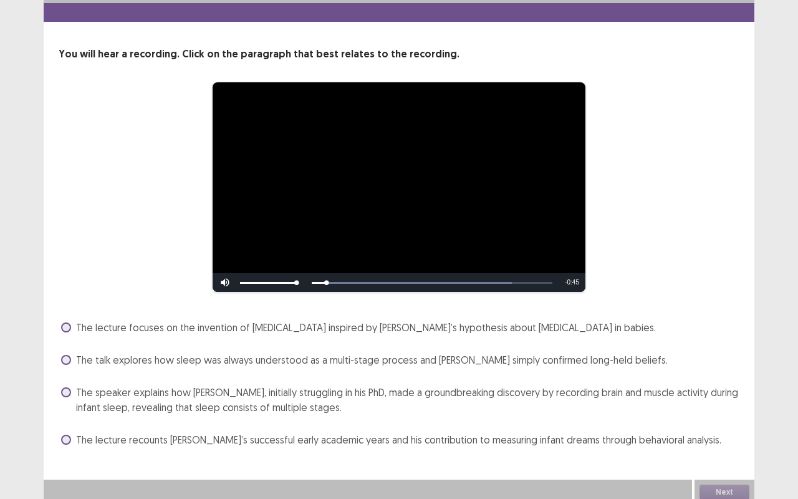
click at [226, 389] on span "The speaker explains how Aserinsky, initially struggling in his PhD, made a gro…" at bounding box center [408, 400] width 664 height 30
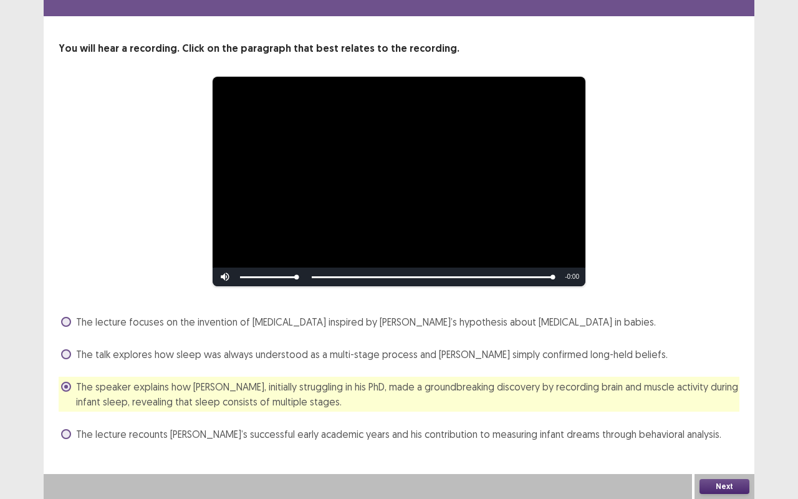
click at [719, 414] on button "Next" at bounding box center [725, 486] width 50 height 15
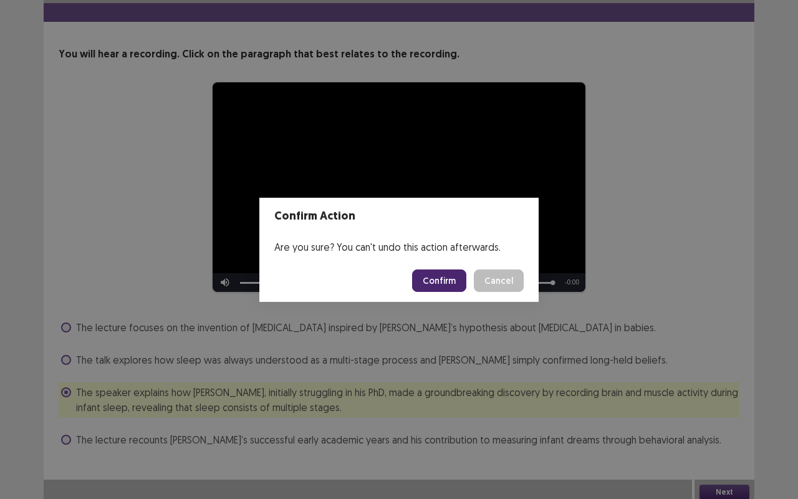
click at [433, 278] on button "Confirm" at bounding box center [439, 280] width 54 height 22
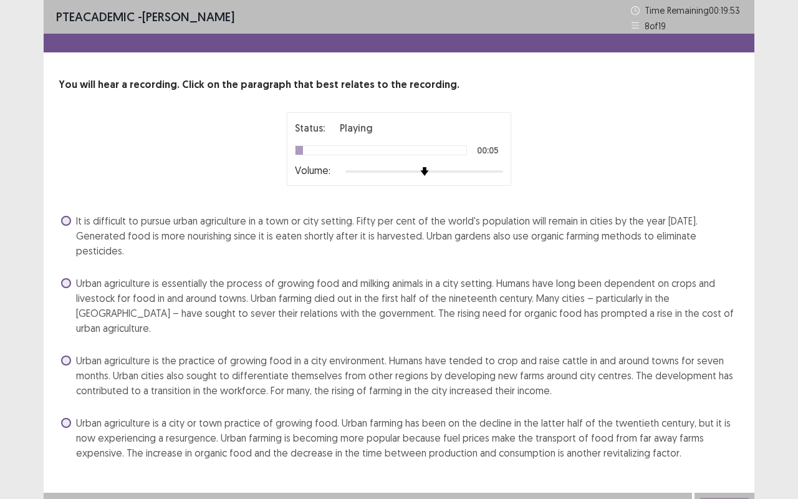
click at [273, 353] on span "Urban agriculture is the practice of growing food in a city environment. Humans…" at bounding box center [408, 375] width 664 height 45
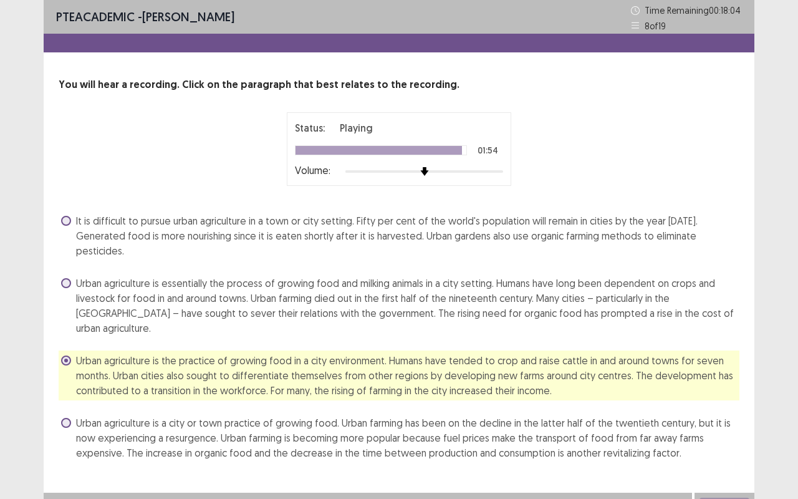
click at [727, 414] on div "Next" at bounding box center [725, 505] width 60 height 25
click at [727, 414] on button "Next" at bounding box center [725, 505] width 50 height 15
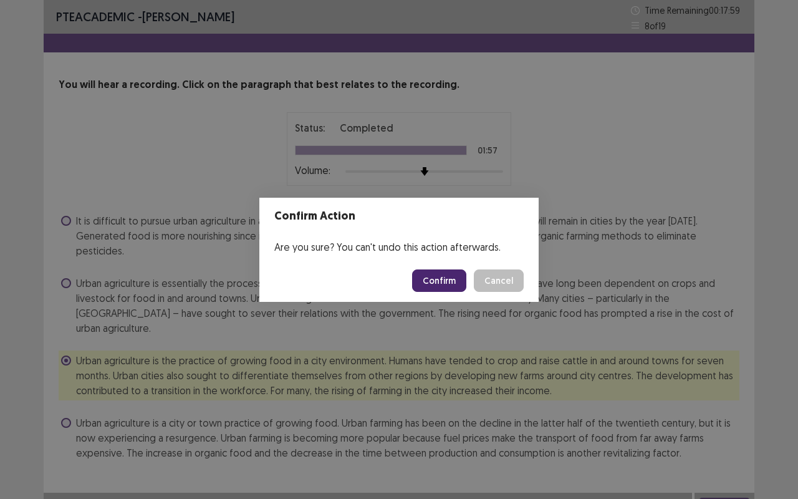
click at [448, 273] on button "Confirm" at bounding box center [439, 280] width 54 height 22
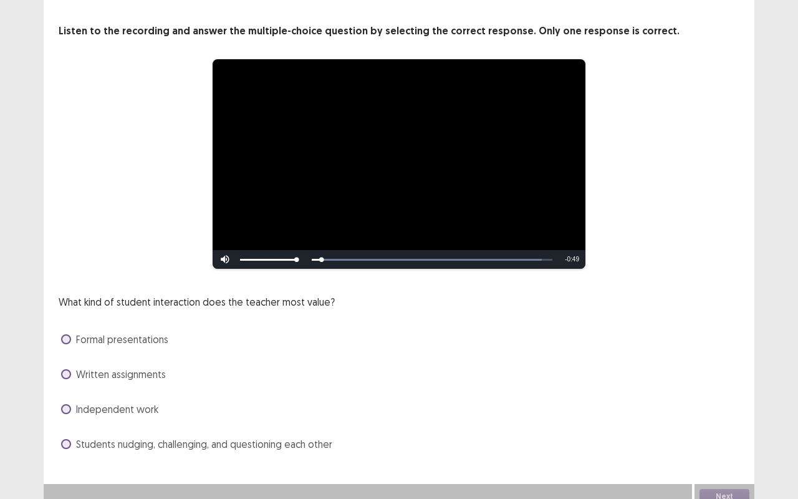
scroll to position [64, 0]
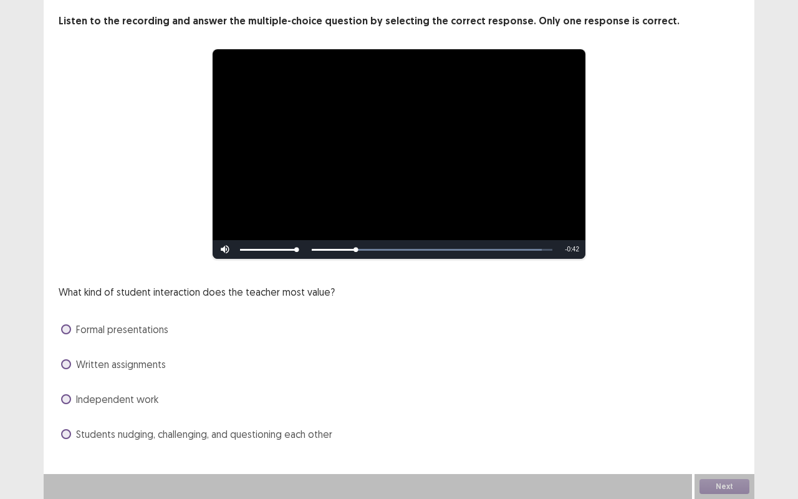
click at [245, 414] on span "Students nudging, challenging, and questioning each other" at bounding box center [204, 434] width 256 height 15
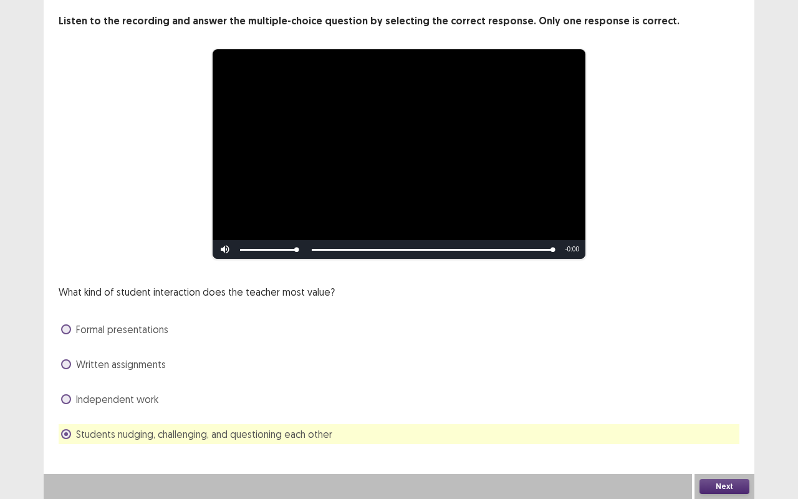
click at [725, 414] on button "Next" at bounding box center [725, 486] width 50 height 15
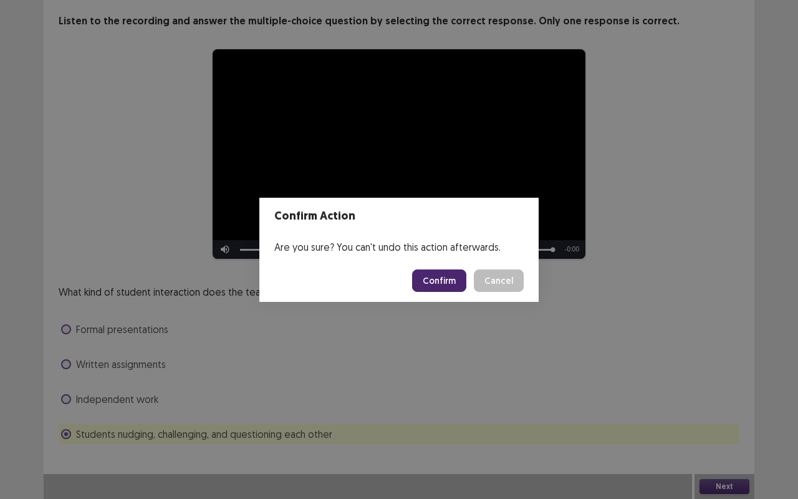
click at [450, 281] on button "Confirm" at bounding box center [439, 280] width 54 height 22
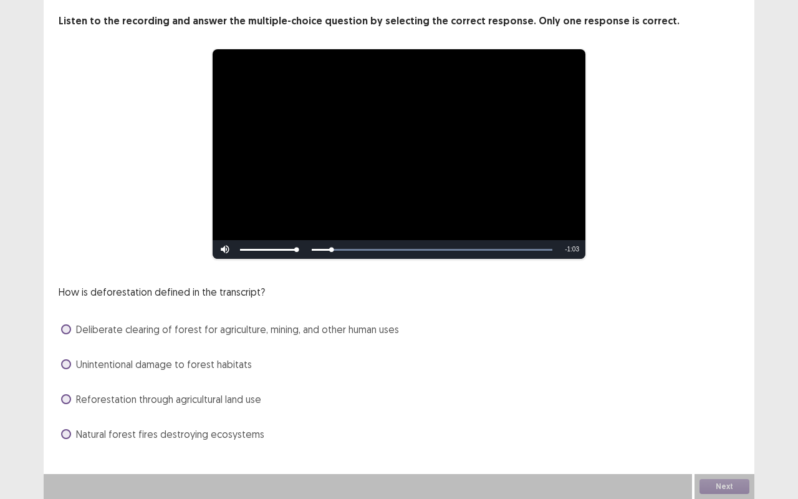
click at [248, 327] on span "Deliberate clearing of forest for agriculture, mining, and other human uses" at bounding box center [237, 329] width 323 height 15
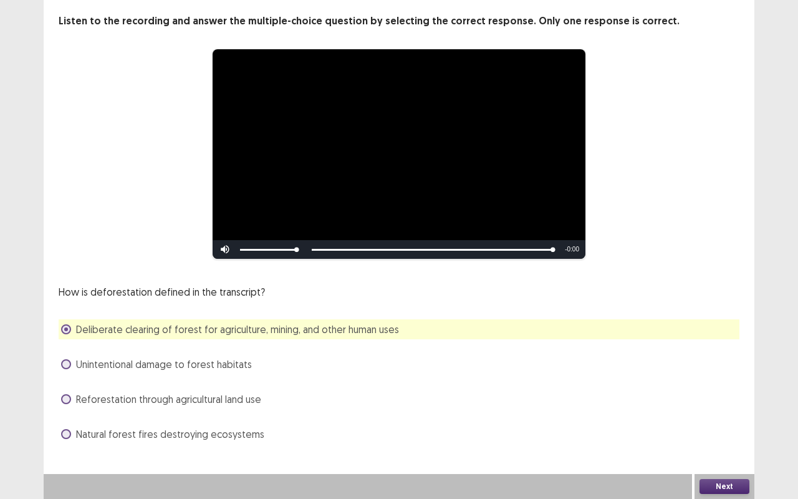
click at [726, 414] on button "Next" at bounding box center [725, 486] width 50 height 15
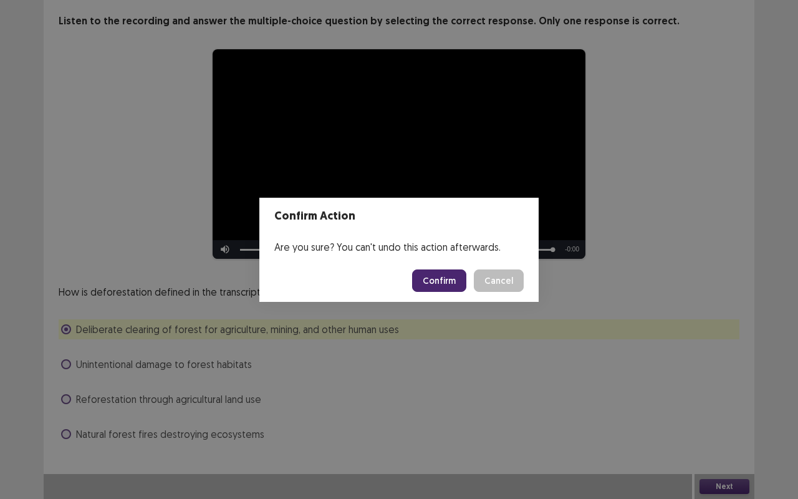
click at [428, 282] on button "Confirm" at bounding box center [439, 280] width 54 height 22
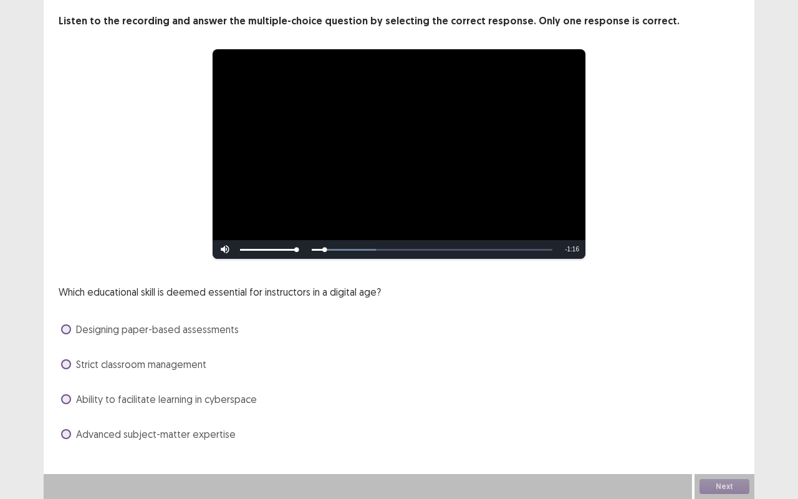
click at [231, 397] on span "Ability to facilitate learning in cyberspace" at bounding box center [166, 399] width 181 height 15
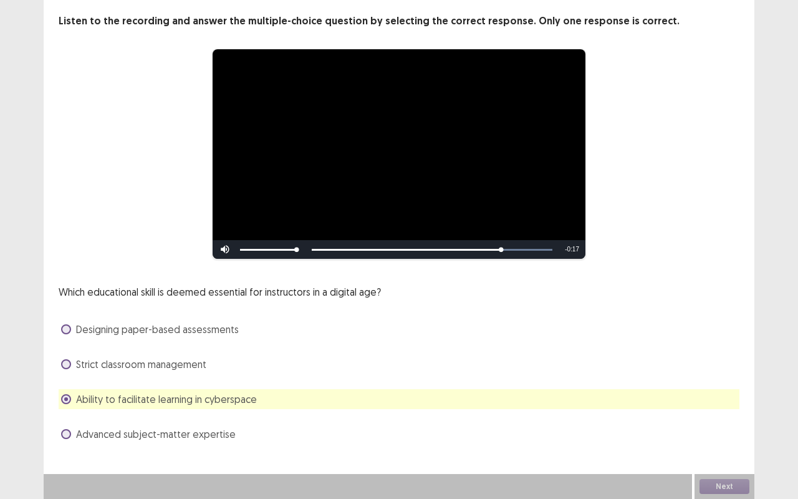
click at [740, 414] on div "Next" at bounding box center [725, 486] width 60 height 25
click at [740, 414] on button "Next" at bounding box center [725, 486] width 50 height 15
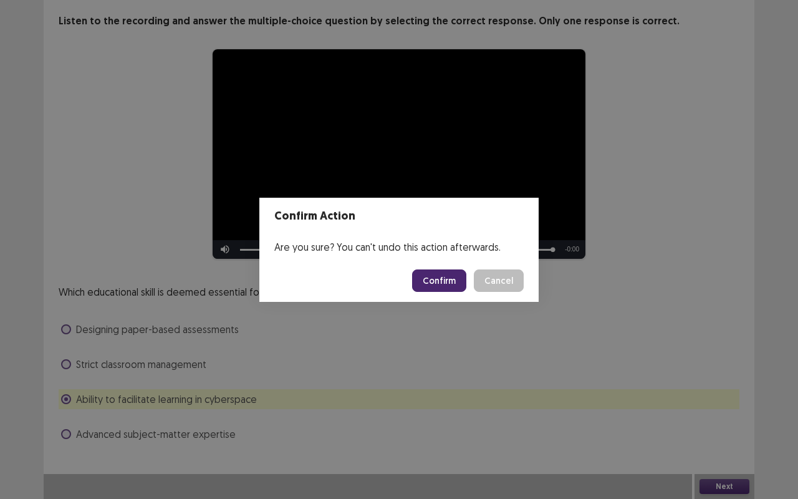
click at [449, 278] on button "Confirm" at bounding box center [439, 280] width 54 height 22
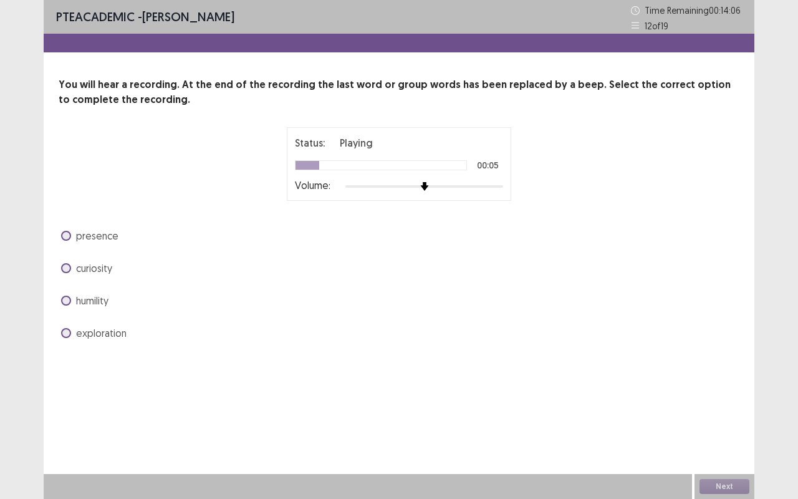
click at [94, 263] on span "curiosity" at bounding box center [94, 268] width 36 height 15
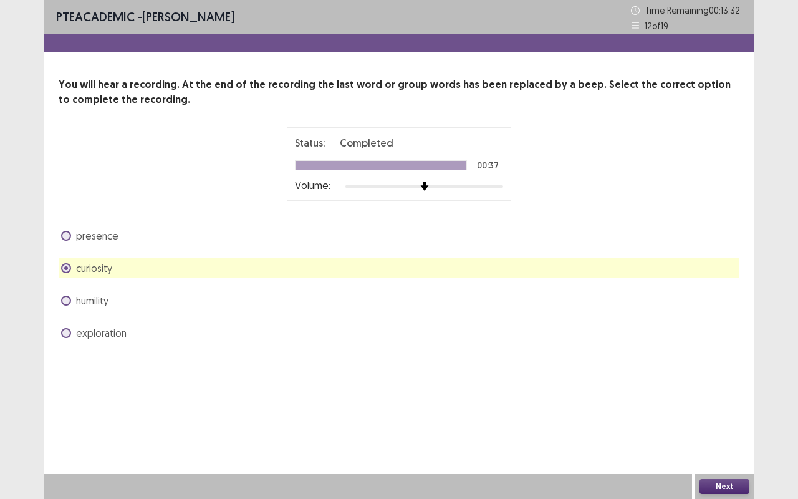
click at [730, 414] on button "Next" at bounding box center [725, 486] width 50 height 15
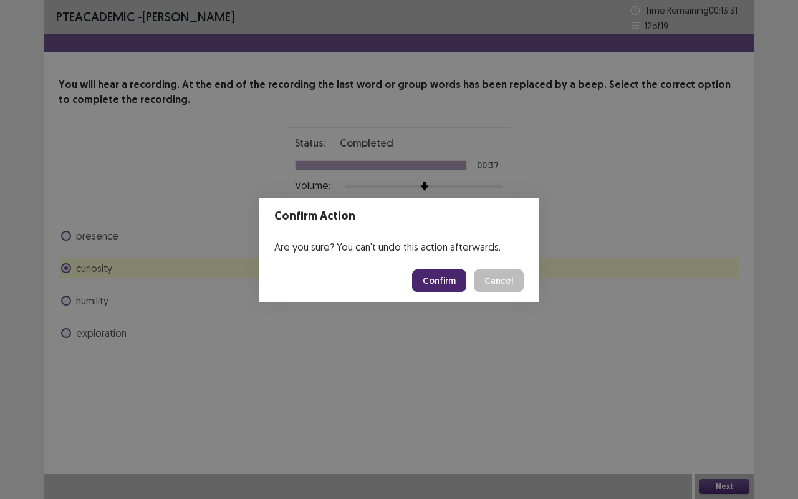
click at [439, 279] on button "Confirm" at bounding box center [439, 280] width 54 height 22
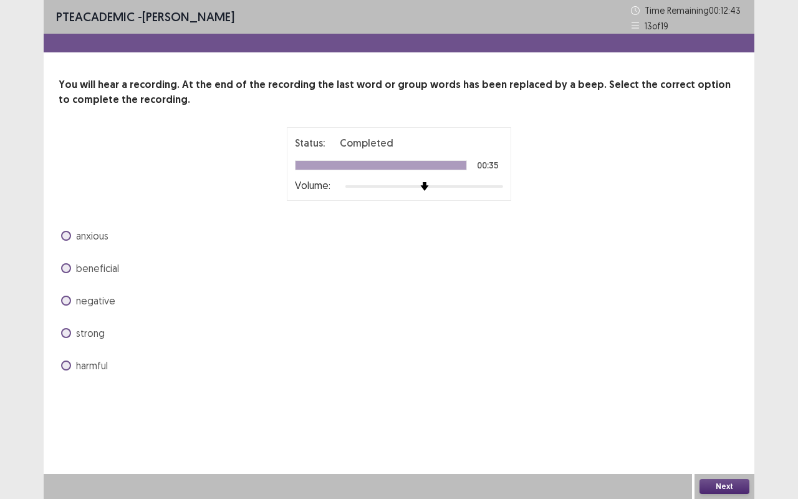
click at [106, 271] on span "beneficial" at bounding box center [97, 268] width 43 height 15
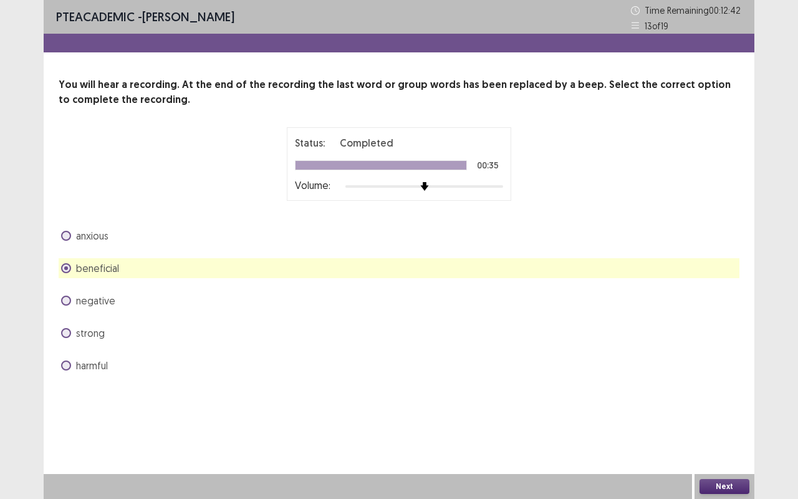
click at [726, 414] on button "Next" at bounding box center [725, 486] width 50 height 15
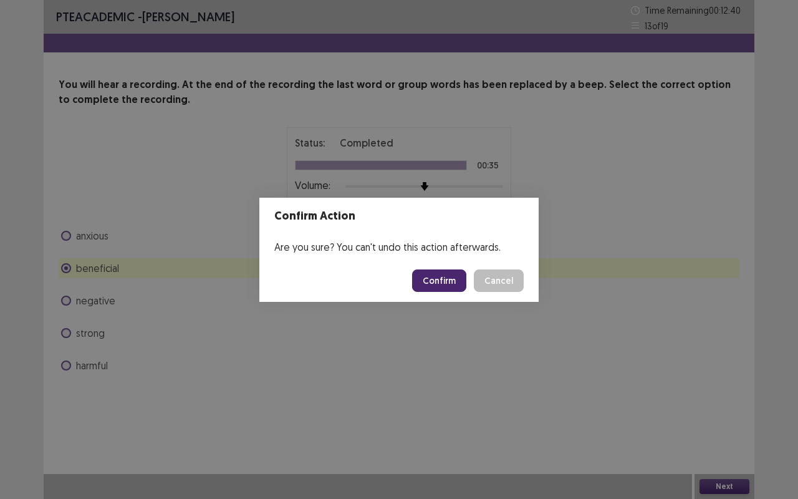
click at [440, 291] on button "Confirm" at bounding box center [439, 280] width 54 height 22
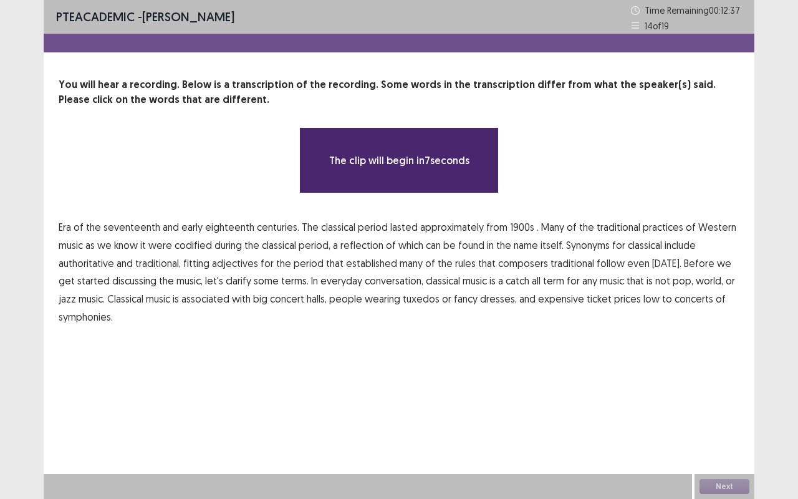
click at [512, 223] on span "1900s" at bounding box center [522, 227] width 24 height 15
click at [644, 296] on span "low" at bounding box center [652, 298] width 16 height 15
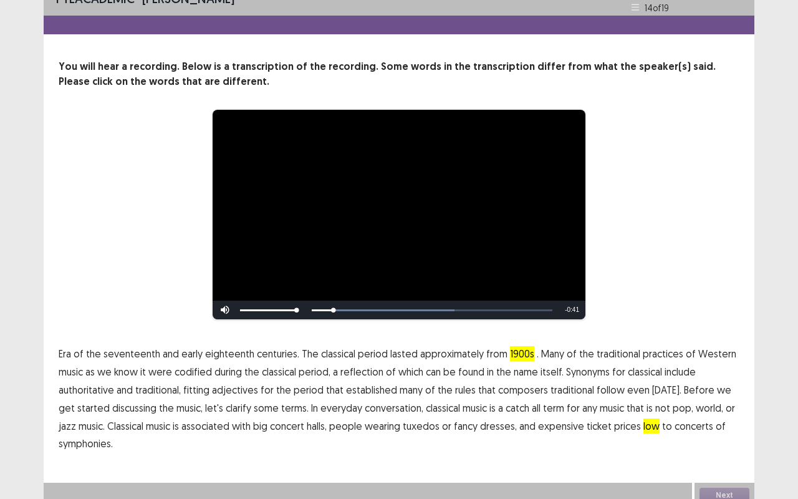
scroll to position [26, 0]
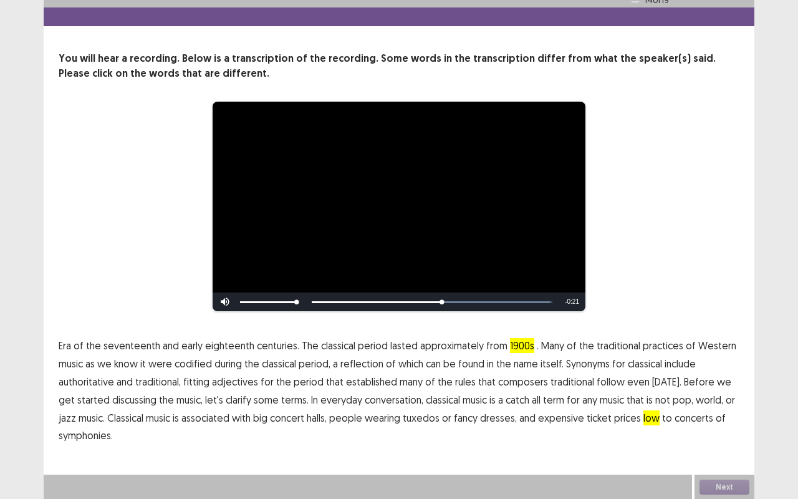
click at [563, 381] on span "traditional" at bounding box center [573, 381] width 44 height 15
click at [735, 414] on div "Next" at bounding box center [725, 487] width 60 height 25
click at [735, 414] on button "Next" at bounding box center [725, 487] width 50 height 15
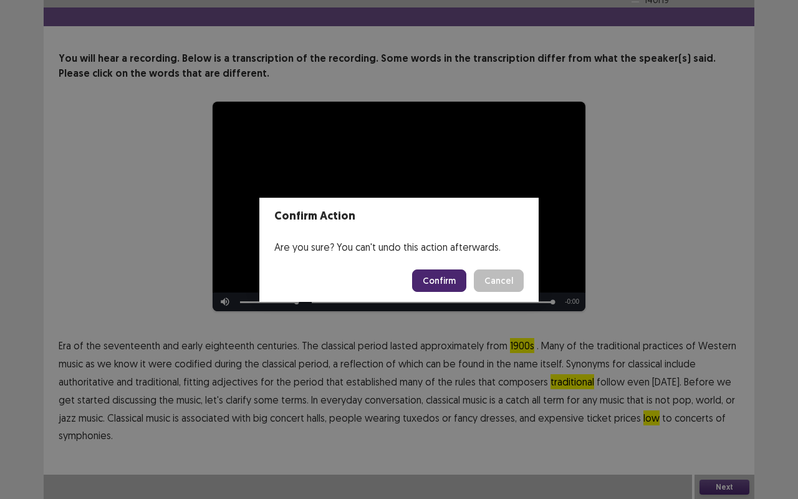
click at [445, 272] on button "Confirm" at bounding box center [439, 280] width 54 height 22
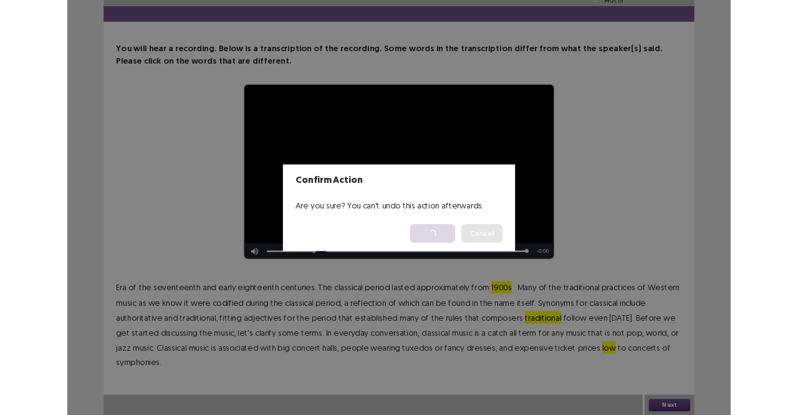
scroll to position [0, 0]
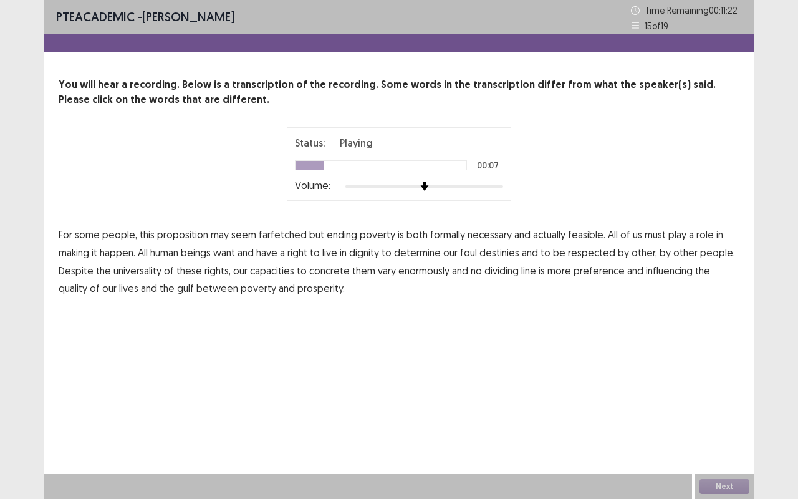
click at [454, 235] on span "formally" at bounding box center [447, 234] width 35 height 15
click at [474, 253] on span "foul" at bounding box center [468, 252] width 17 height 15
click at [327, 269] on span "concrete" at bounding box center [329, 270] width 41 height 15
click at [589, 270] on span "preference" at bounding box center [599, 270] width 51 height 15
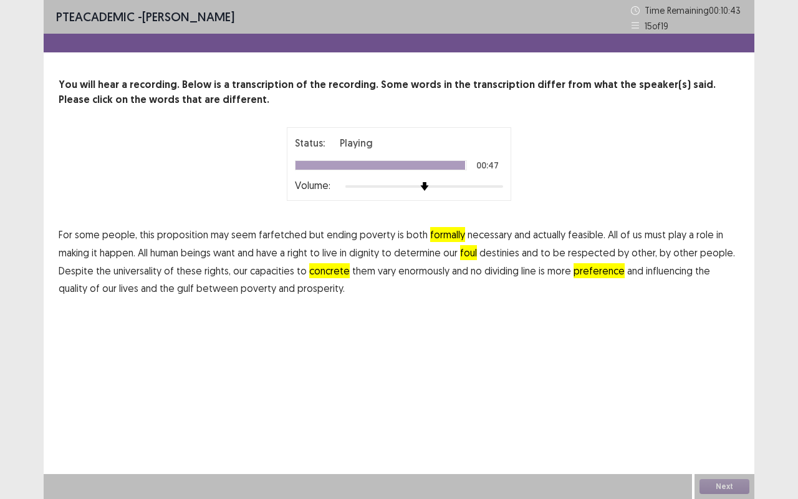
click at [710, 414] on div "Next" at bounding box center [725, 486] width 60 height 25
click at [710, 414] on button "Next" at bounding box center [725, 486] width 50 height 15
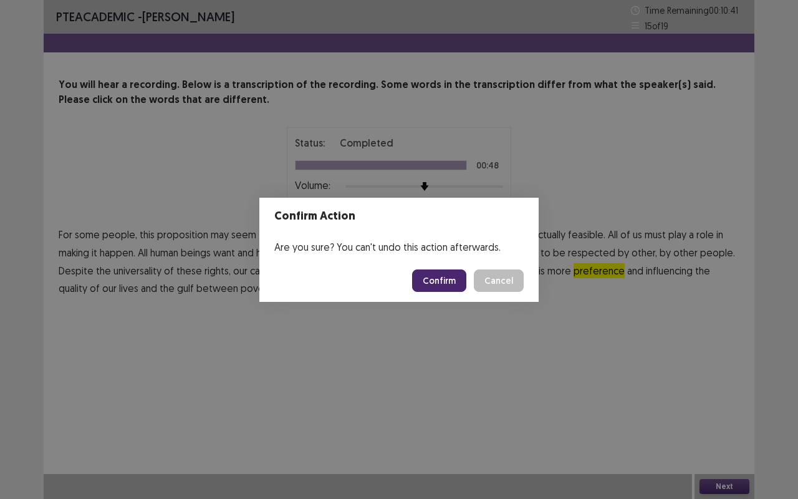
click at [453, 276] on button "Confirm" at bounding box center [439, 280] width 54 height 22
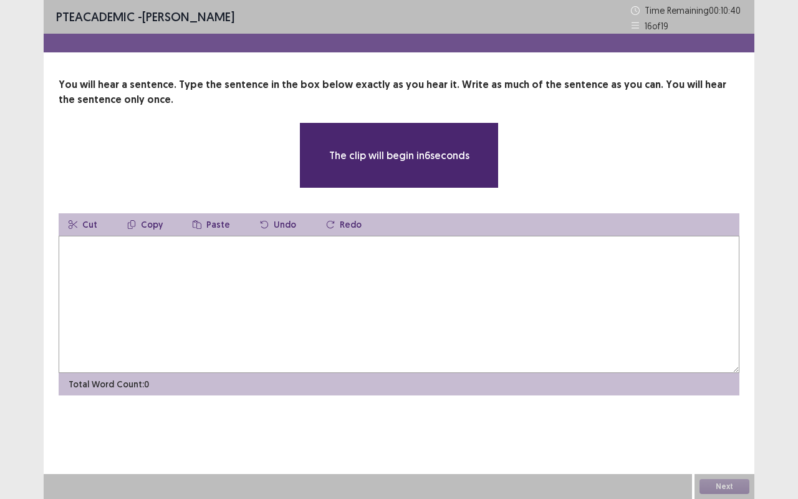
click at [453, 276] on textarea at bounding box center [399, 304] width 681 height 137
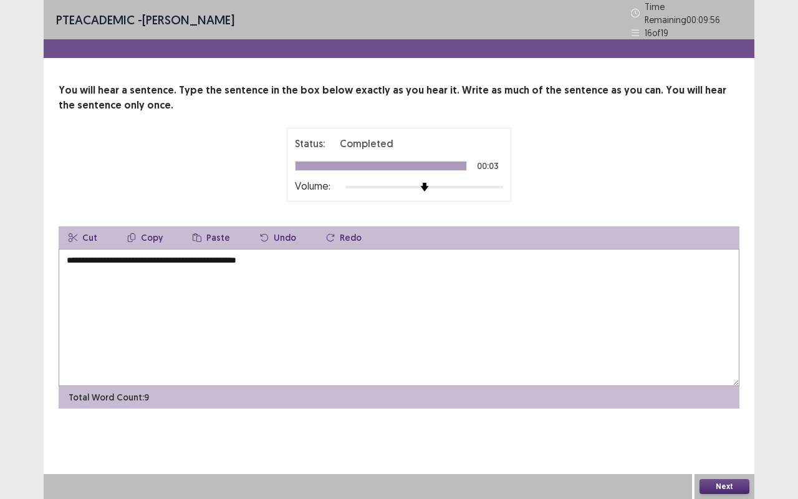
type textarea "**********"
click at [732, 414] on button "Next" at bounding box center [725, 486] width 50 height 15
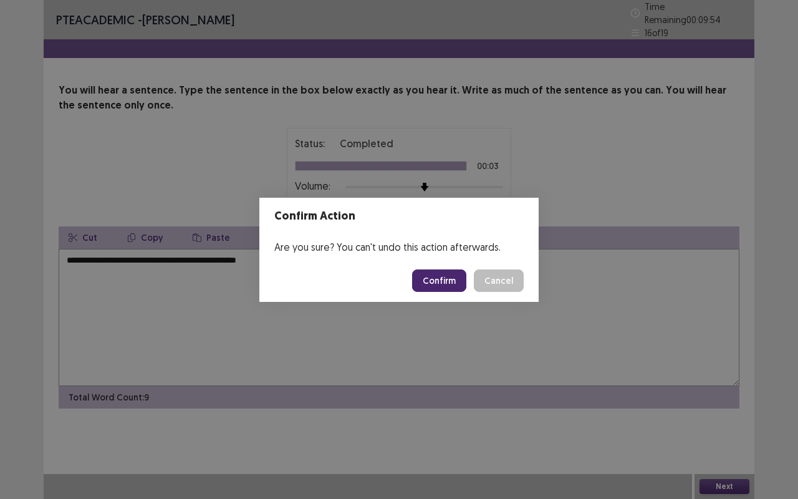
click at [440, 277] on button "Confirm" at bounding box center [439, 280] width 54 height 22
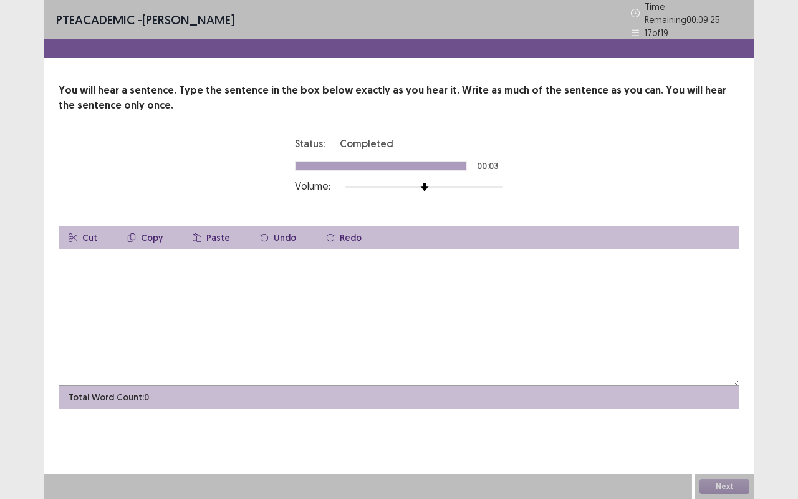
click at [424, 301] on textarea at bounding box center [399, 317] width 681 height 137
type textarea "**********"
click at [721, 414] on button "Next" at bounding box center [725, 486] width 50 height 15
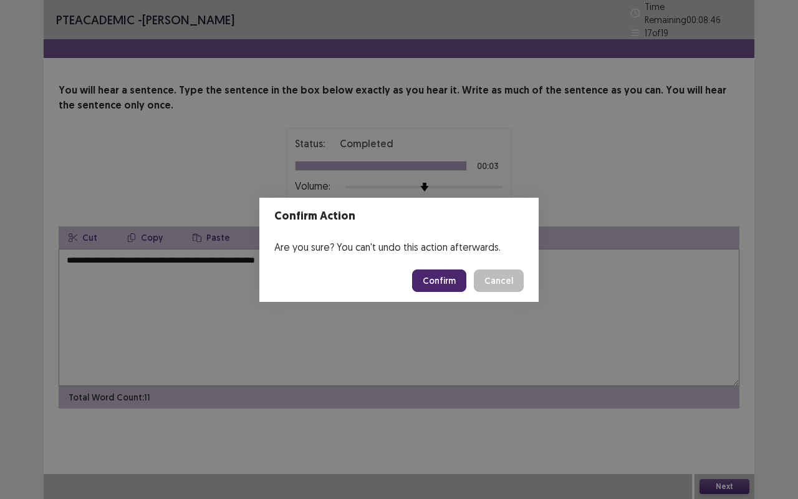
click at [447, 277] on button "Confirm" at bounding box center [439, 280] width 54 height 22
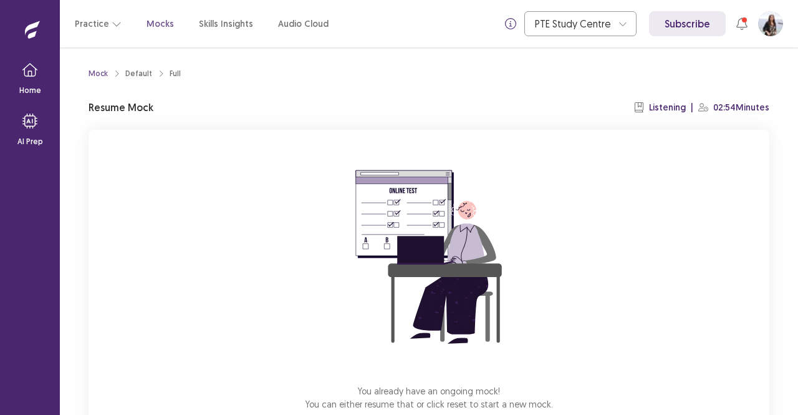
scroll to position [77, 0]
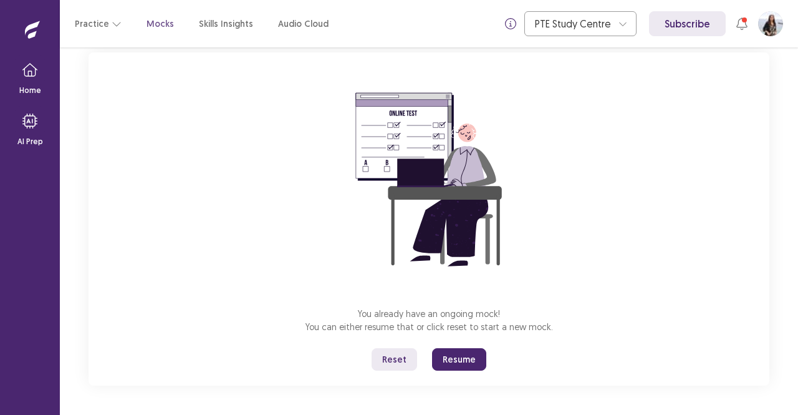
click at [471, 368] on button "Resume" at bounding box center [459, 359] width 54 height 22
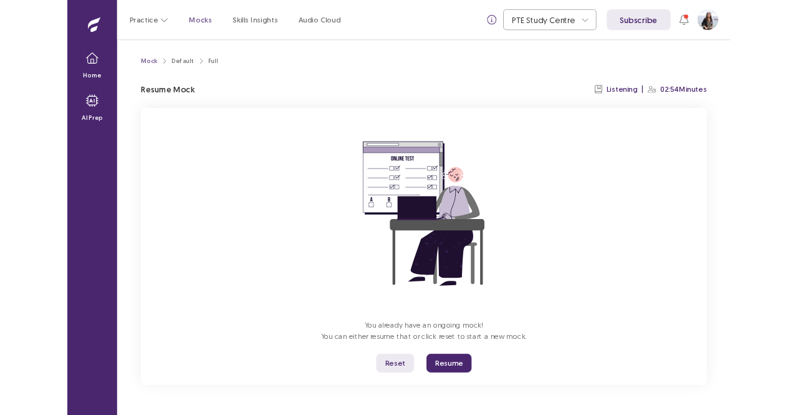
scroll to position [0, 0]
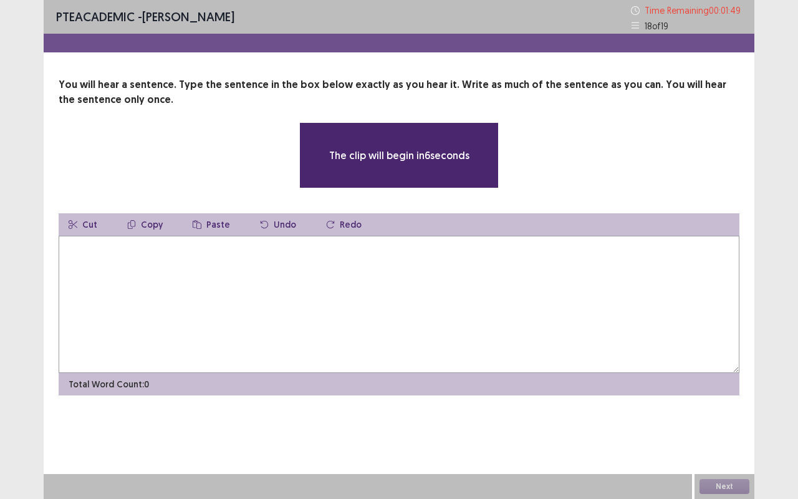
click at [372, 334] on textarea at bounding box center [399, 304] width 681 height 137
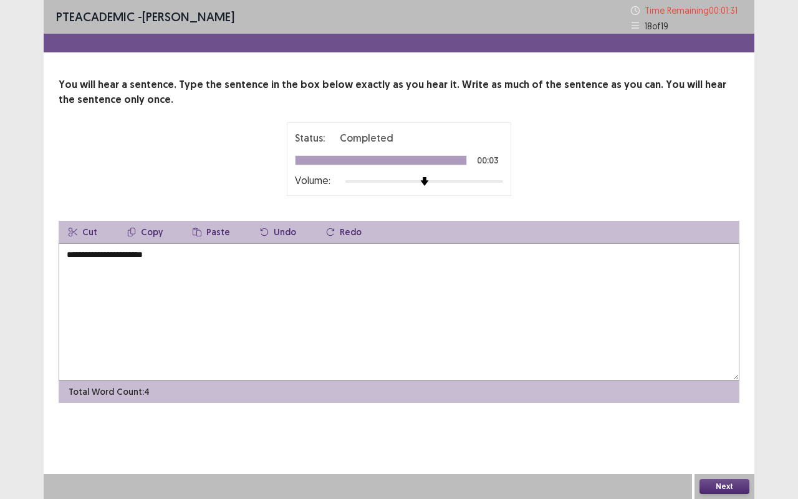
click at [135, 255] on textarea "**********" at bounding box center [399, 311] width 681 height 137
click at [137, 254] on textarea "**********" at bounding box center [399, 311] width 681 height 137
click at [173, 251] on textarea "**********" at bounding box center [399, 311] width 681 height 137
click at [186, 255] on textarea "**********" at bounding box center [399, 311] width 681 height 137
click at [226, 252] on textarea "**********" at bounding box center [399, 311] width 681 height 137
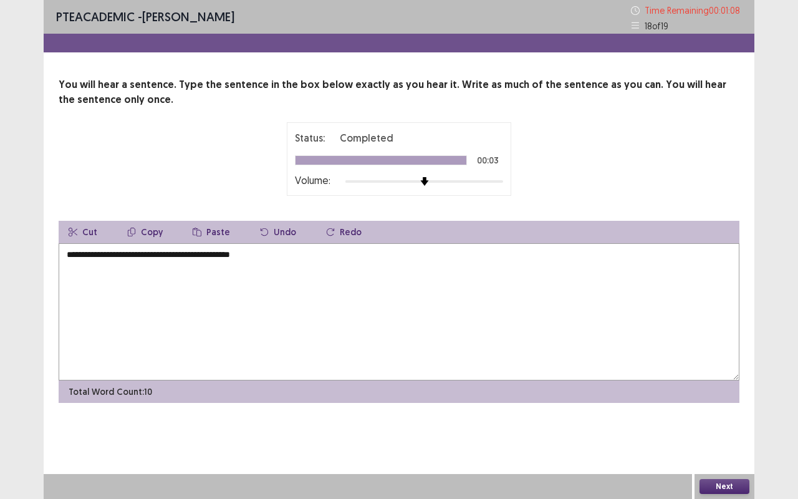
click at [292, 252] on textarea "**********" at bounding box center [399, 311] width 681 height 137
click at [295, 253] on textarea "**********" at bounding box center [399, 311] width 681 height 137
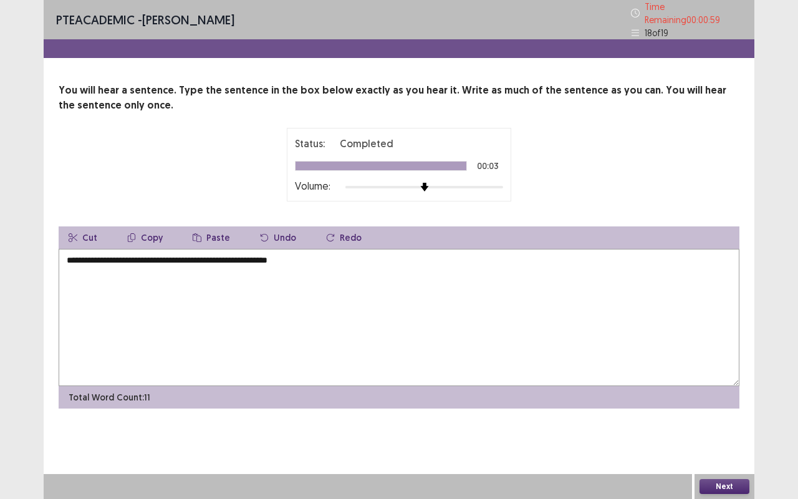
click at [323, 253] on textarea "**********" at bounding box center [399, 317] width 681 height 137
click at [131, 253] on textarea "**********" at bounding box center [399, 317] width 681 height 137
click at [226, 253] on textarea "**********" at bounding box center [399, 317] width 681 height 137
click at [224, 252] on textarea "**********" at bounding box center [399, 317] width 681 height 137
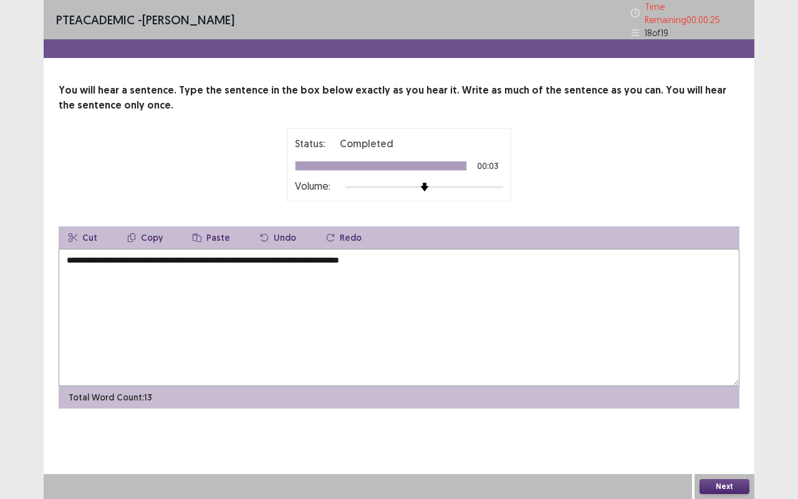
click at [291, 250] on textarea "**********" at bounding box center [399, 317] width 681 height 137
type textarea "**********"
click at [717, 414] on button "Next" at bounding box center [725, 486] width 50 height 15
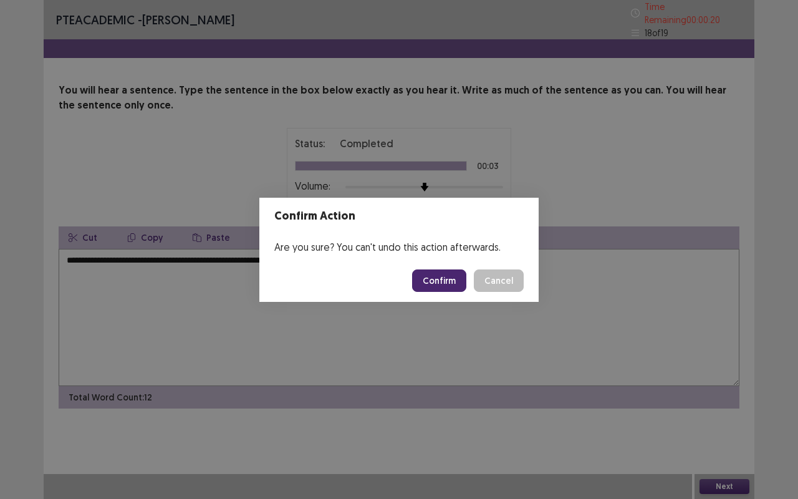
click at [445, 281] on button "Confirm" at bounding box center [439, 280] width 54 height 22
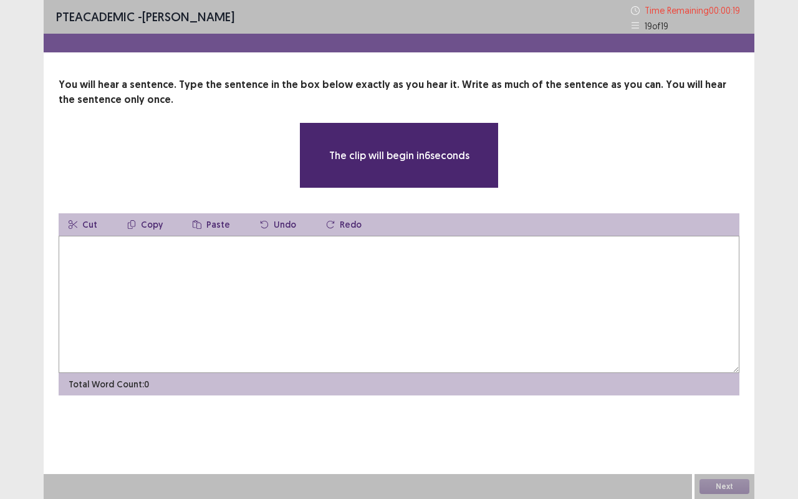
click at [445, 281] on textarea at bounding box center [399, 304] width 681 height 137
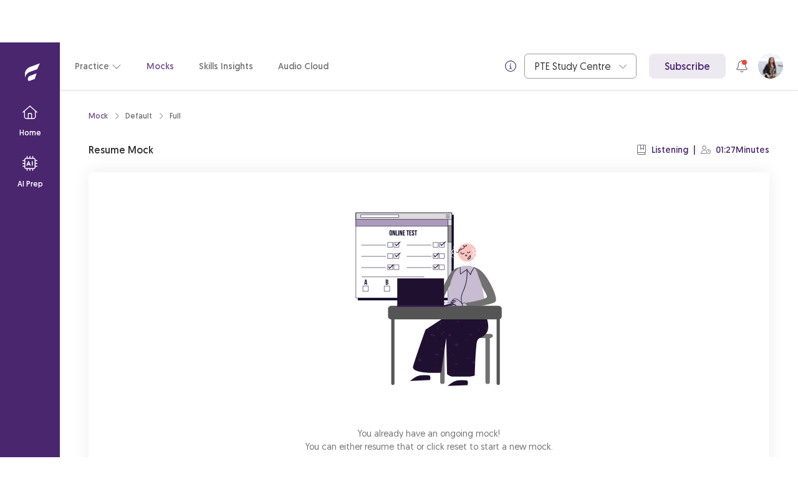
scroll to position [77, 0]
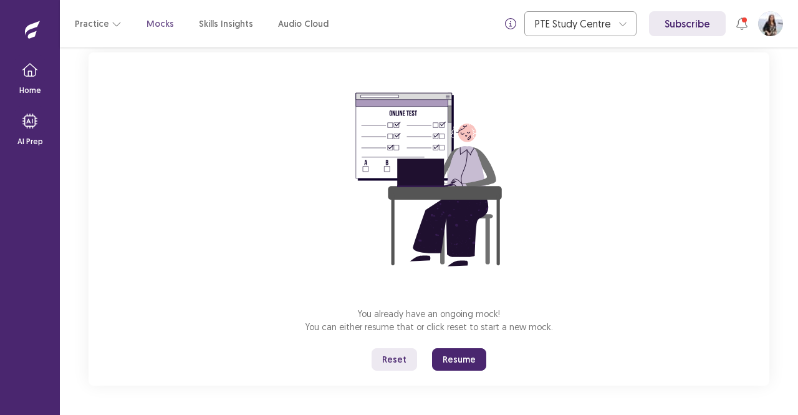
click at [470, 357] on button "Resume" at bounding box center [459, 359] width 54 height 22
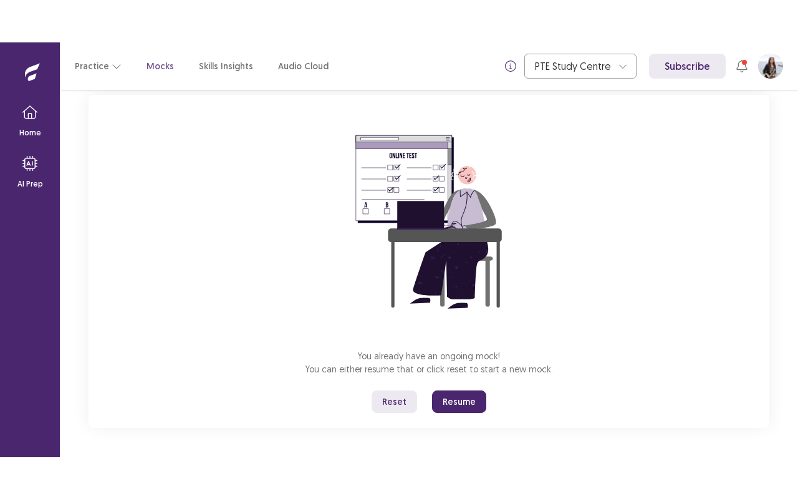
scroll to position [0, 0]
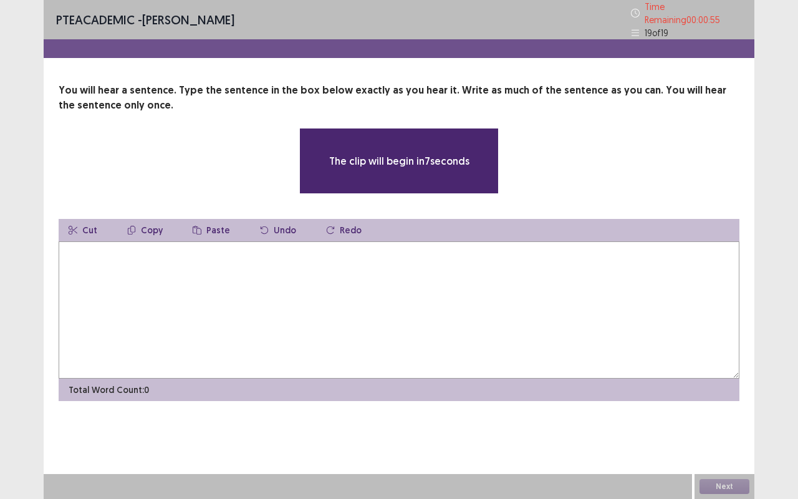
drag, startPoint x: 332, startPoint y: 309, endPoint x: 332, endPoint y: 296, distance: 13.7
click at [332, 296] on textarea at bounding box center [399, 309] width 681 height 137
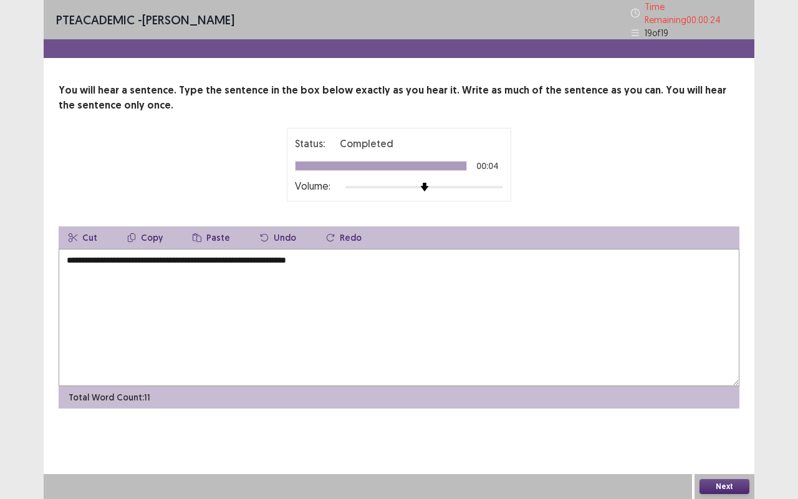
type textarea "**********"
click at [740, 414] on button "Next" at bounding box center [725, 486] width 50 height 15
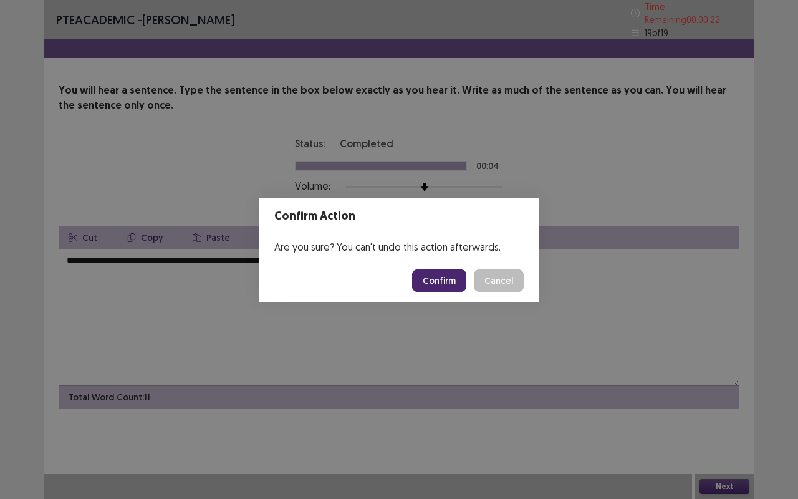
click at [440, 281] on button "Confirm" at bounding box center [439, 280] width 54 height 22
